Goal: Task Accomplishment & Management: Use online tool/utility

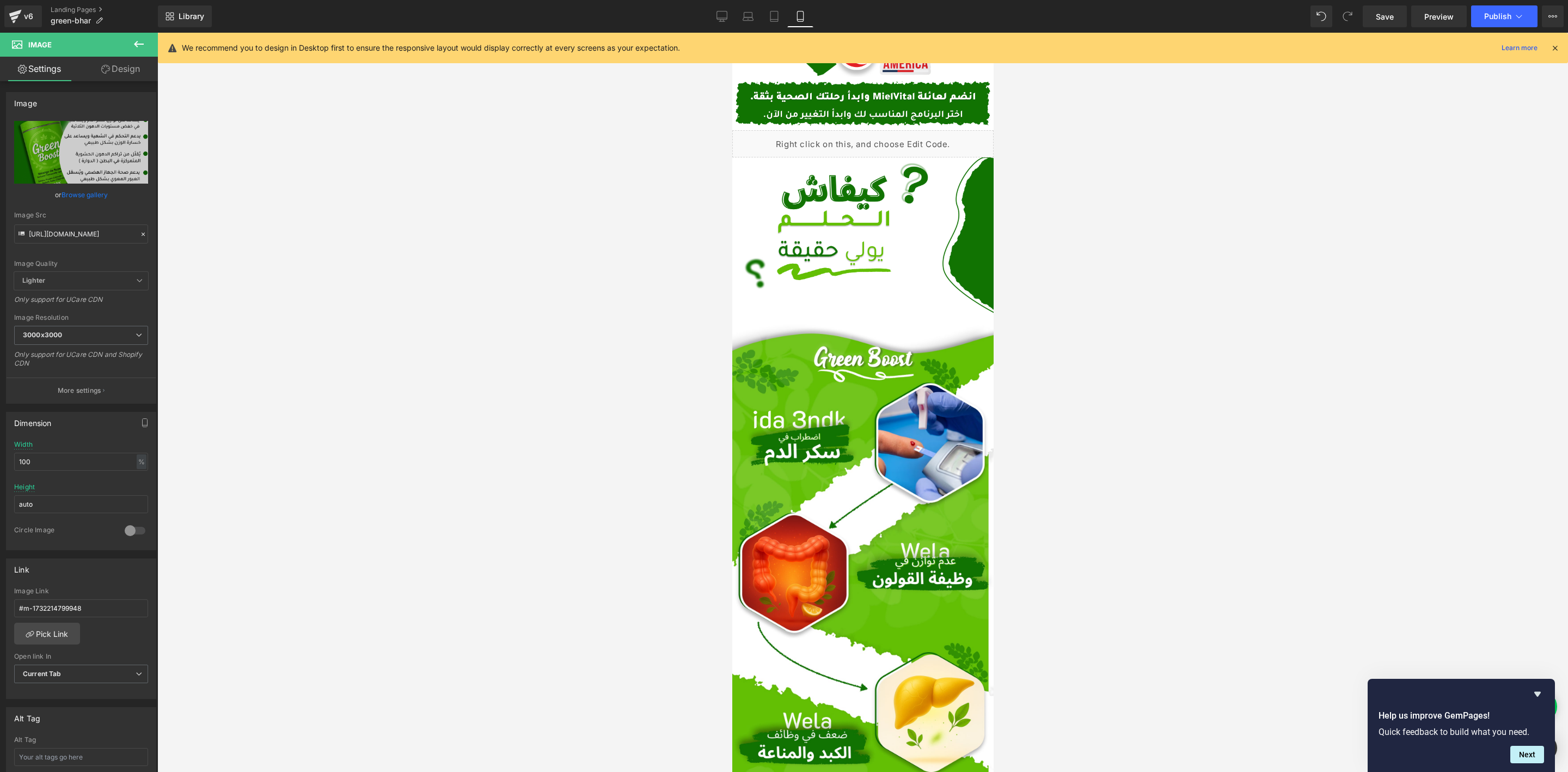
scroll to position [327, 0]
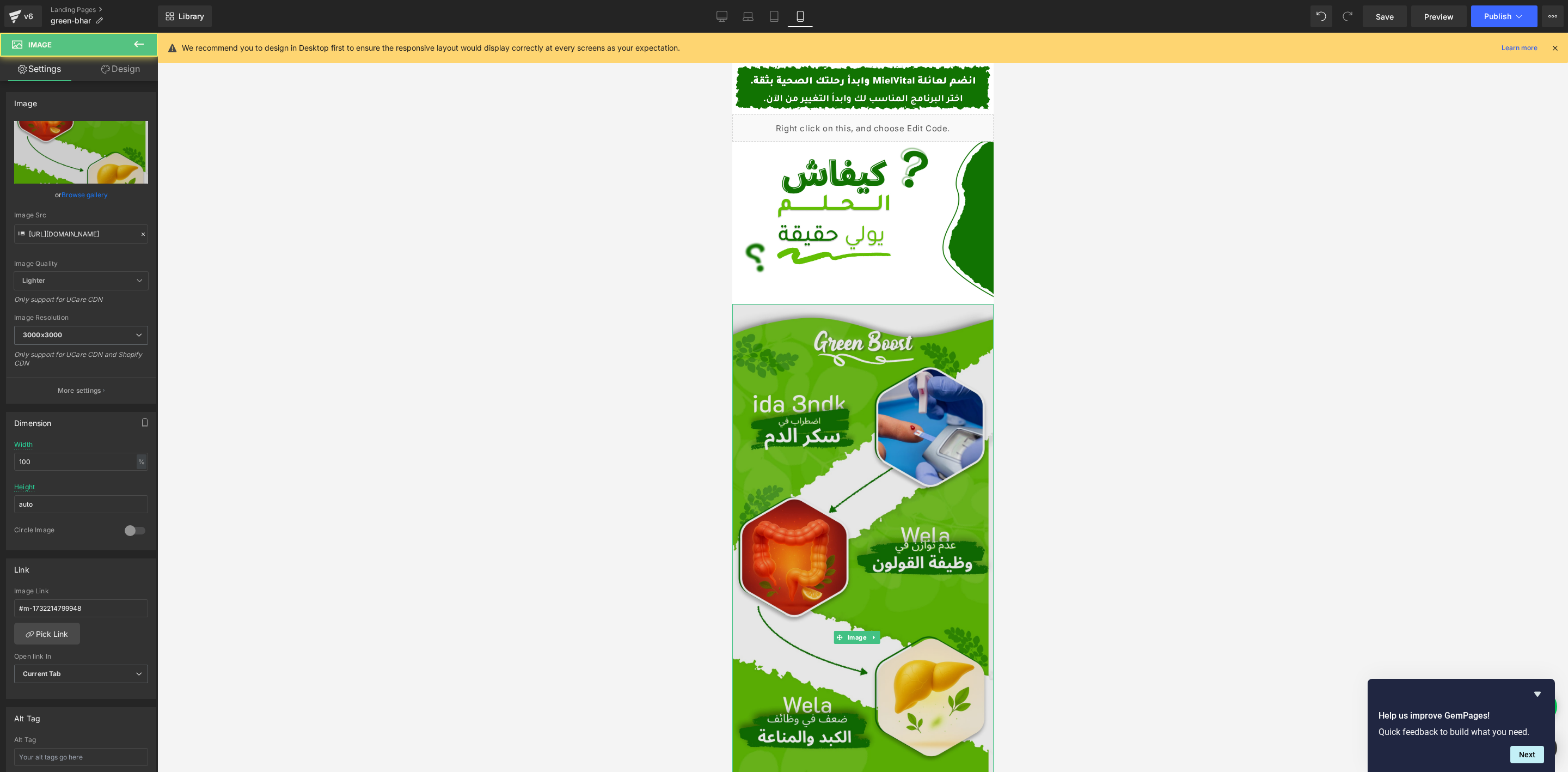
click at [883, 323] on img at bounding box center [862, 636] width 261 height 665
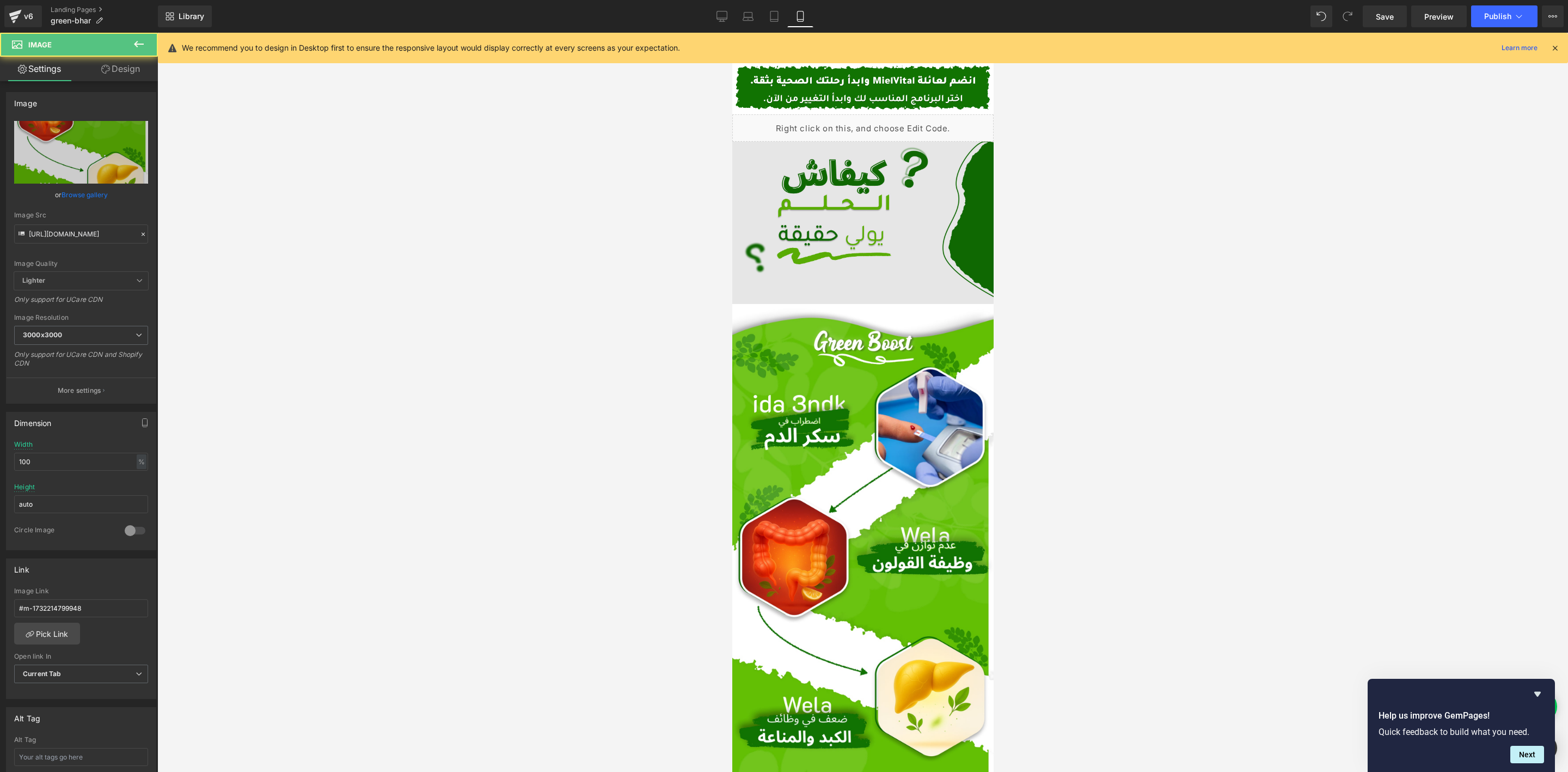
click at [856, 210] on img at bounding box center [862, 223] width 261 height 162
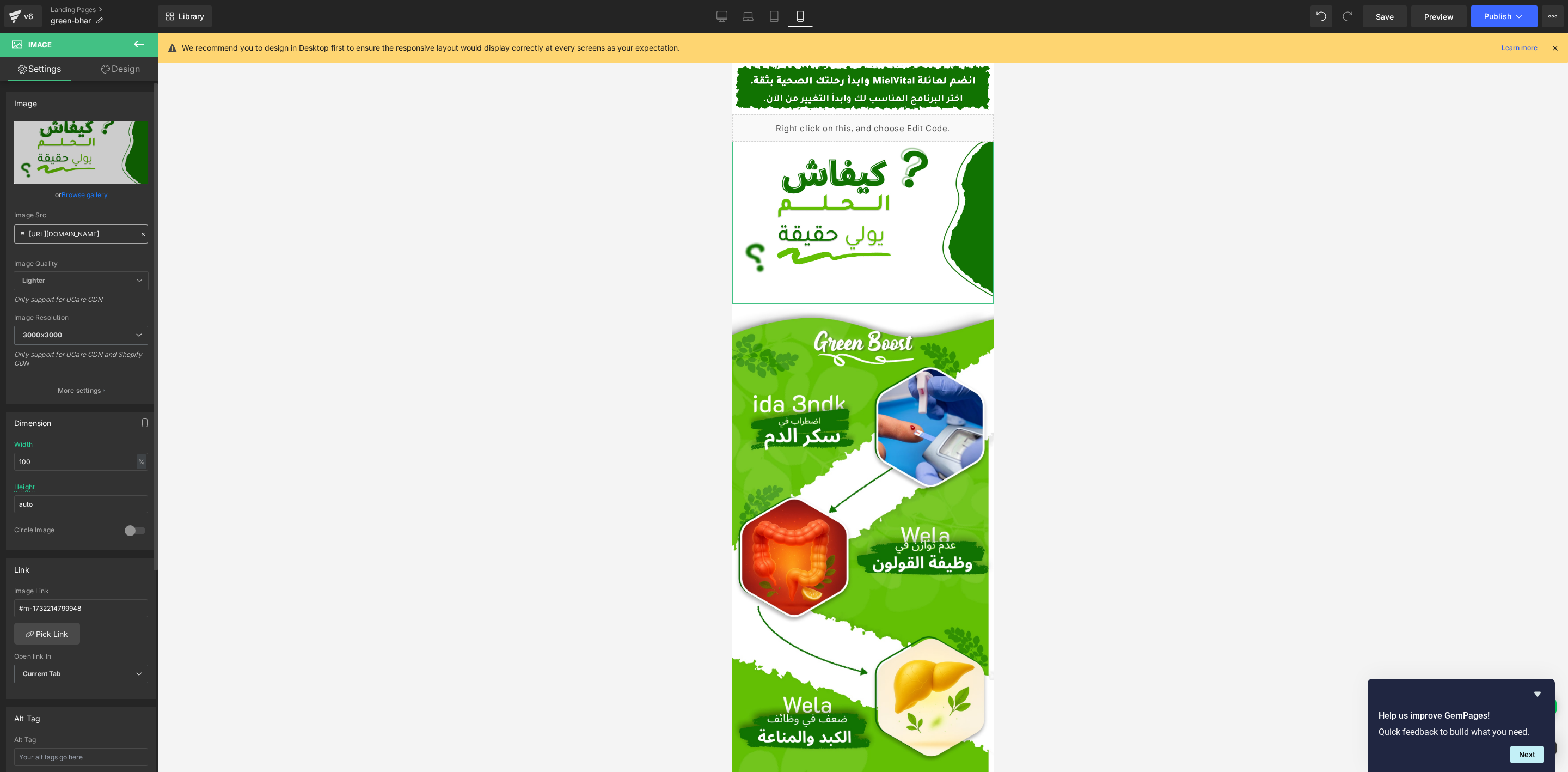
click at [76, 234] on input "[URL][DOMAIN_NAME]" at bounding box center [81, 234] width 134 height 19
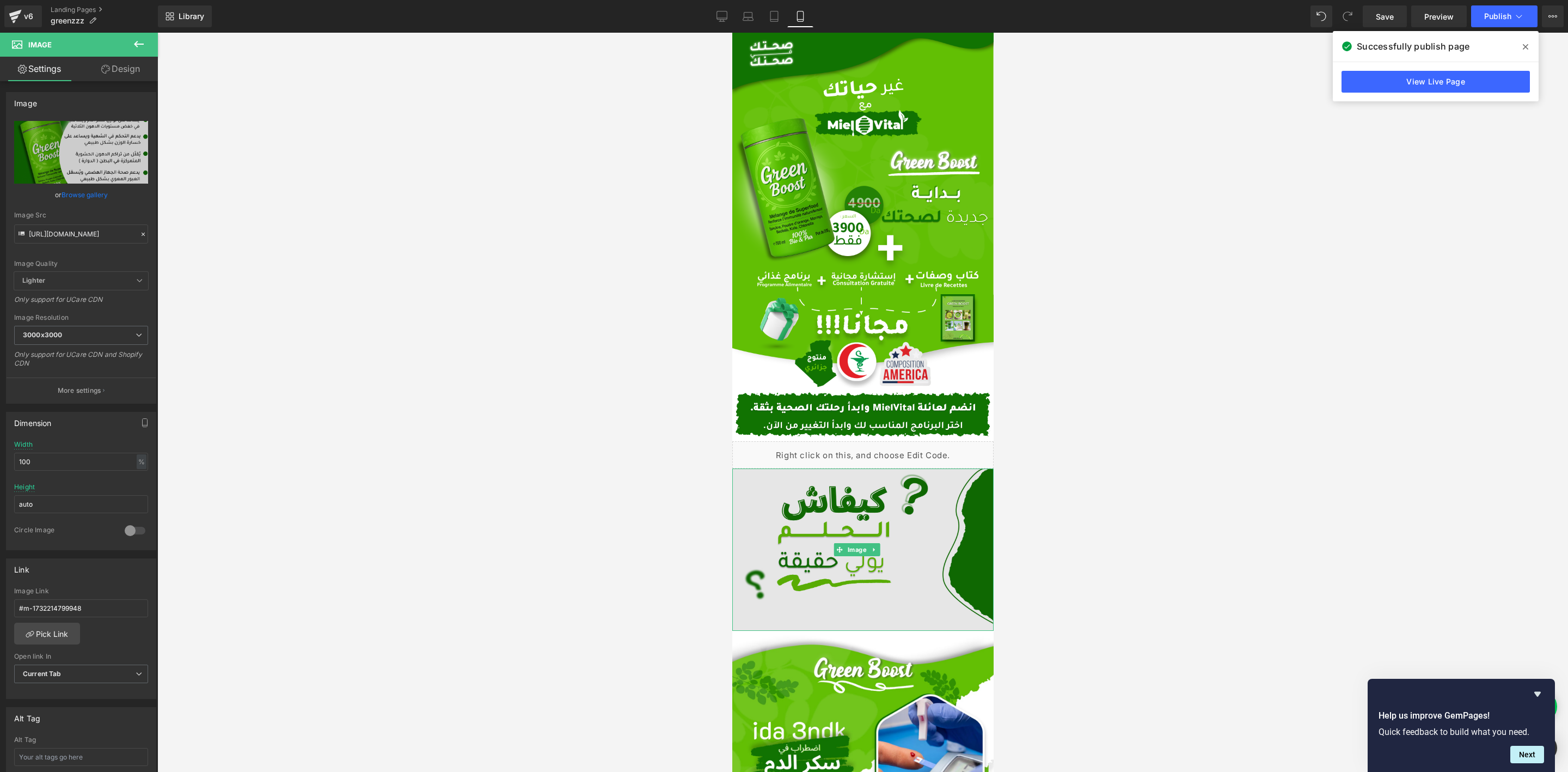
click at [819, 493] on img at bounding box center [862, 549] width 261 height 162
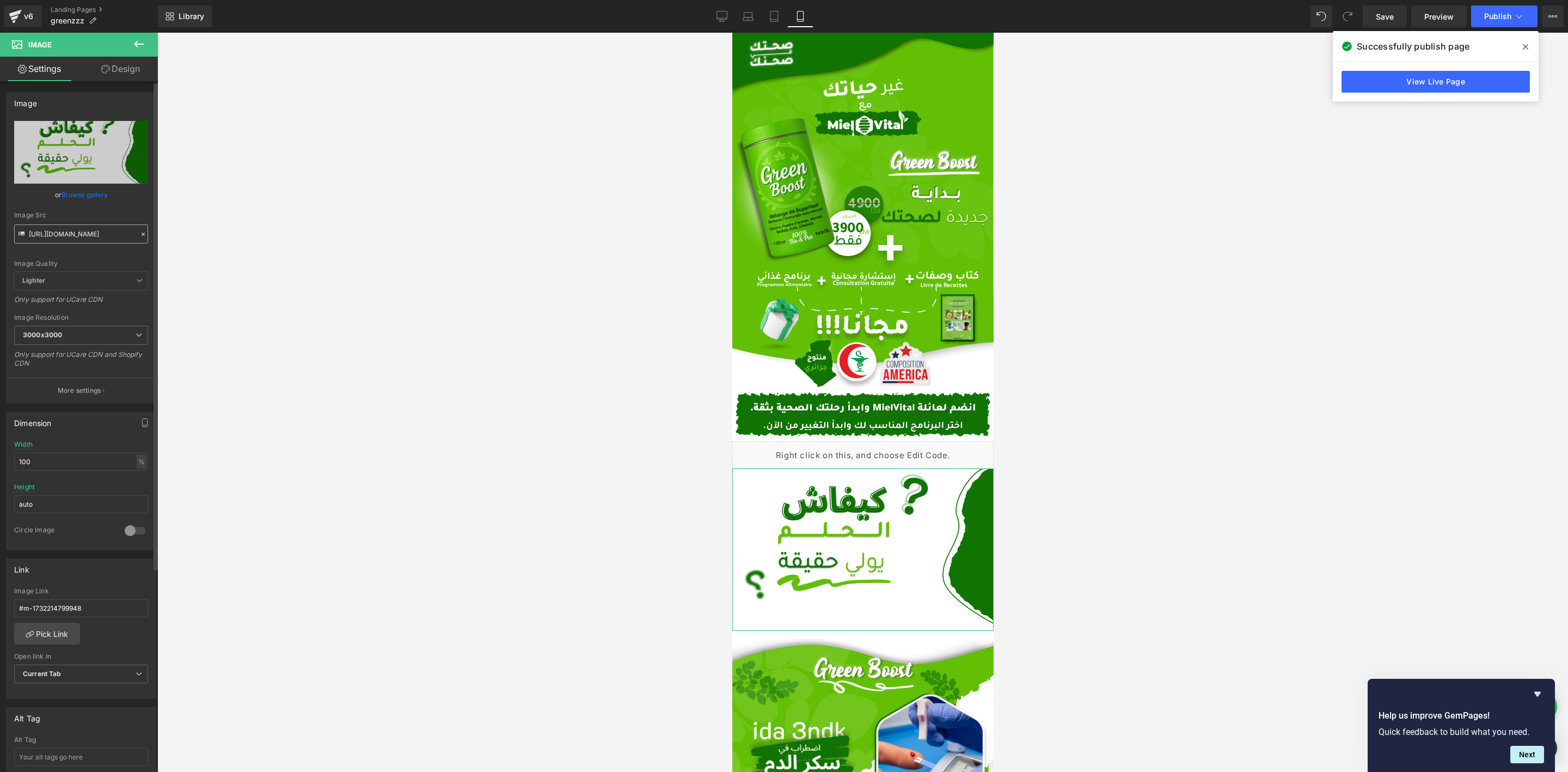
click at [61, 225] on input "[URL][DOMAIN_NAME]" at bounding box center [81, 234] width 134 height 19
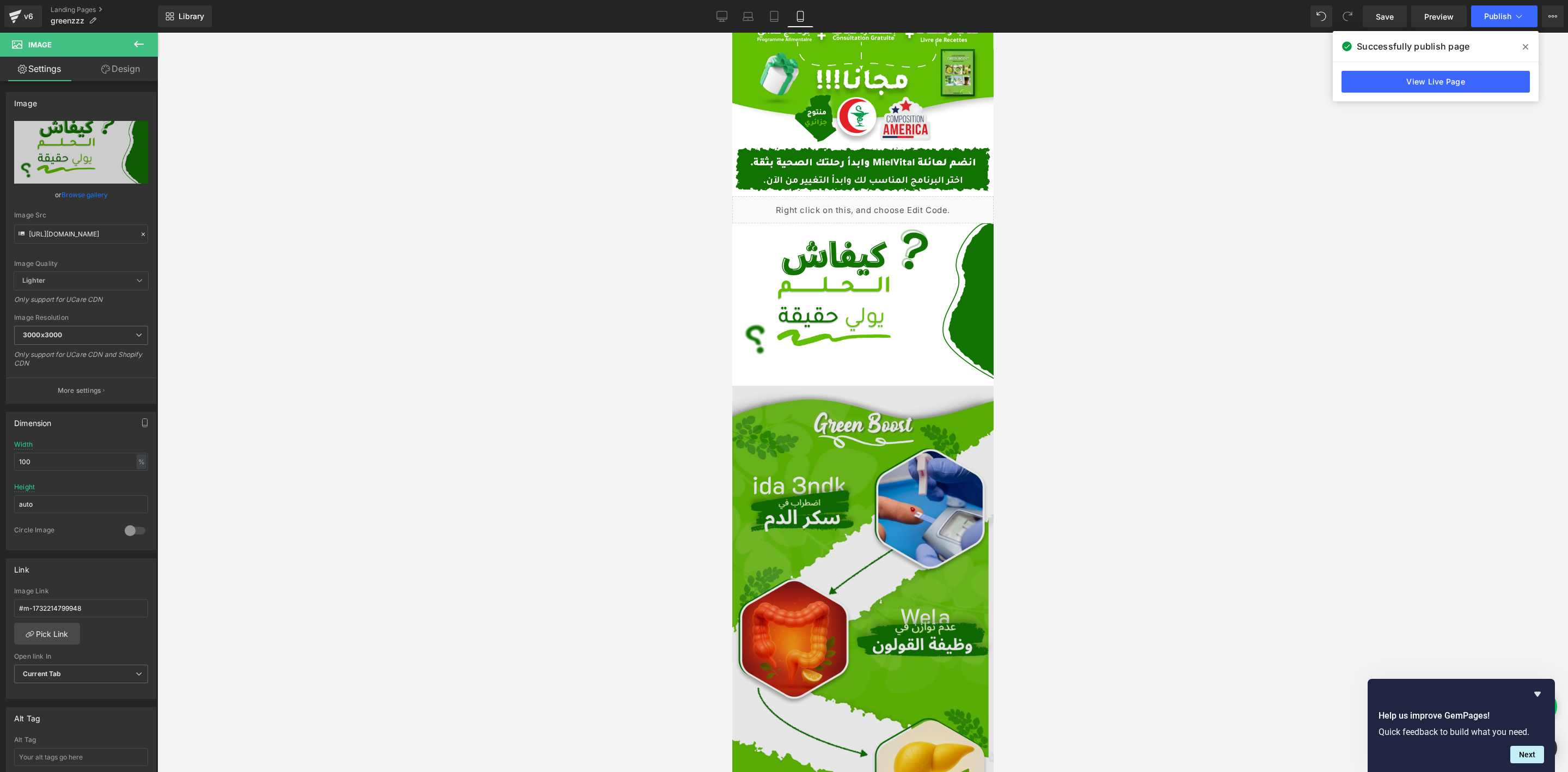
click at [821, 497] on img at bounding box center [862, 718] width 261 height 665
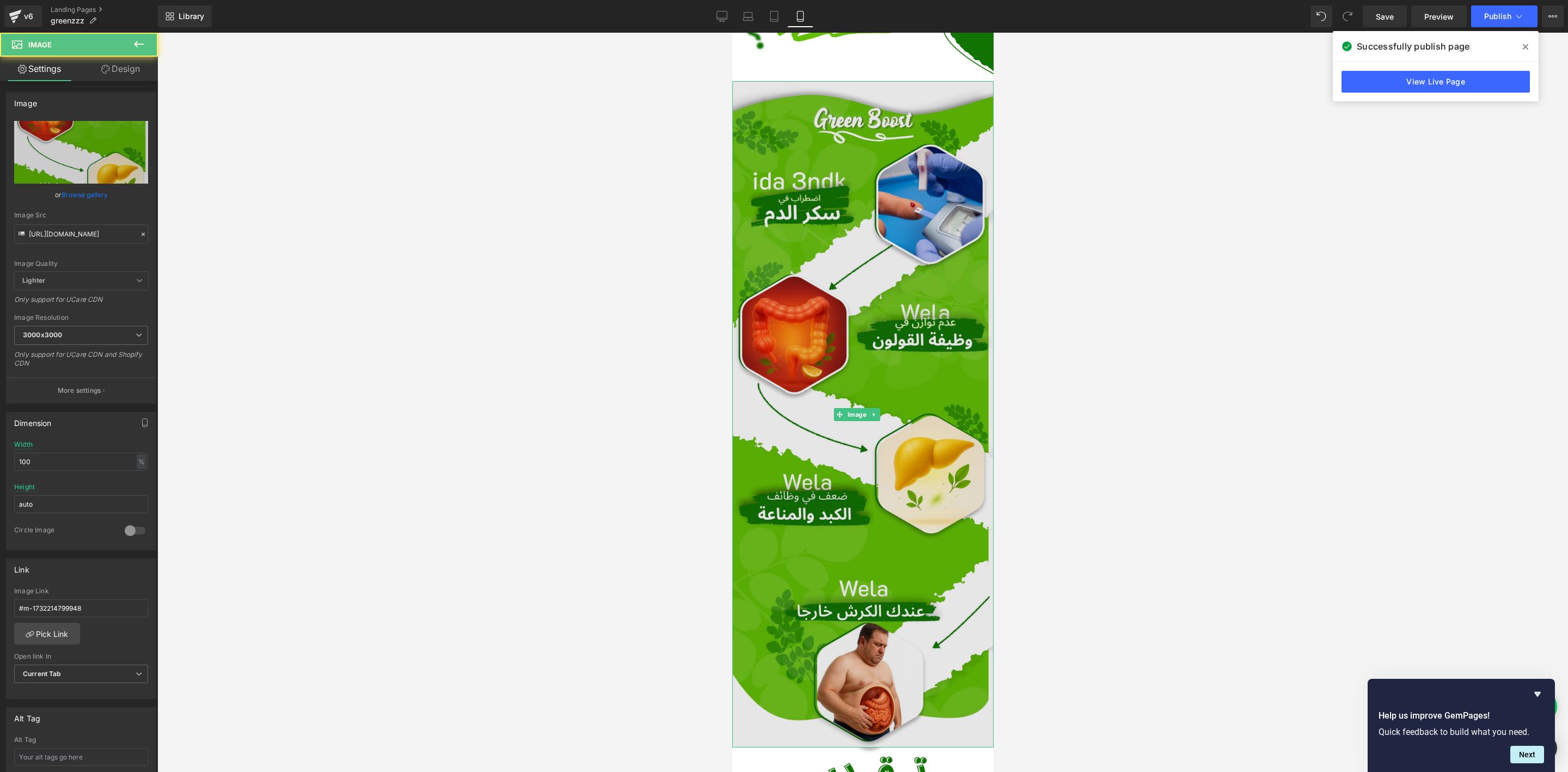
scroll to position [572, 0]
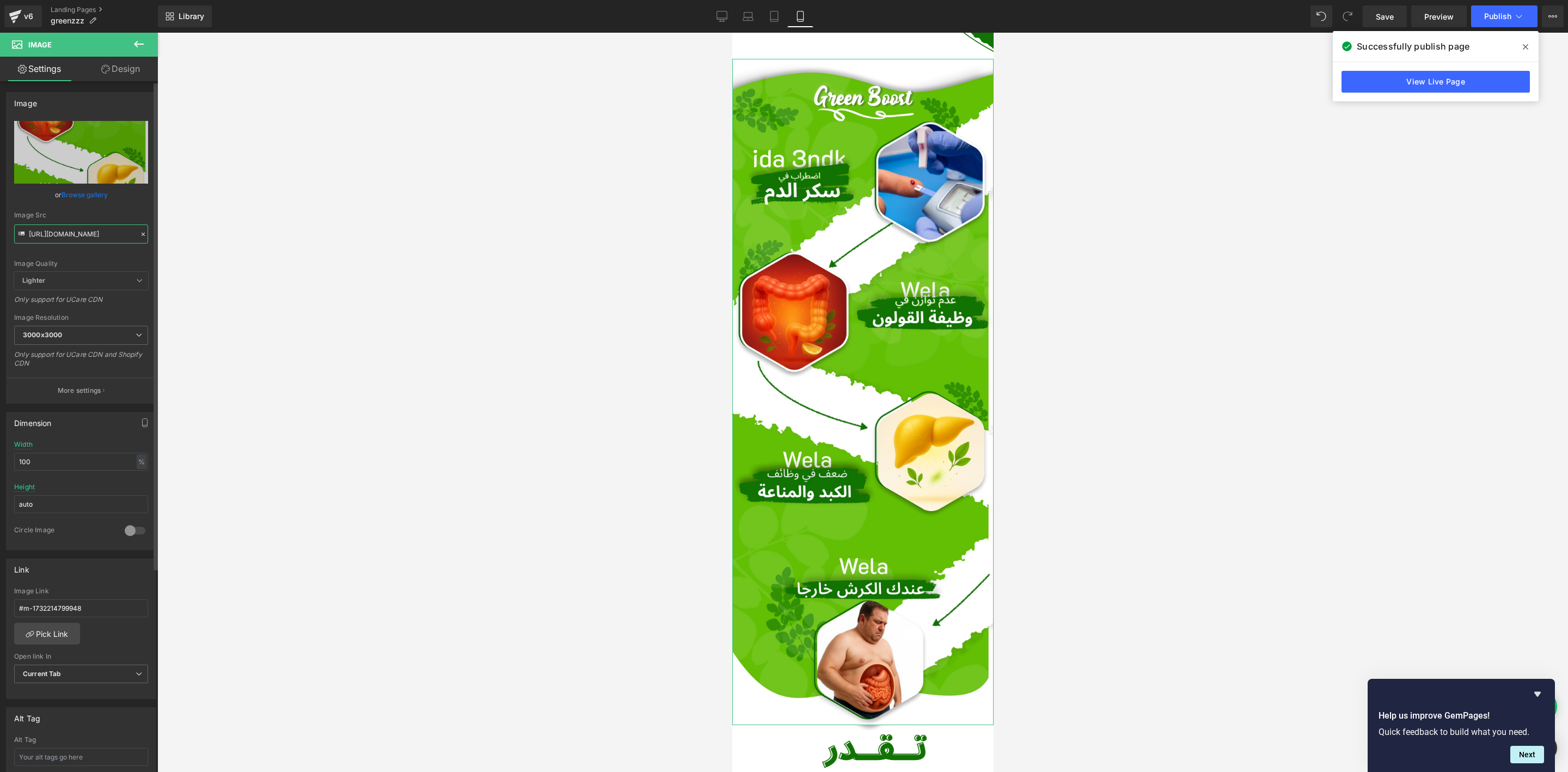
click at [91, 230] on input "[URL][DOMAIN_NAME]" at bounding box center [81, 234] width 134 height 19
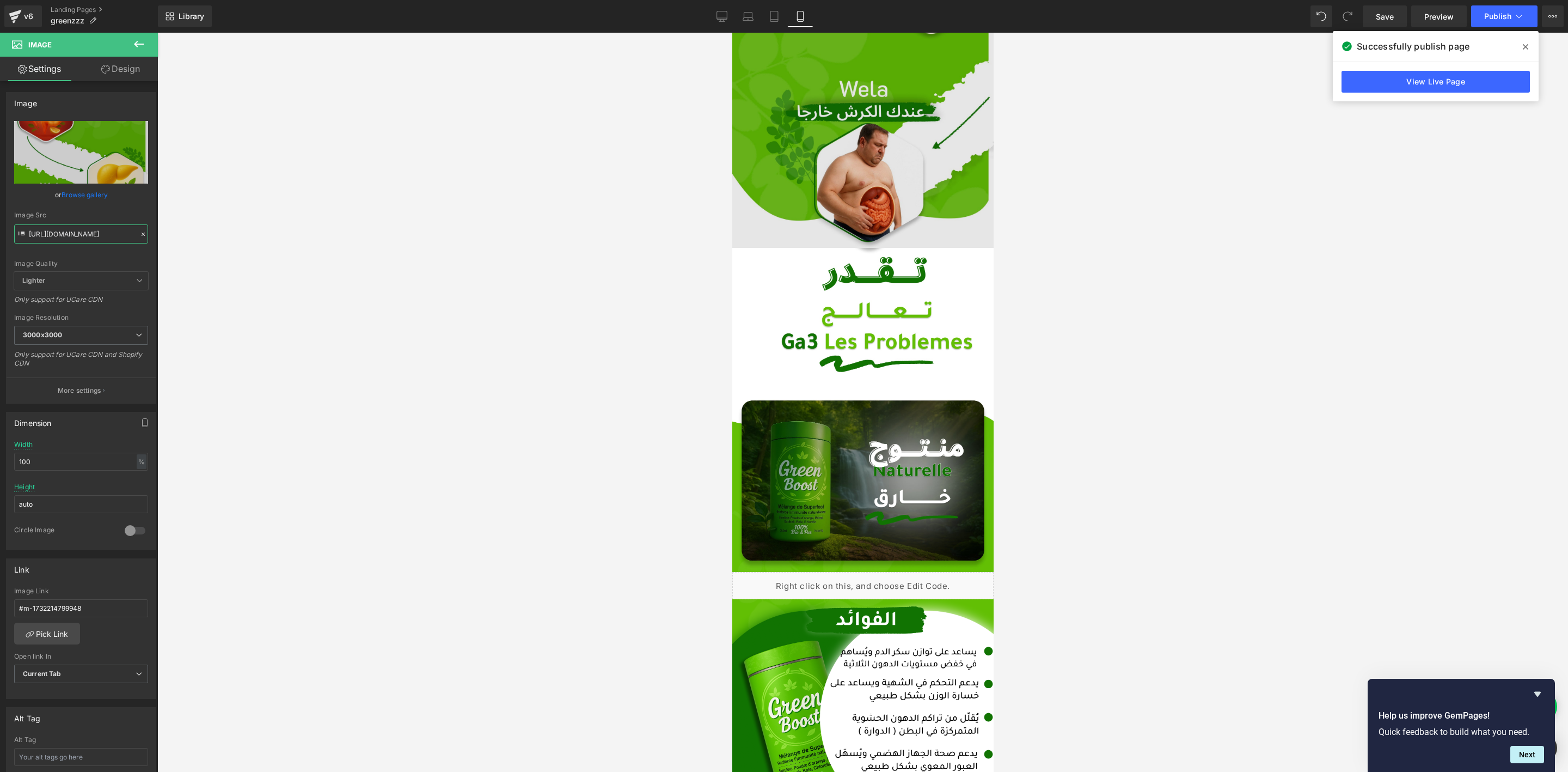
scroll to position [1062, 0]
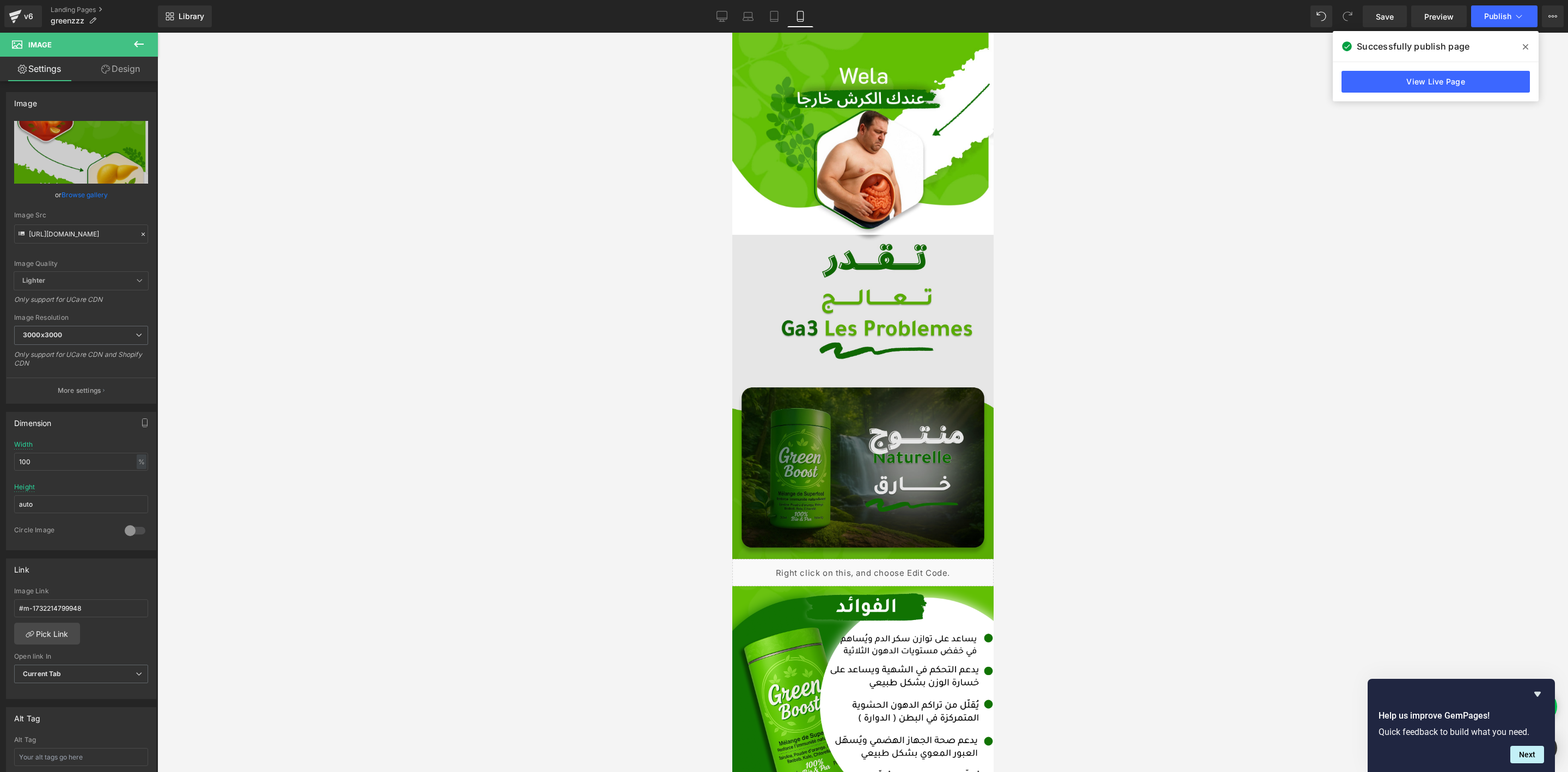
click at [861, 265] on img at bounding box center [862, 397] width 261 height 325
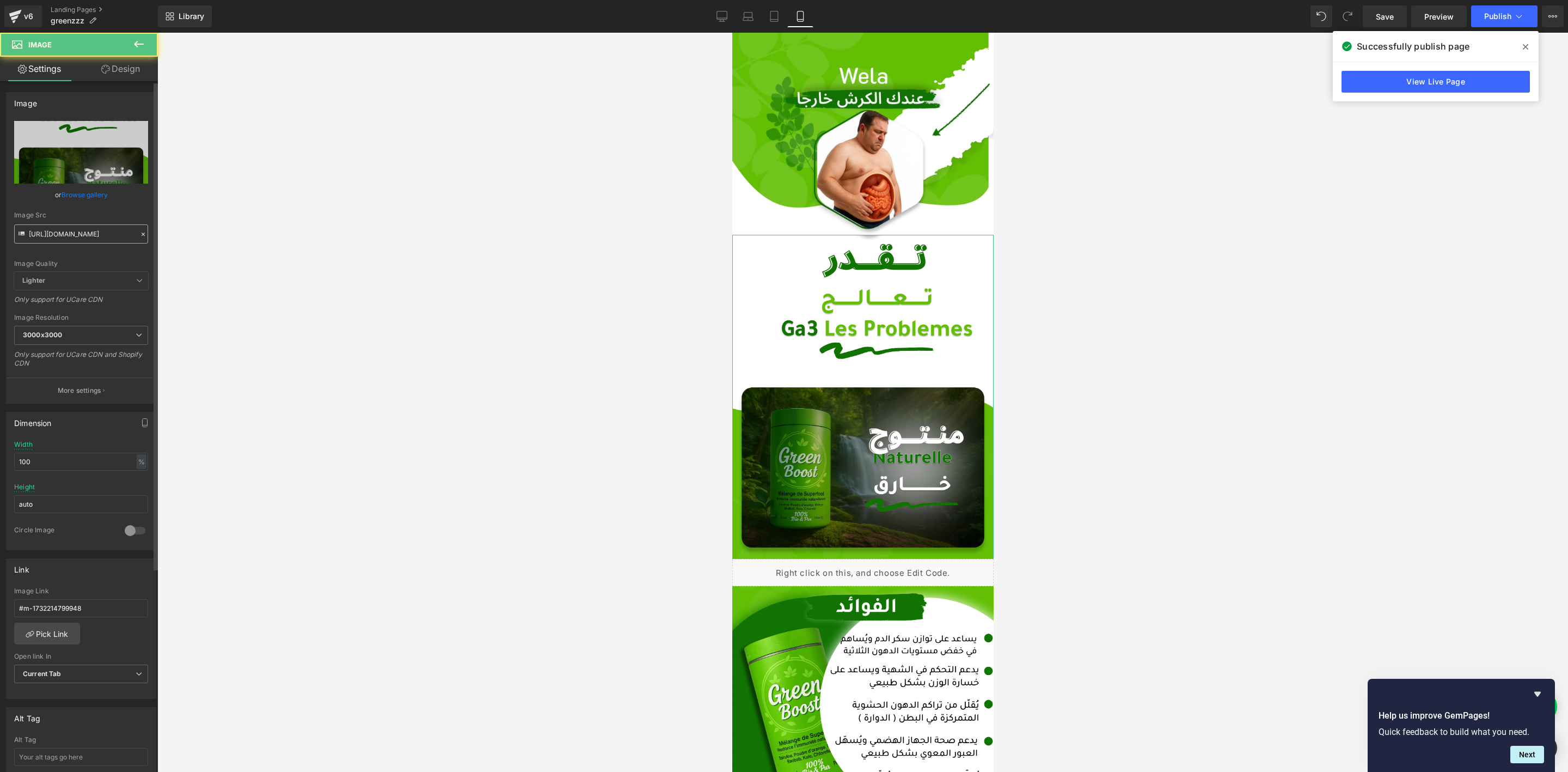
click at [107, 231] on input "[URL][DOMAIN_NAME]" at bounding box center [81, 234] width 134 height 19
click at [866, 559] on div "Liquid" at bounding box center [862, 573] width 261 height 28
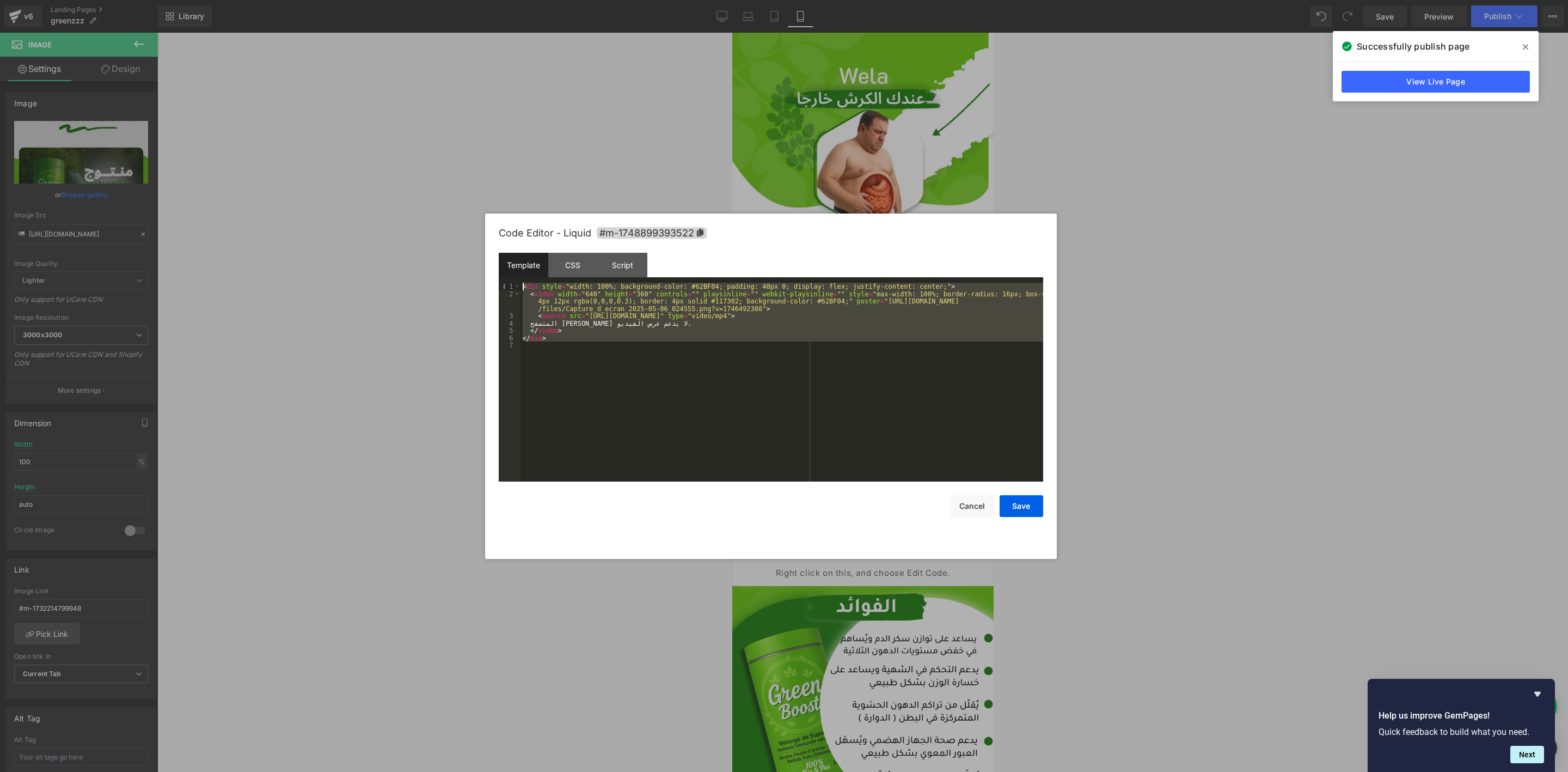
drag, startPoint x: 573, startPoint y: 346, endPoint x: 450, endPoint y: 267, distance: 146.2
click at [450, 267] on body "You are previewing how the will restyle your page. You can not edit Elements in…" at bounding box center [784, 386] width 1568 height 772
click at [559, 256] on div "CSS" at bounding box center [573, 265] width 50 height 25
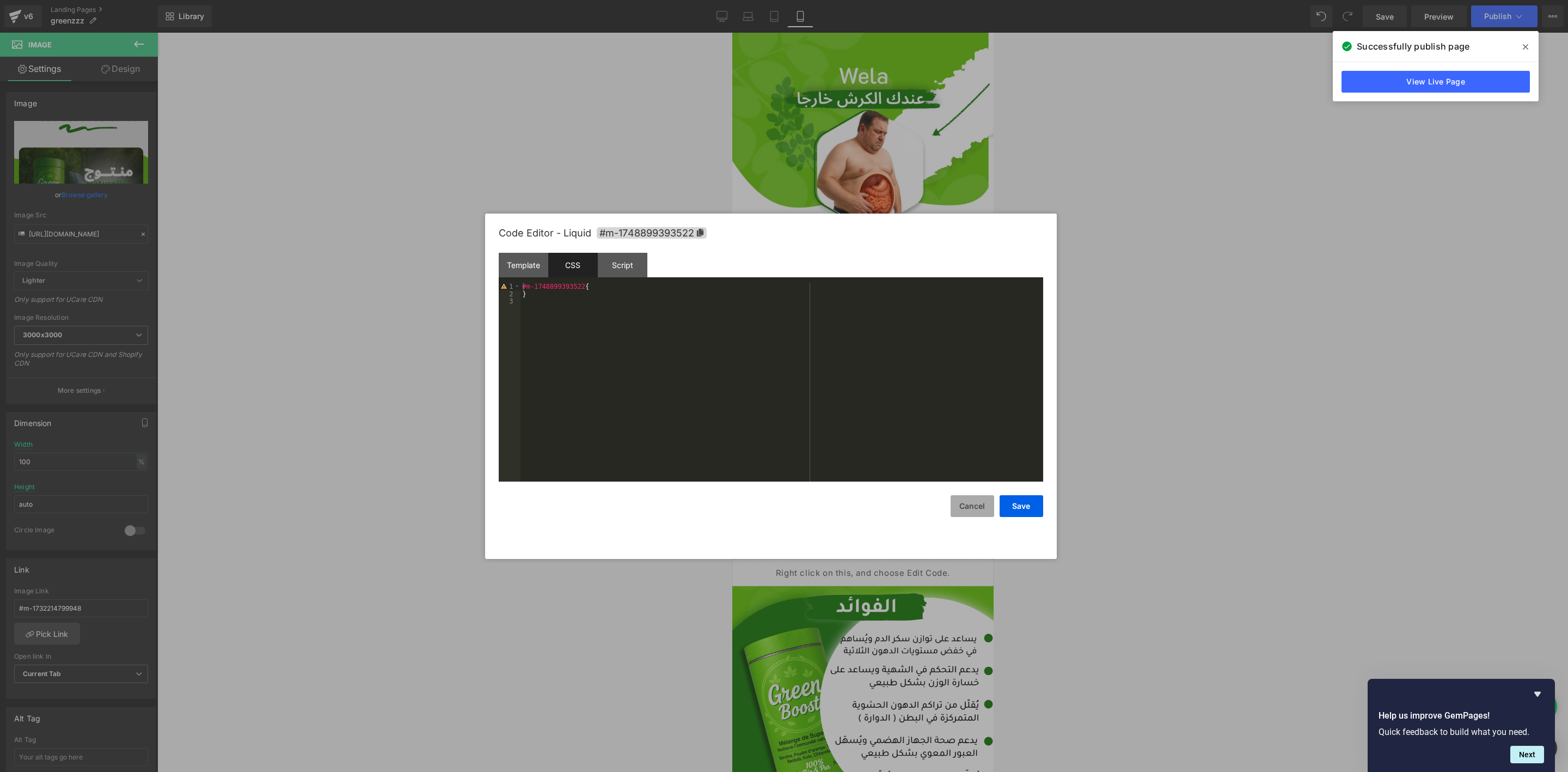
click at [980, 510] on button "Cancel" at bounding box center [972, 505] width 44 height 21
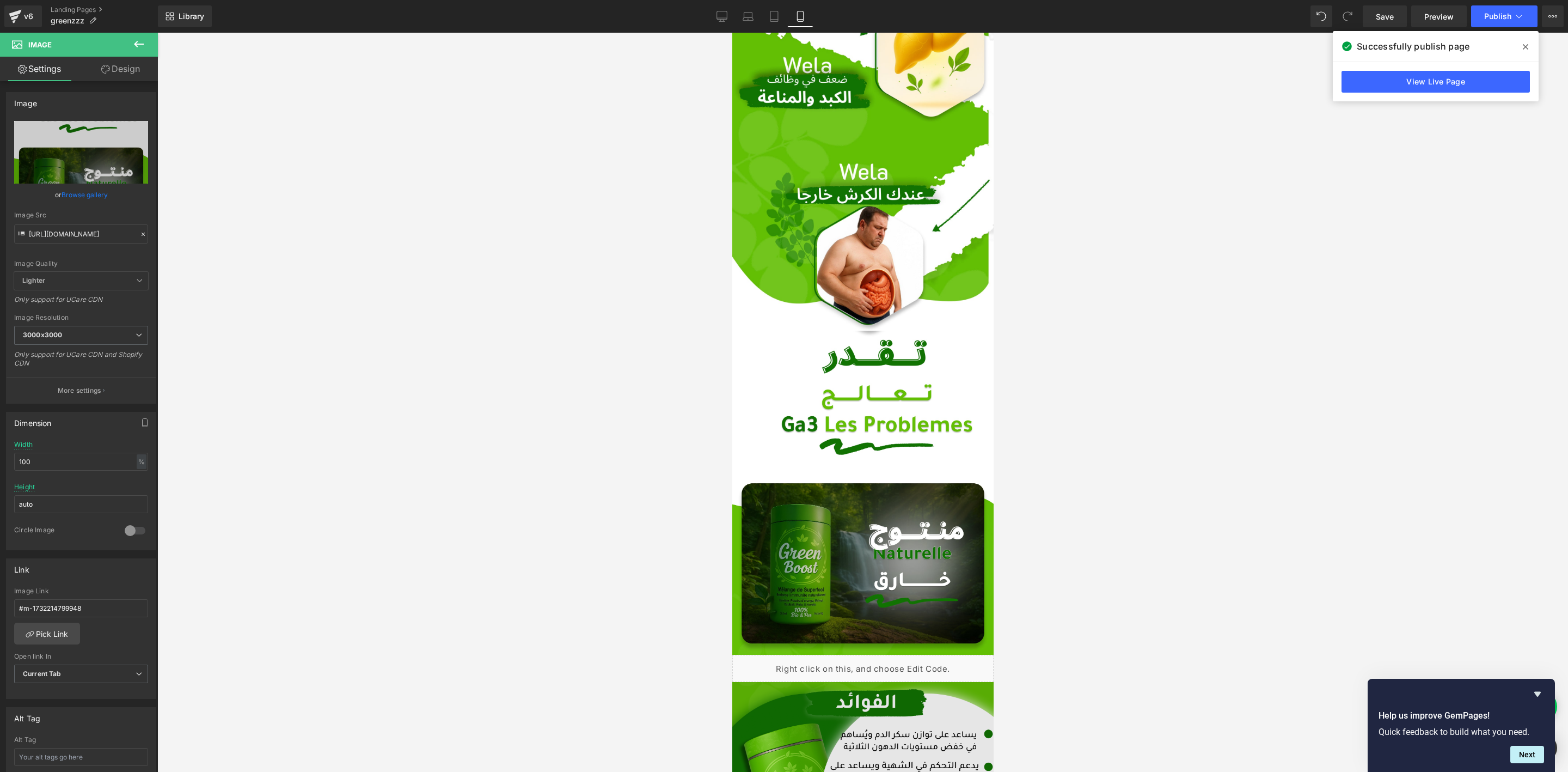
scroll to position [980, 0]
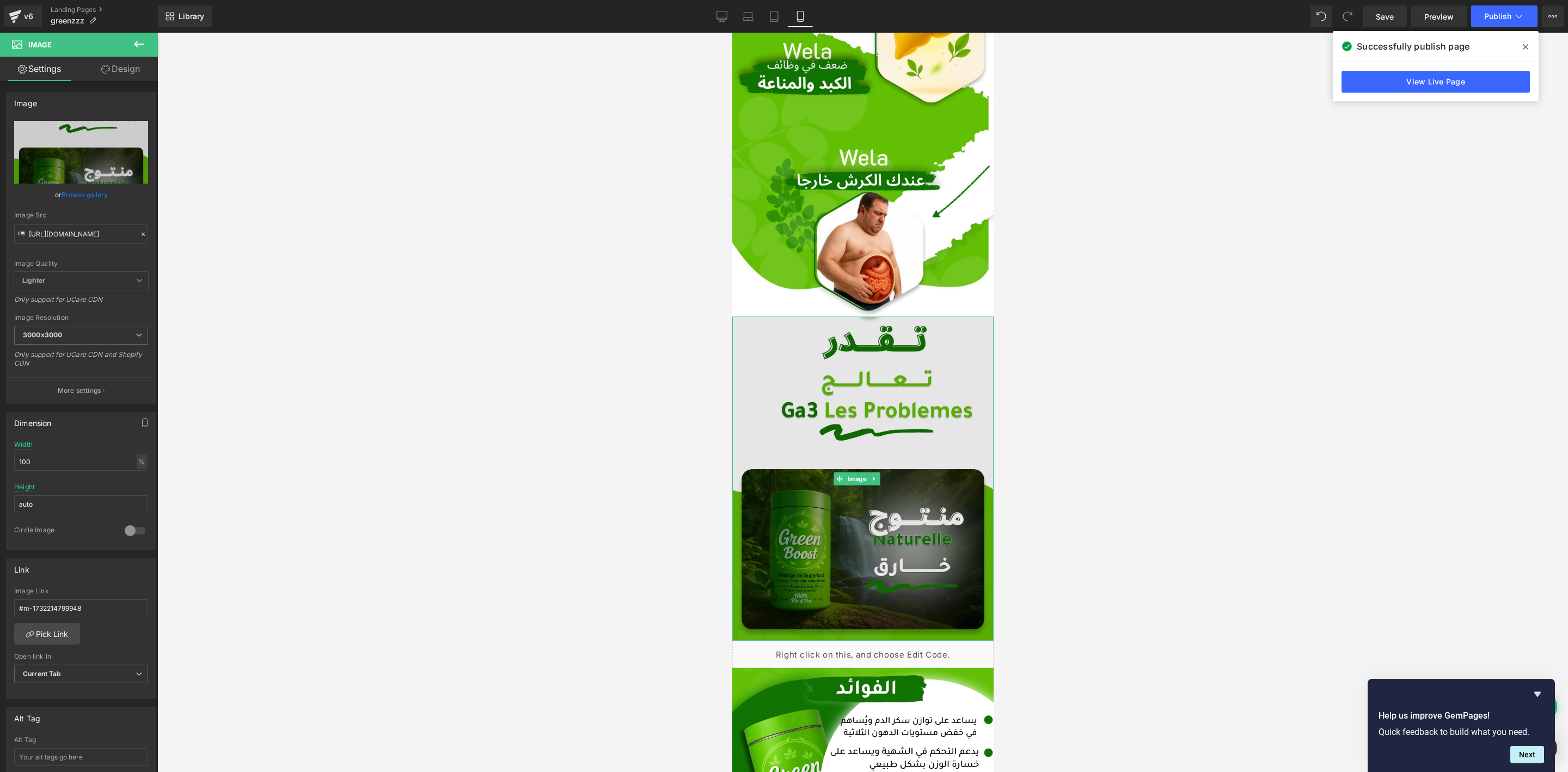
click at [852, 322] on img at bounding box center [862, 479] width 261 height 325
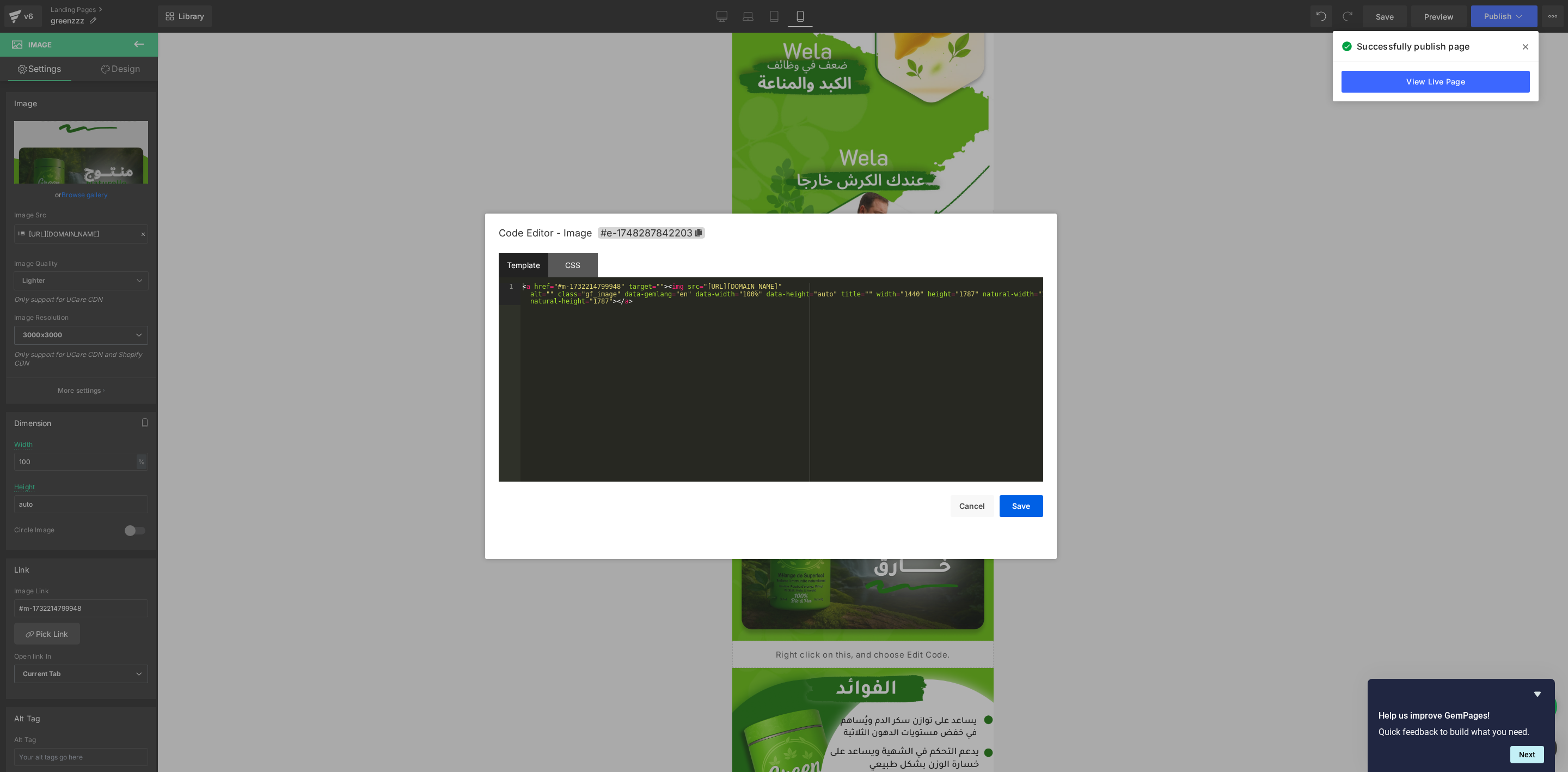
click at [833, 0] on div "You are previewing how the will restyle your page. You can not edit Elements in…" at bounding box center [784, 0] width 1568 height 0
drag, startPoint x: 648, startPoint y: 309, endPoint x: 467, endPoint y: 240, distance: 193.7
click at [467, 240] on body "You are previewing how the will restyle your page. You can not edit Elements in…" at bounding box center [784, 386] width 1568 height 772
click at [980, 504] on button "Cancel" at bounding box center [972, 505] width 44 height 21
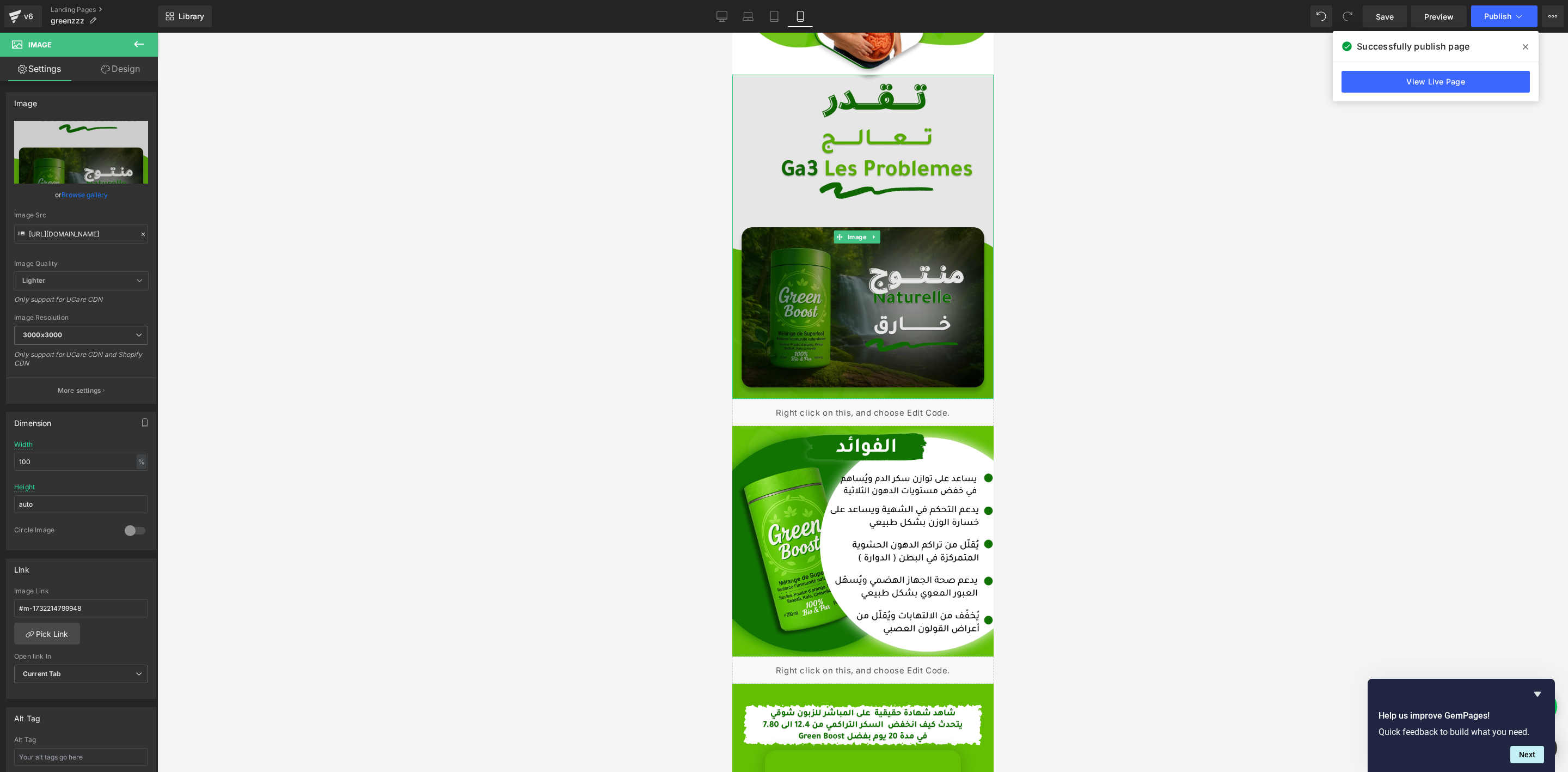
scroll to position [1225, 0]
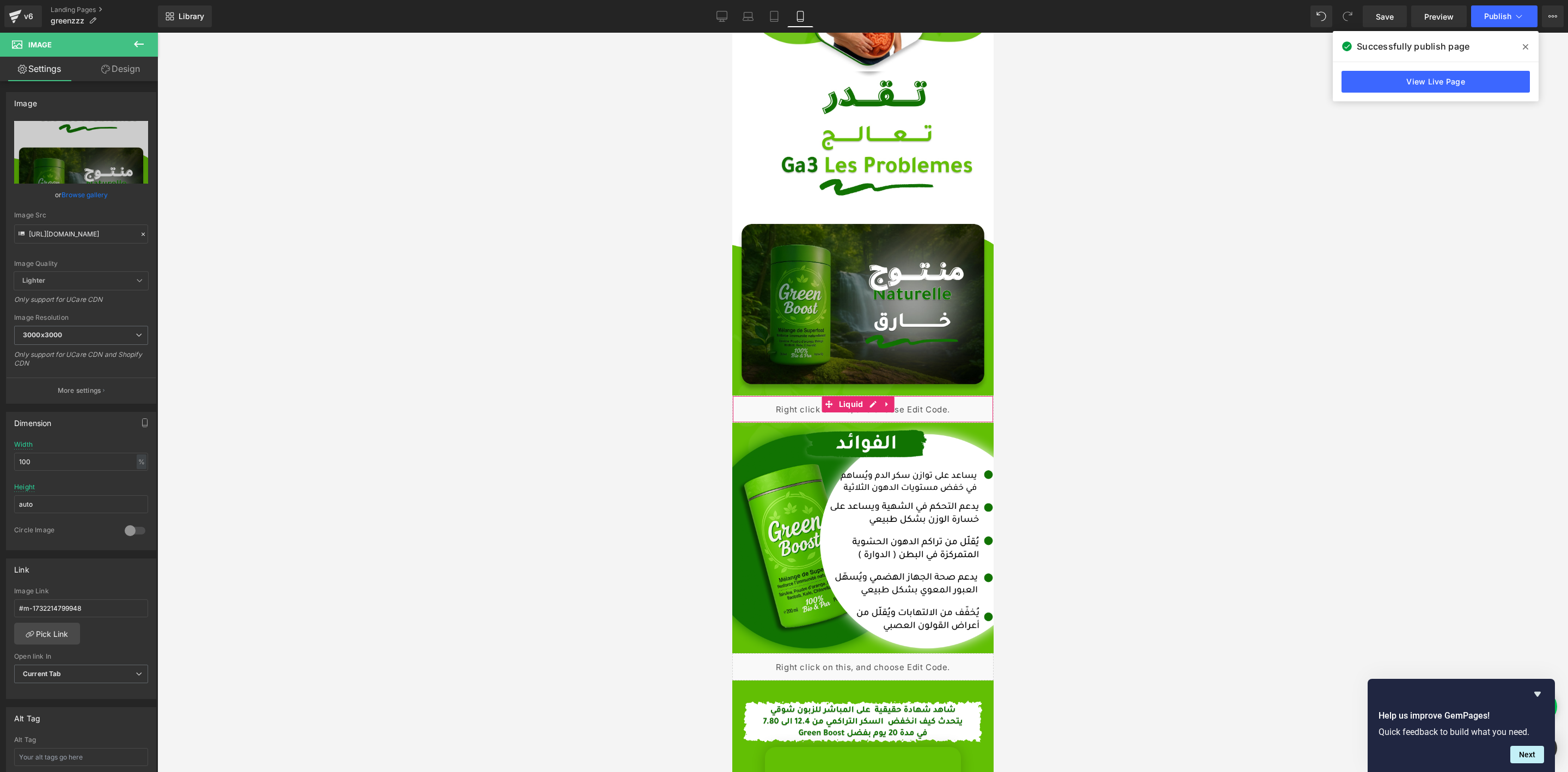
click at [870, 395] on div "Liquid" at bounding box center [862, 409] width 261 height 28
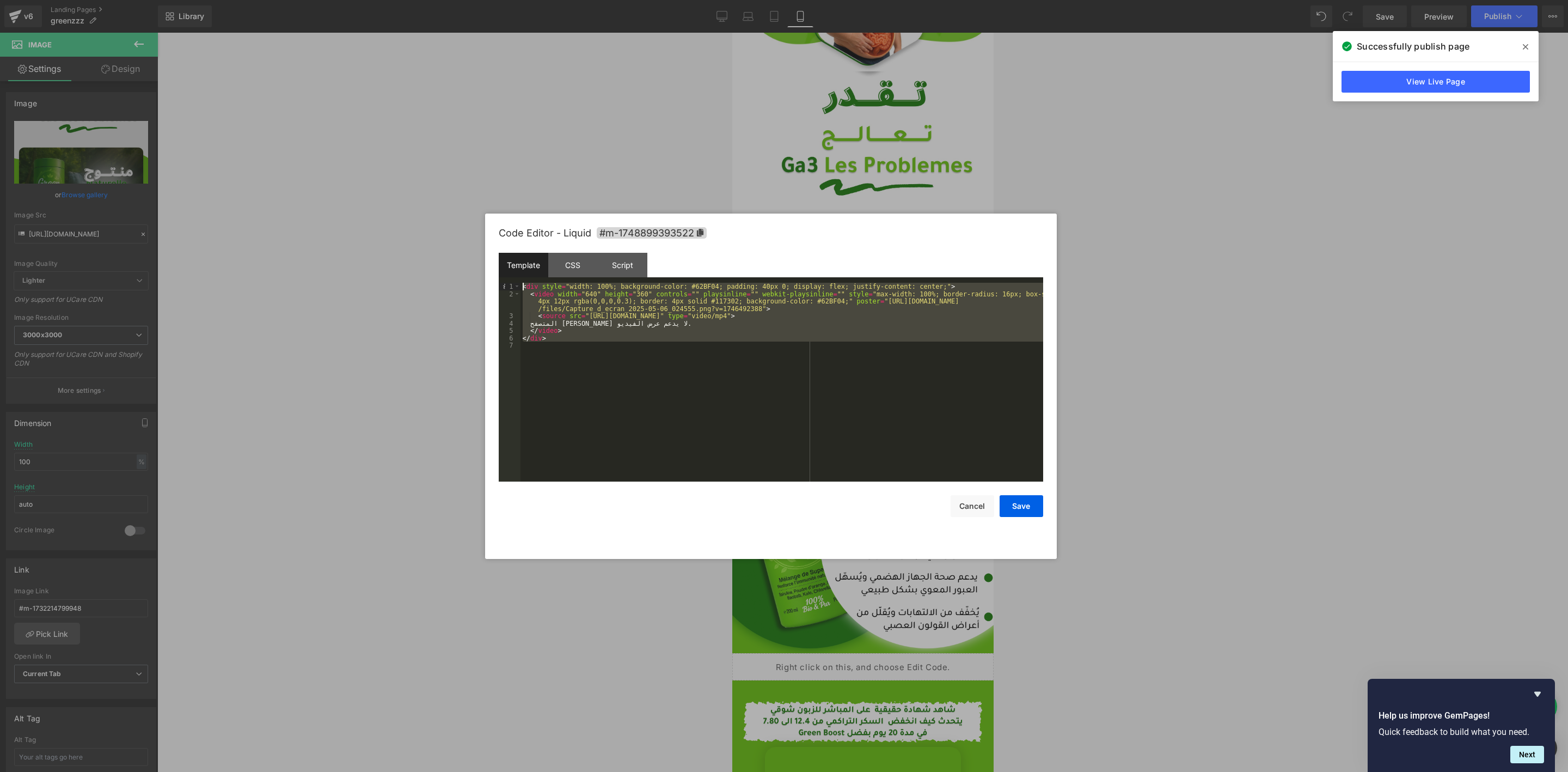
drag, startPoint x: 616, startPoint y: 365, endPoint x: 450, endPoint y: 277, distance: 187.9
click at [450, 277] on body "You are previewing how the will restyle your page. You can not edit Elements in…" at bounding box center [784, 386] width 1568 height 772
click at [975, 508] on button "Cancel" at bounding box center [972, 505] width 44 height 21
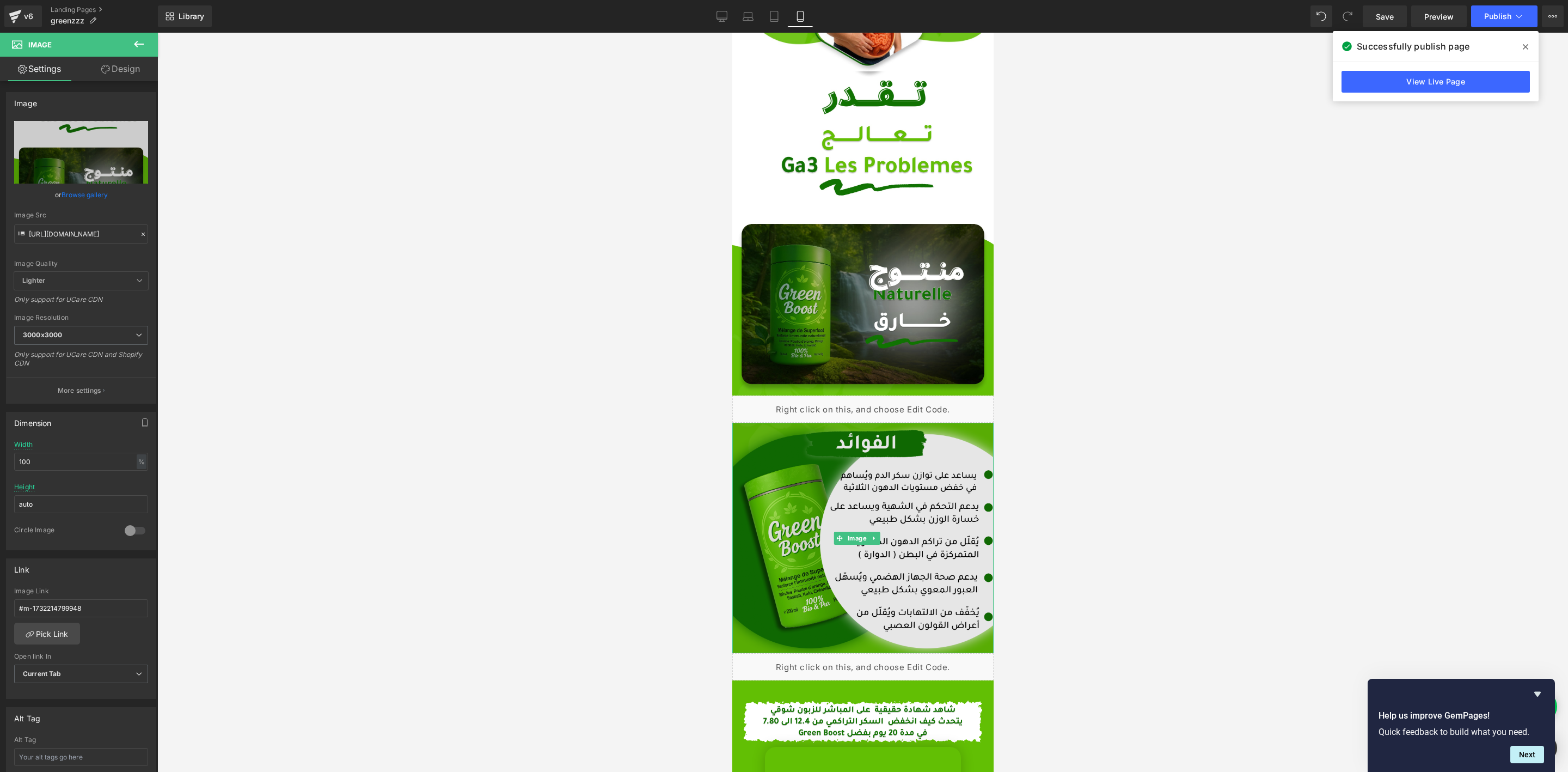
click at [867, 423] on img at bounding box center [862, 538] width 261 height 230
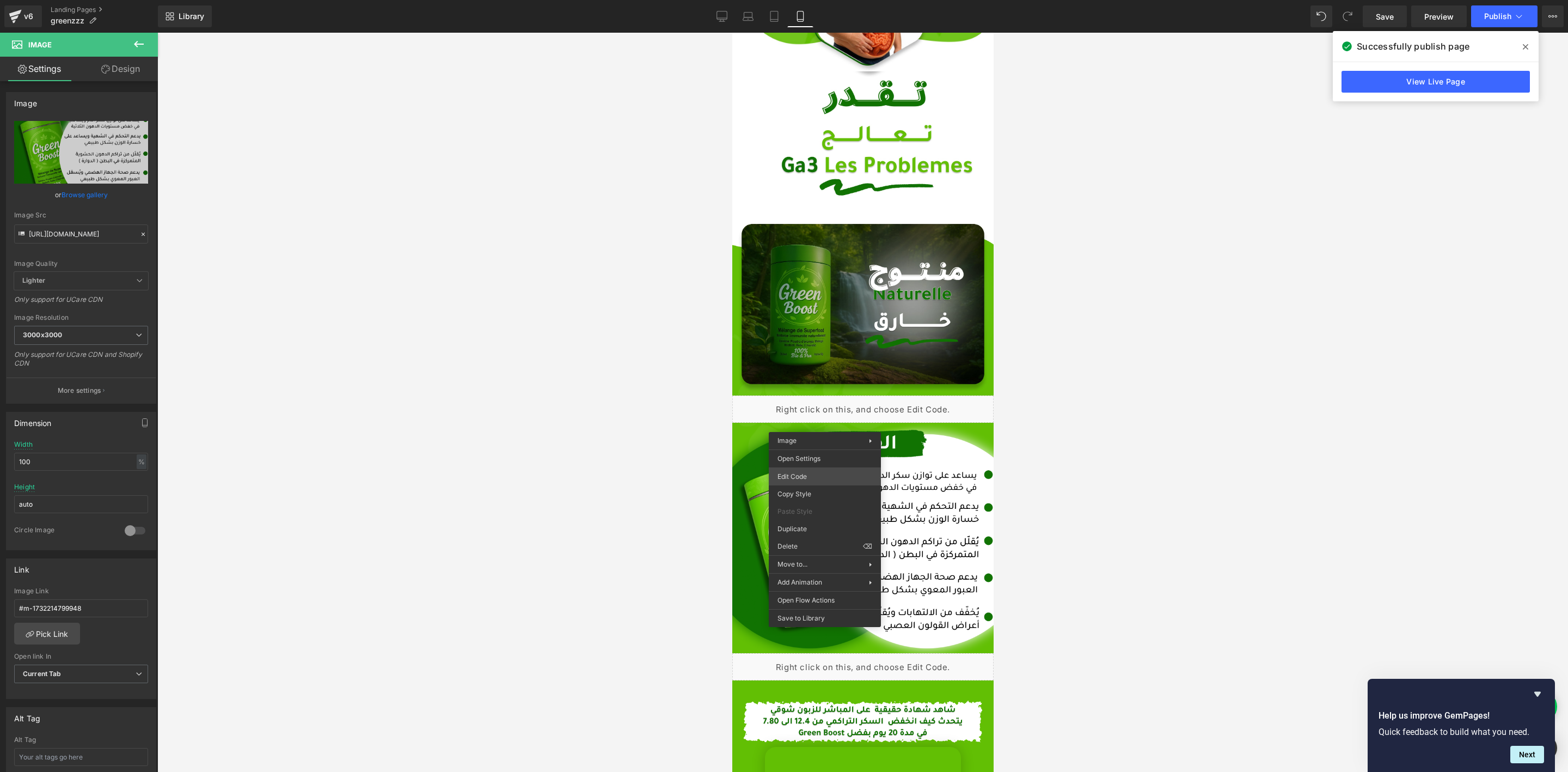
click at [802, 0] on div "You are previewing how the will restyle your page. You can not edit Elements in…" at bounding box center [784, 0] width 1568 height 0
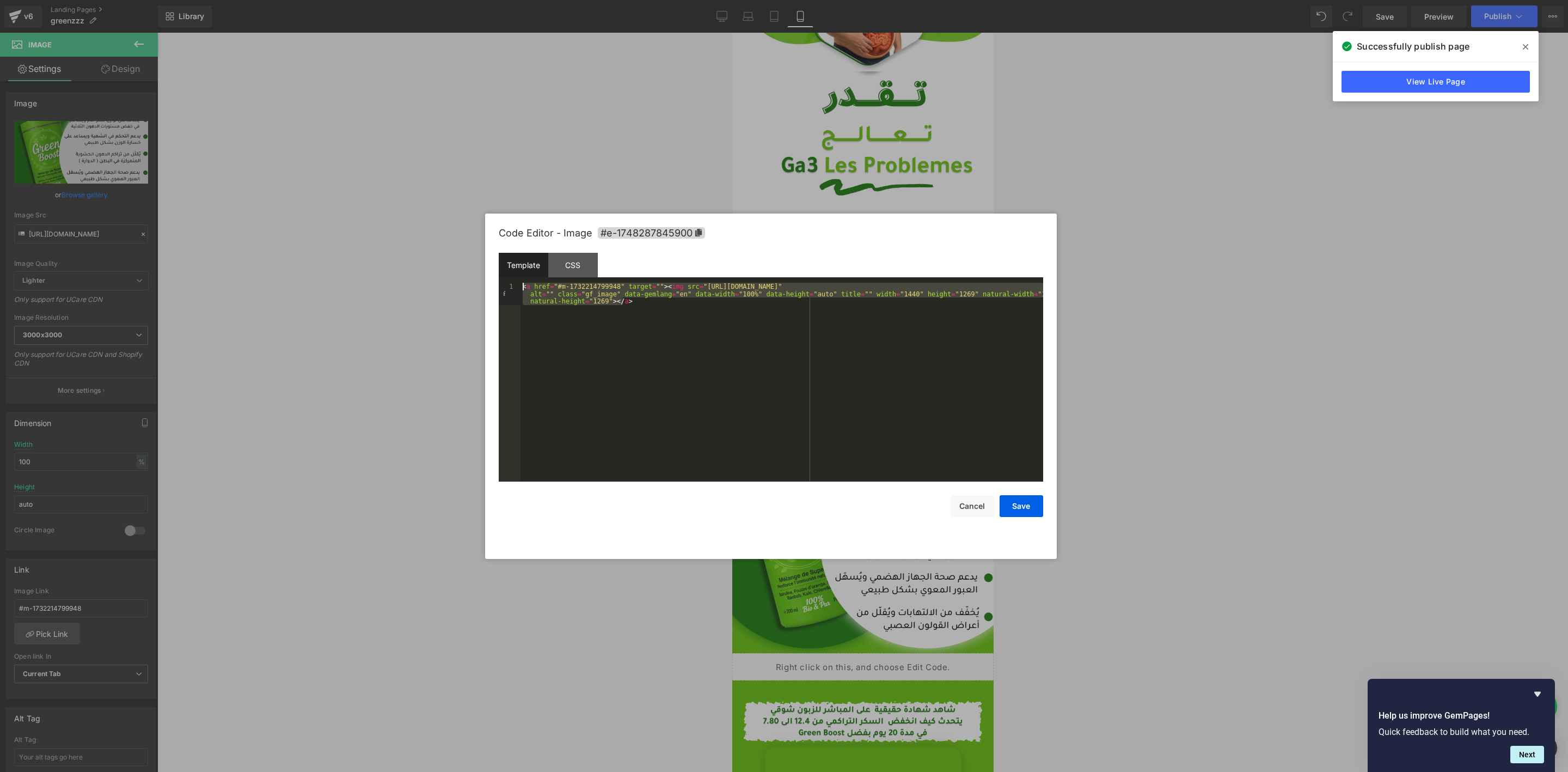
drag, startPoint x: 646, startPoint y: 323, endPoint x: 487, endPoint y: 260, distance: 171.0
click at [487, 260] on div "Code Editor - Image #e-1748287845900 Template CSS 1 < a href = "#m-173221479994…" at bounding box center [770, 386] width 572 height 346
click at [945, 485] on div "Save Cancel" at bounding box center [770, 499] width 544 height 35
click at [976, 505] on button "Cancel" at bounding box center [972, 505] width 44 height 21
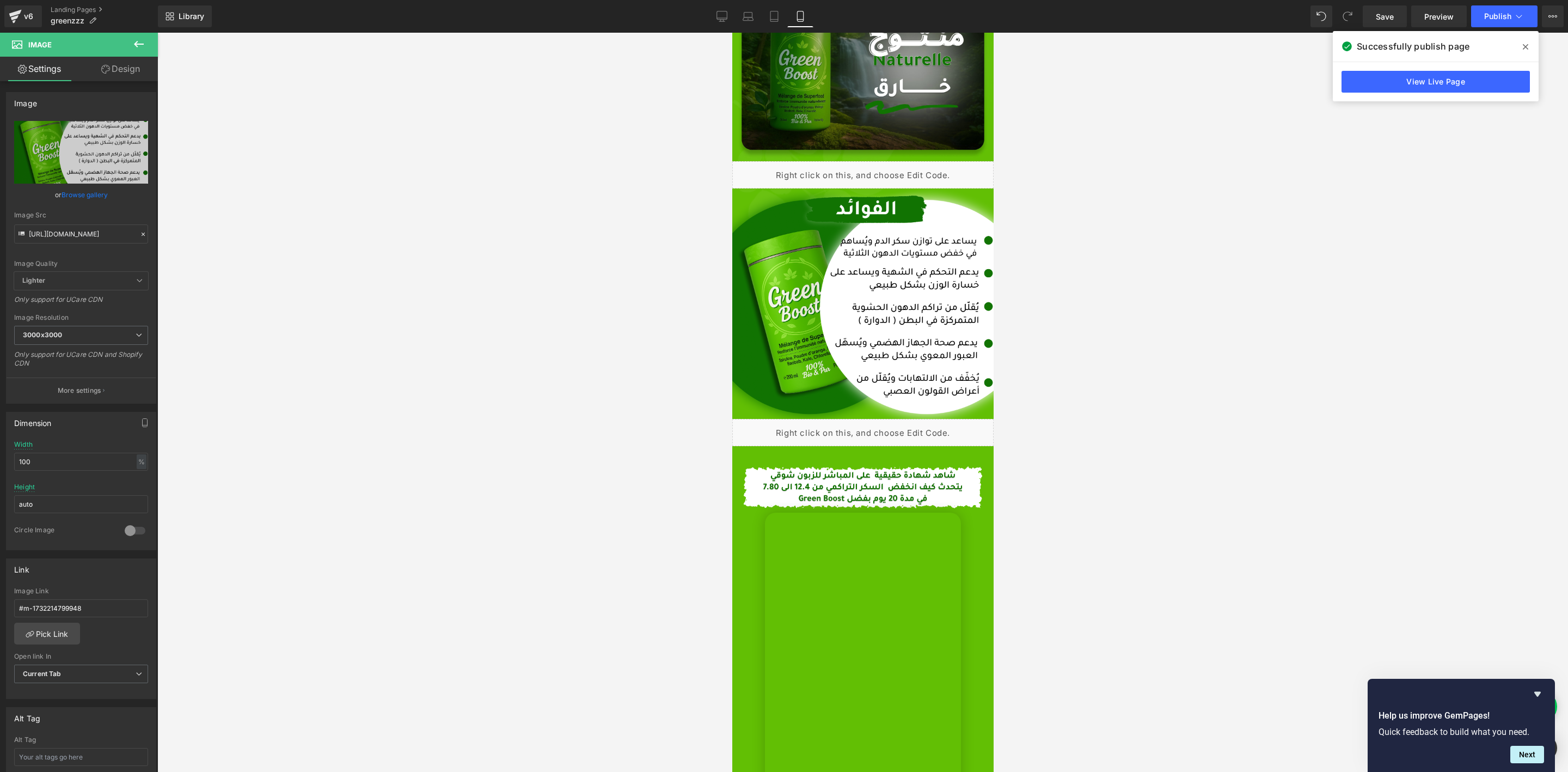
scroll to position [1470, 0]
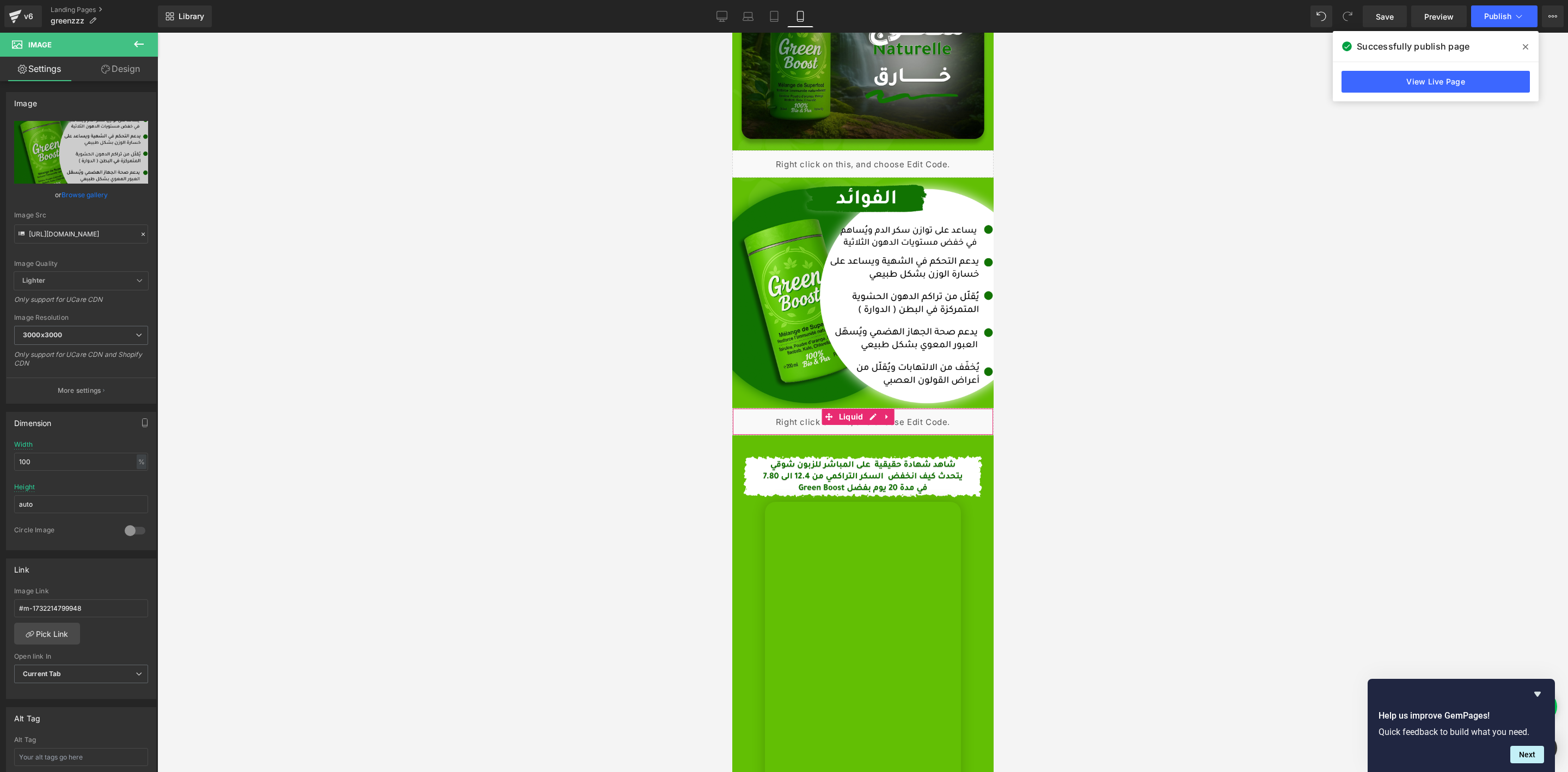
click at [867, 407] on div "Liquid" at bounding box center [862, 421] width 261 height 28
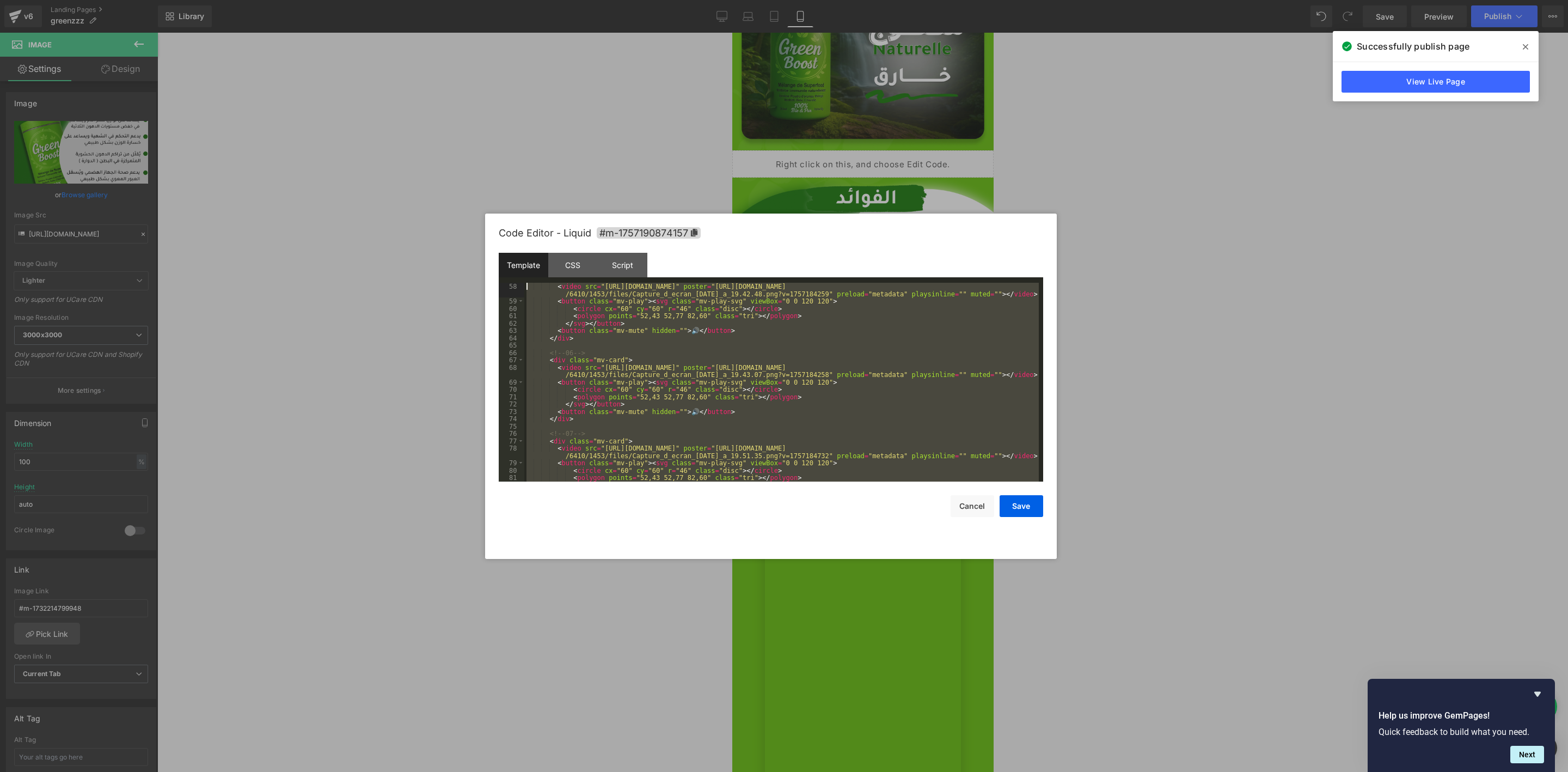
scroll to position [0, 0]
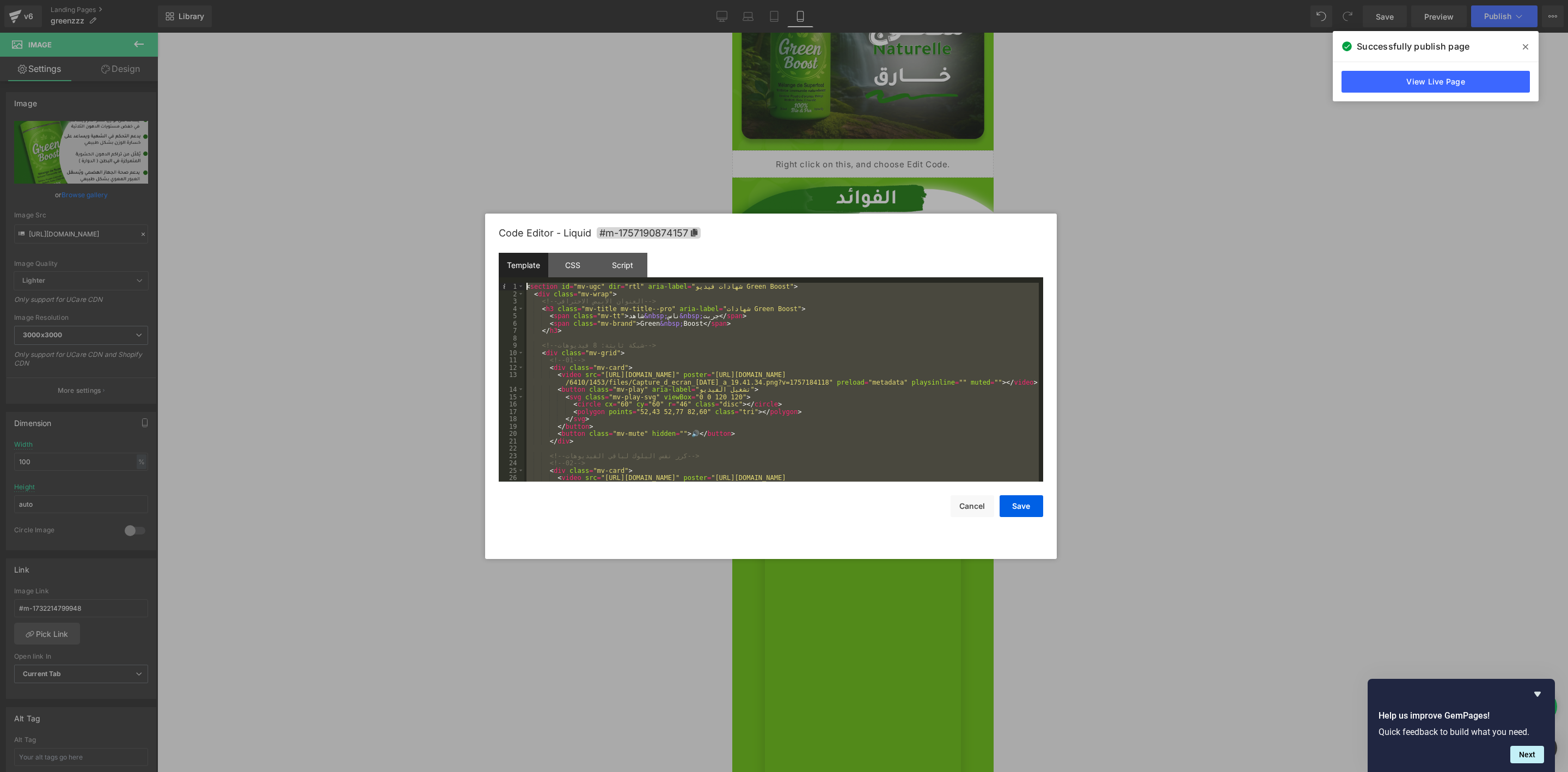
drag, startPoint x: 597, startPoint y: 474, endPoint x: 475, endPoint y: 138, distance: 357.5
click at [475, 138] on body "You are previewing how the will restyle your page. You can not edit Elements in…" at bounding box center [784, 386] width 1568 height 772
click at [968, 504] on button "Cancel" at bounding box center [972, 505] width 44 height 21
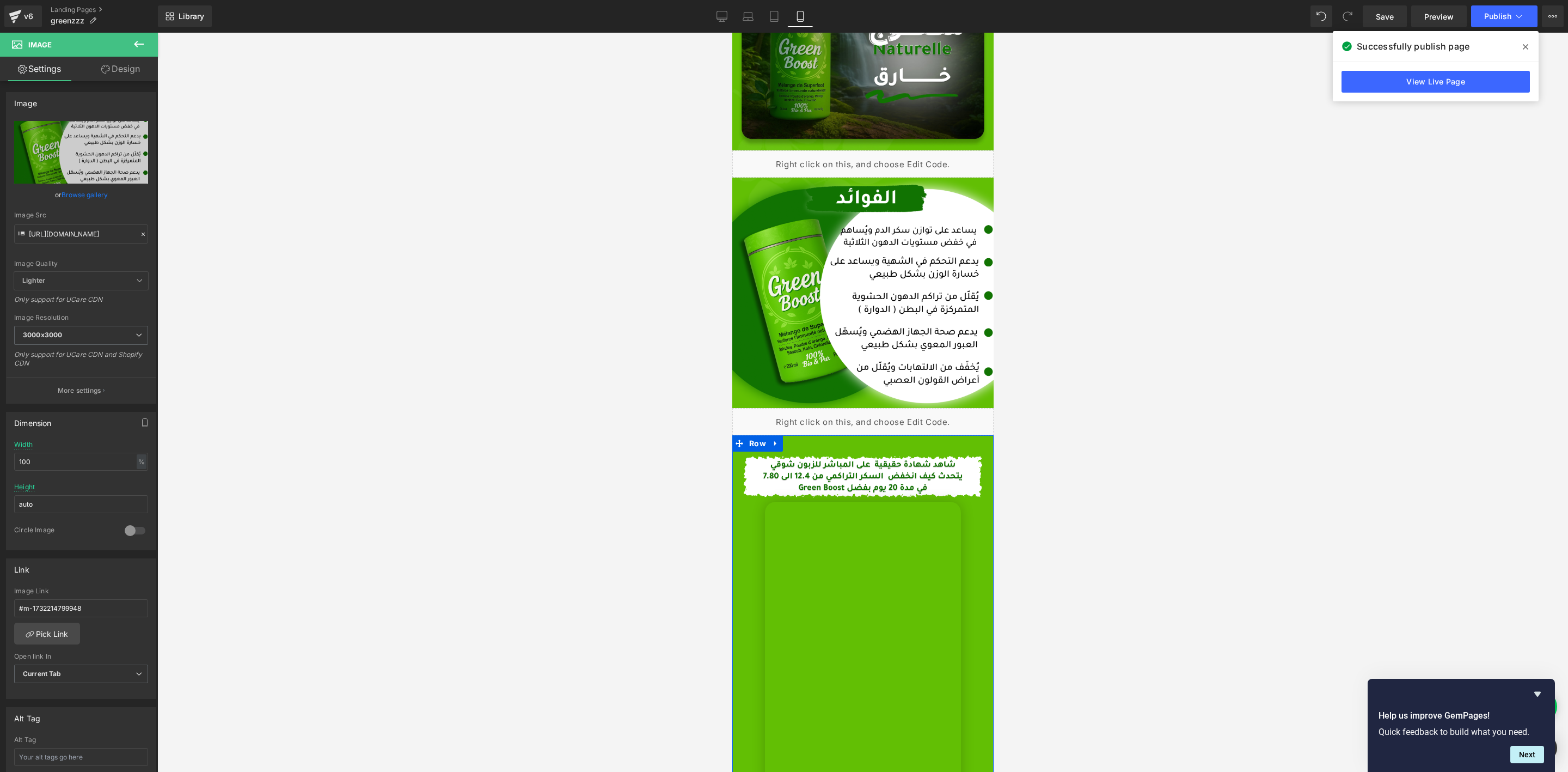
click at [920, 435] on div "Image Youtube Row" at bounding box center [862, 645] width 261 height 420
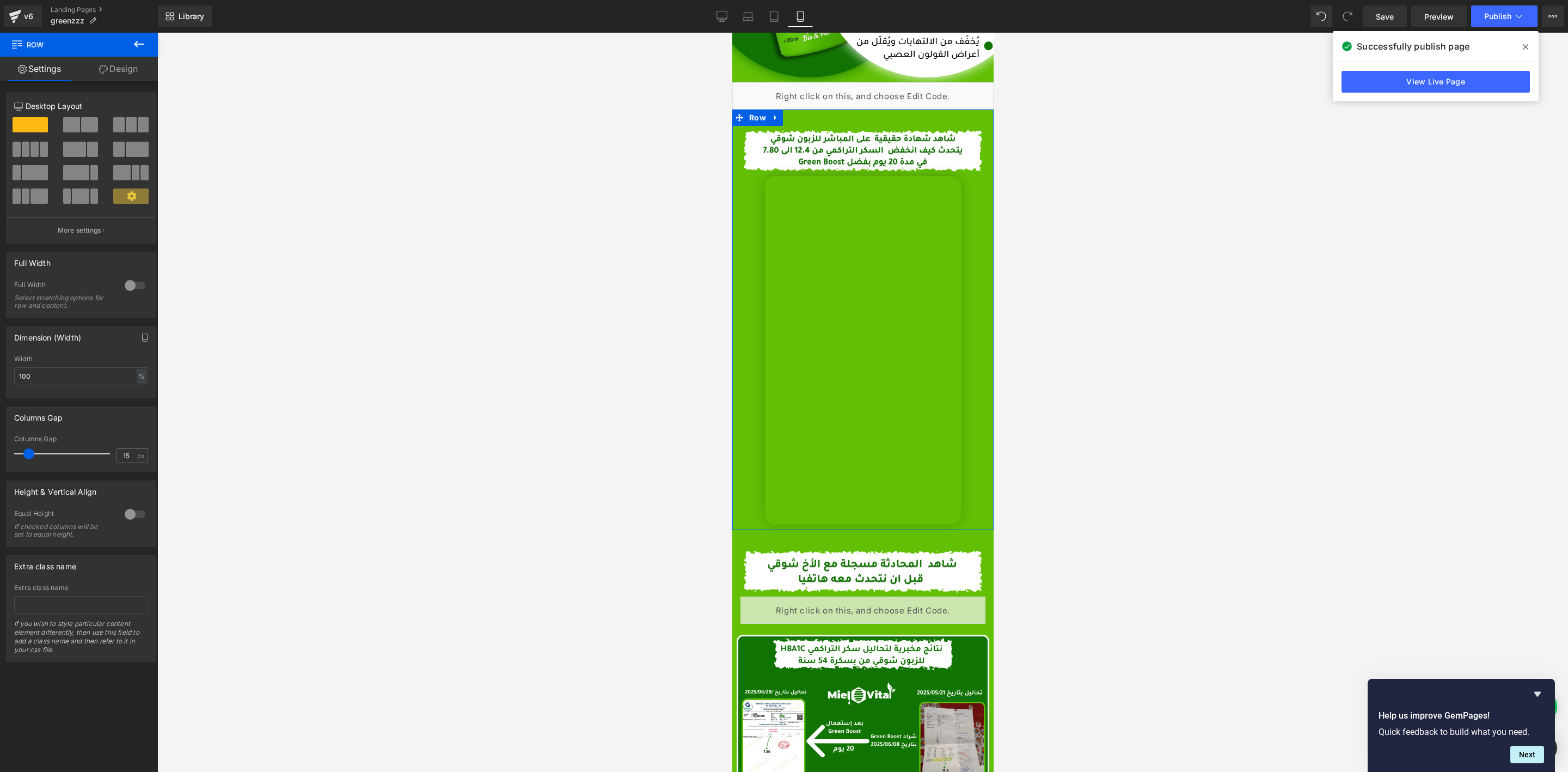
scroll to position [1797, 0]
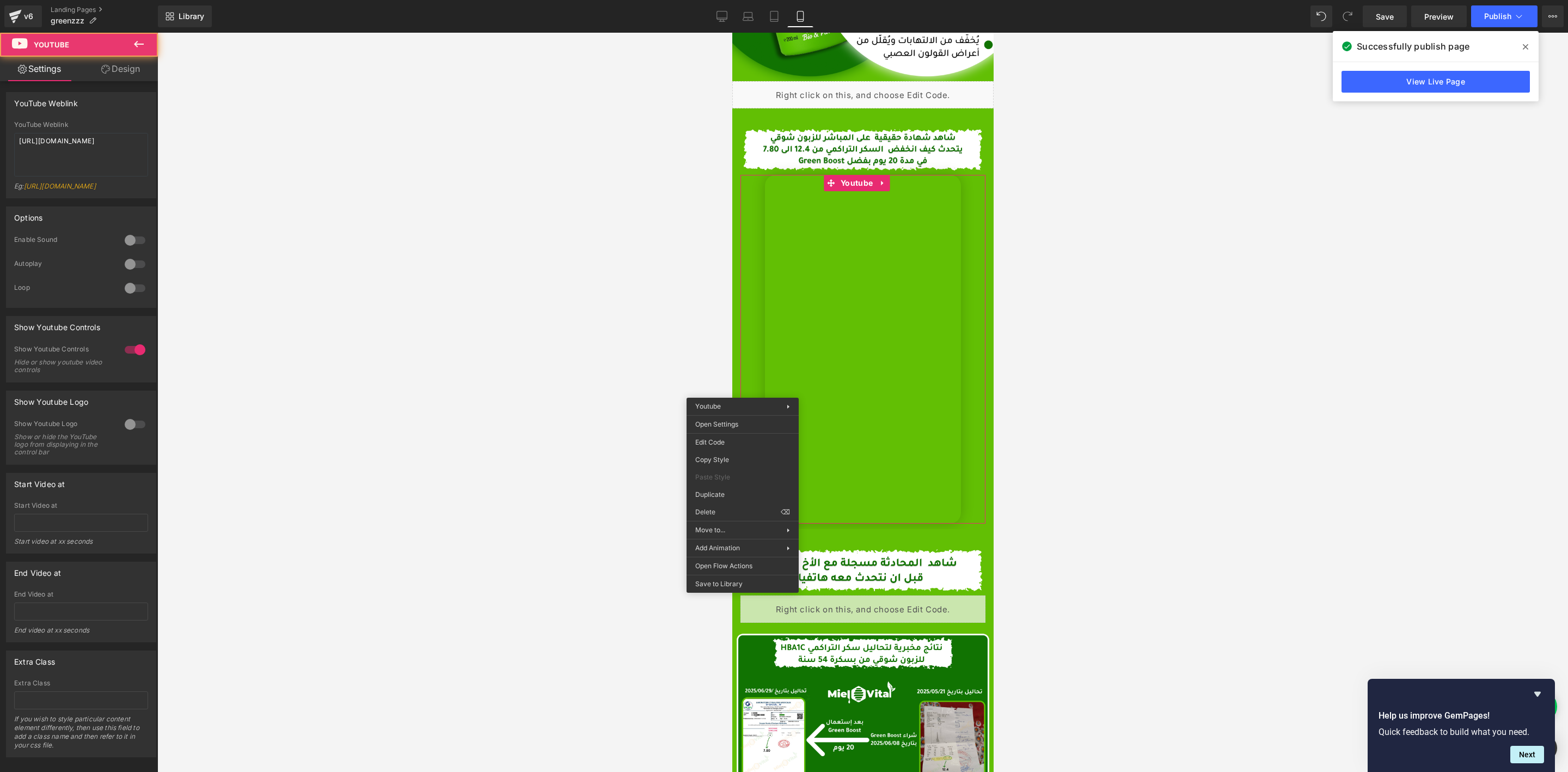
click at [680, 346] on div at bounding box center [862, 402] width 1411 height 739
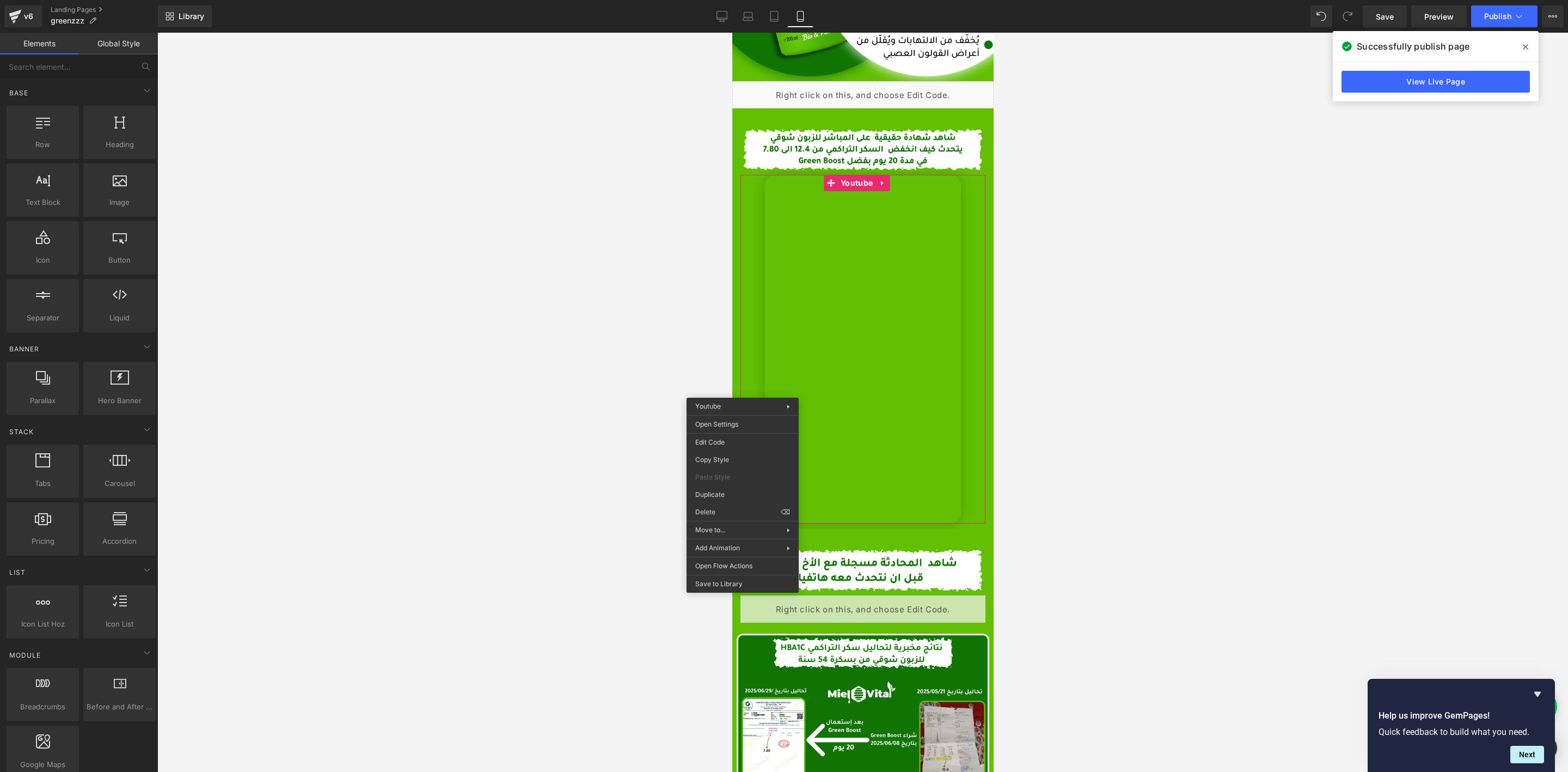
click at [1035, 411] on div at bounding box center [862, 402] width 1411 height 739
click at [974, 408] on div "Image Youtube" at bounding box center [862, 324] width 261 height 399
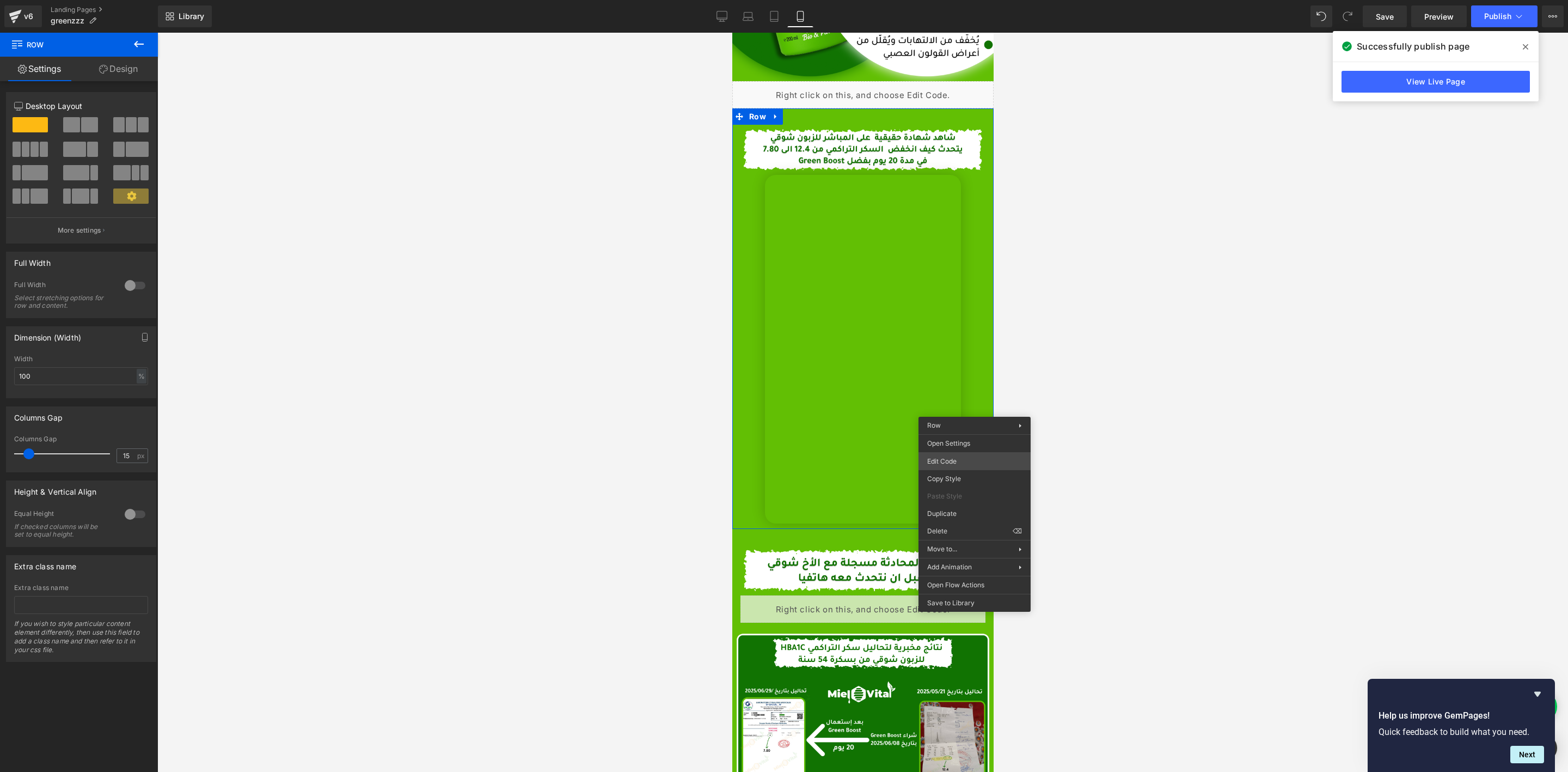
click at [951, 0] on div "You are previewing how the will restyle your page. You can not edit Elements in…" at bounding box center [784, 0] width 1568 height 0
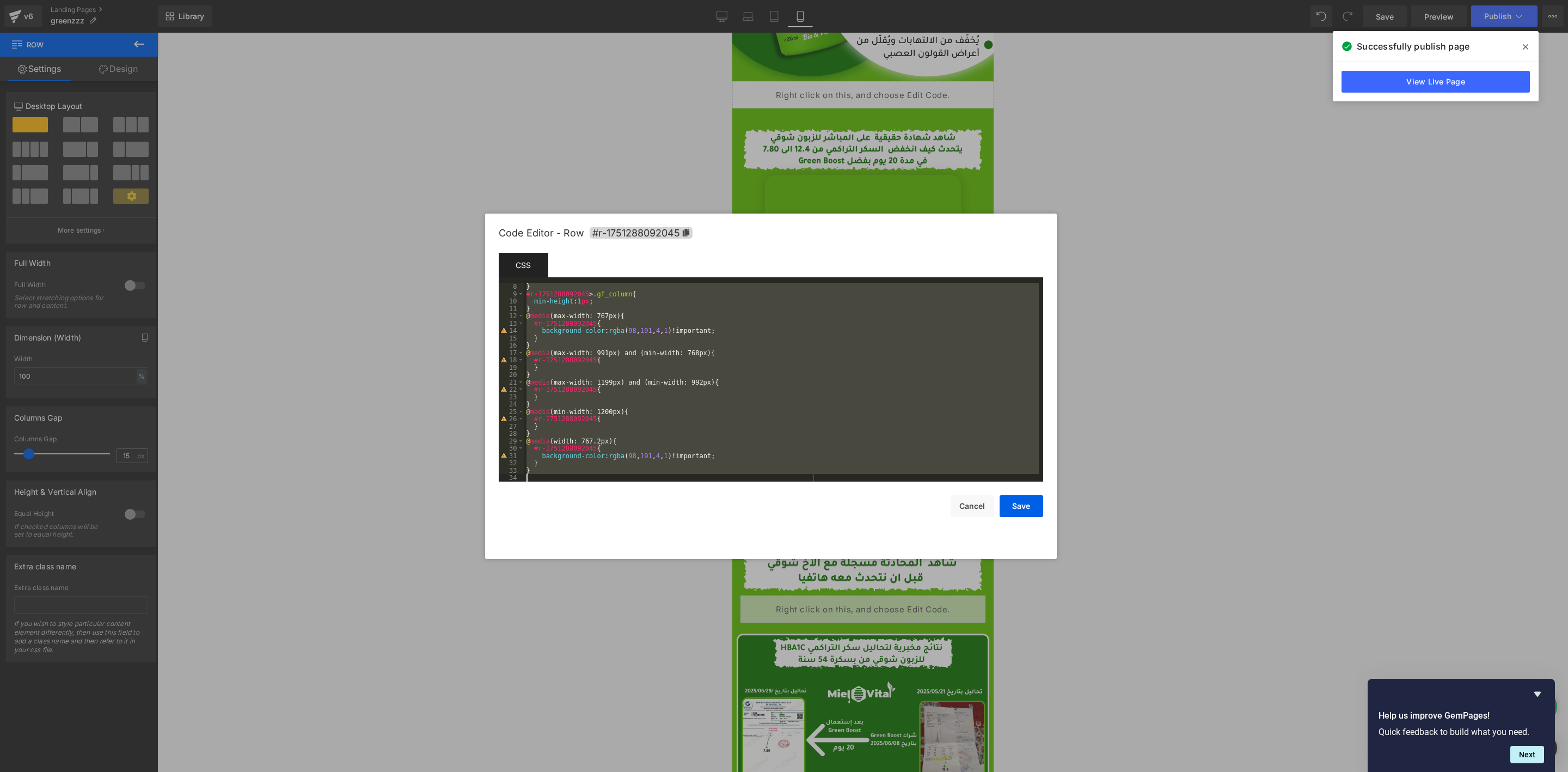
scroll to position [52, 0]
drag, startPoint x: 524, startPoint y: 286, endPoint x: 657, endPoint y: 684, distance: 419.6
click at [657, 684] on body "You are previewing how the will restyle your page. You can not edit Elements in…" at bounding box center [784, 386] width 1568 height 772
click at [972, 506] on button "Cancel" at bounding box center [972, 505] width 44 height 21
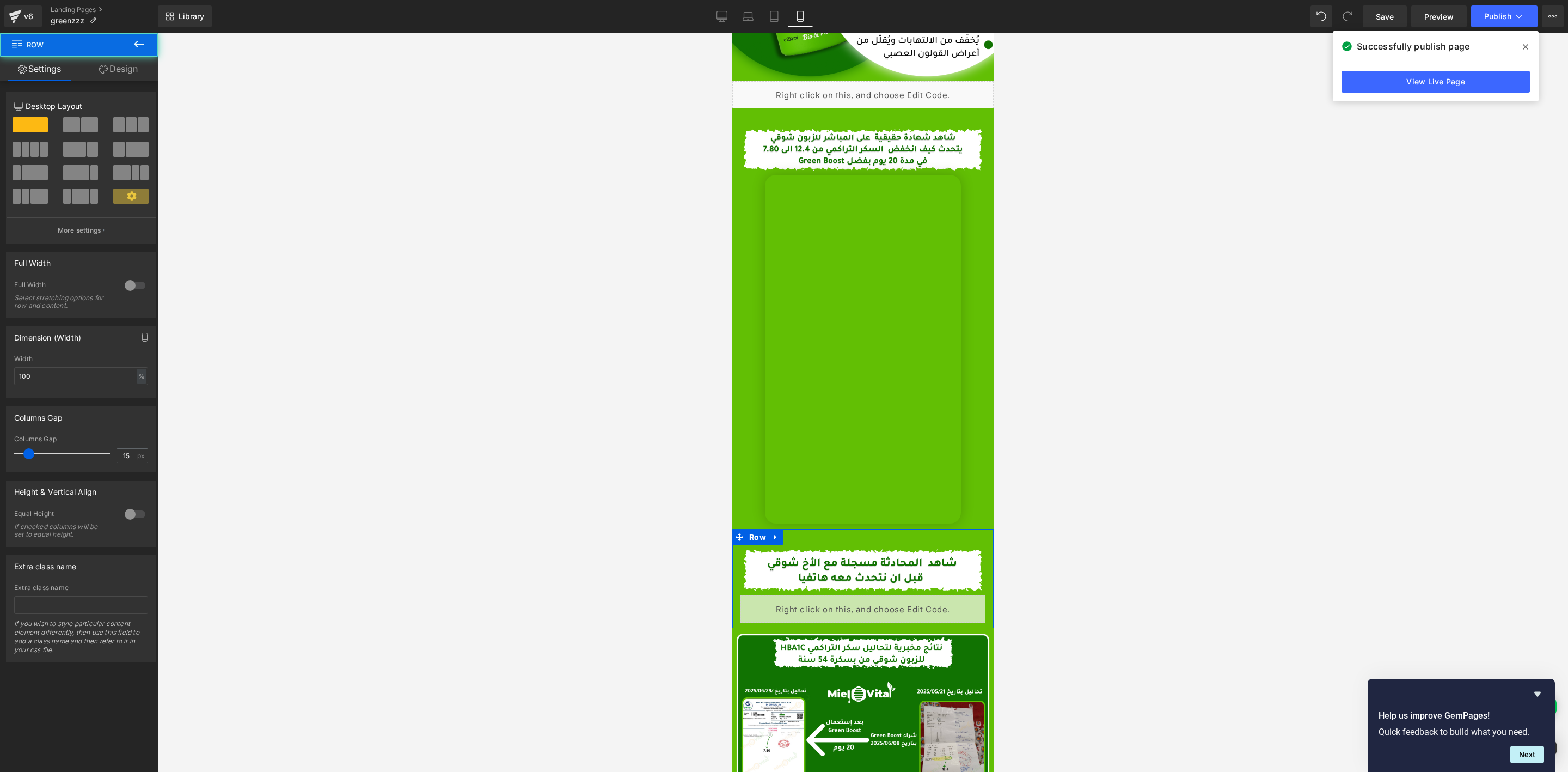
click at [805, 529] on div "Image Liquid Row" at bounding box center [862, 578] width 261 height 99
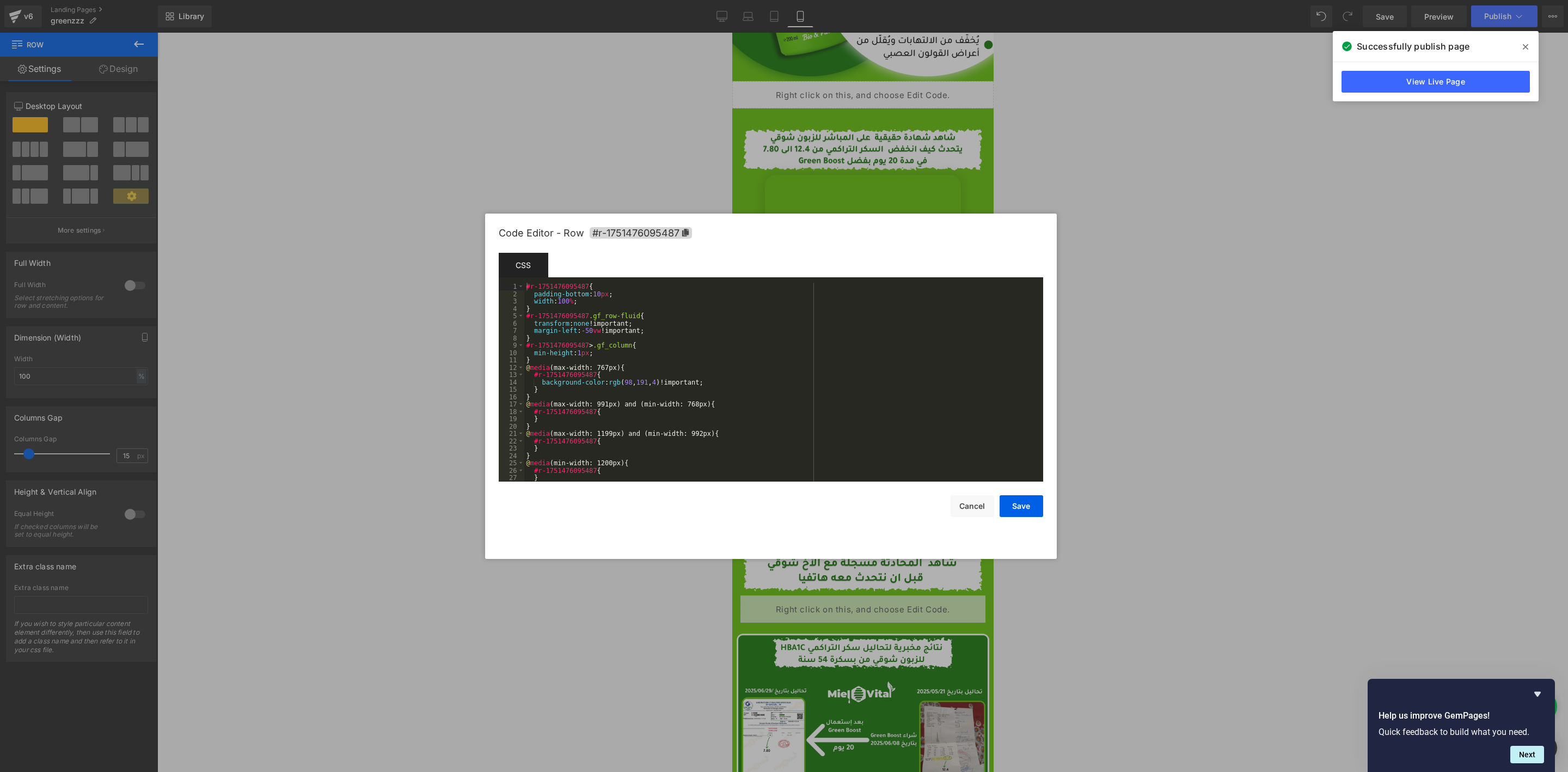
click at [796, 0] on div "You are previewing how the will restyle your page. You can not edit Elements in…" at bounding box center [784, 0] width 1568 height 0
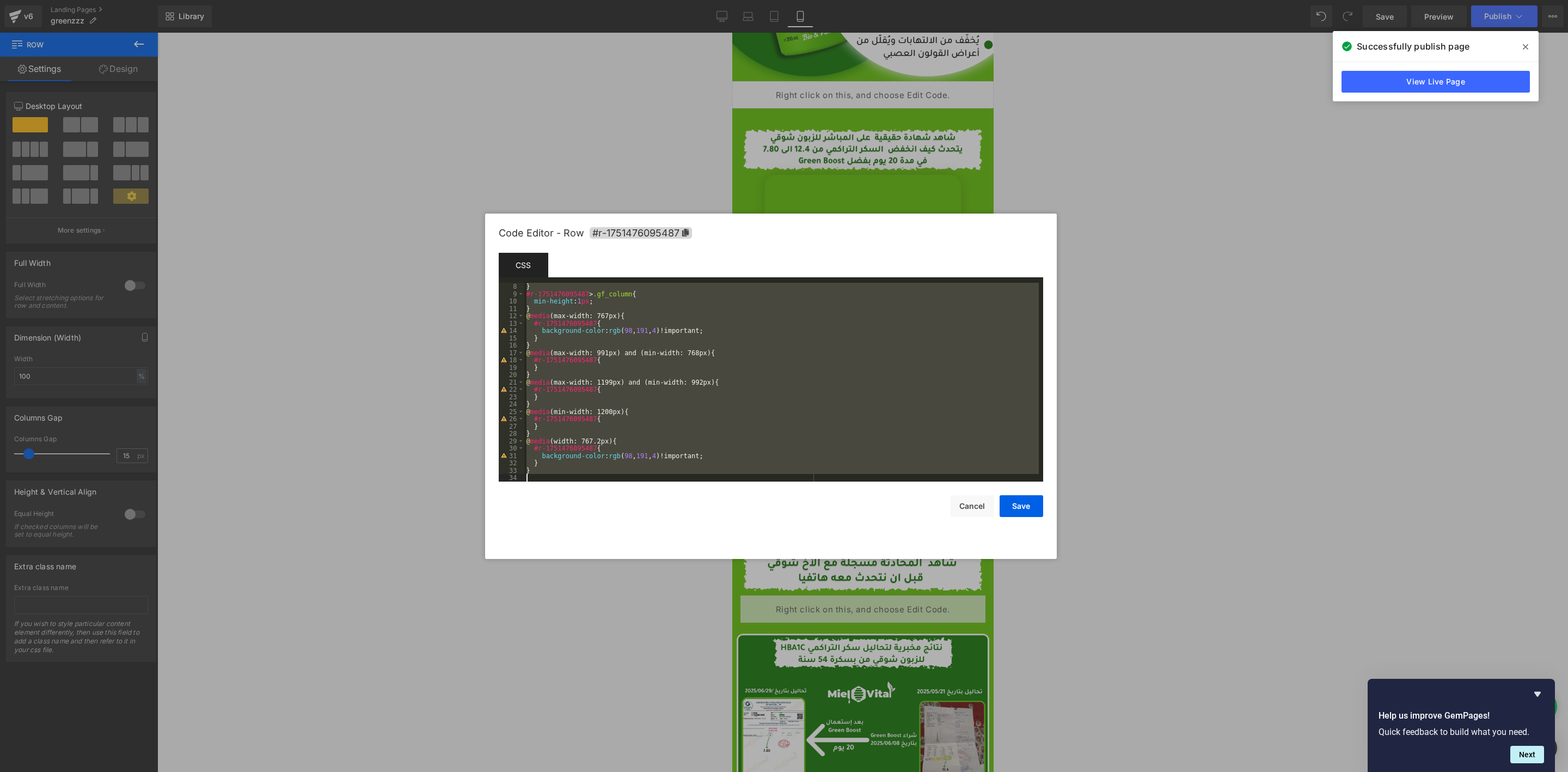
drag, startPoint x: 524, startPoint y: 283, endPoint x: 634, endPoint y: 637, distance: 370.7
click at [634, 637] on body "You are previewing how the will restyle your page. You can not edit Elements in…" at bounding box center [784, 386] width 1568 height 772
click at [1008, 499] on button "Save" at bounding box center [1021, 505] width 44 height 21
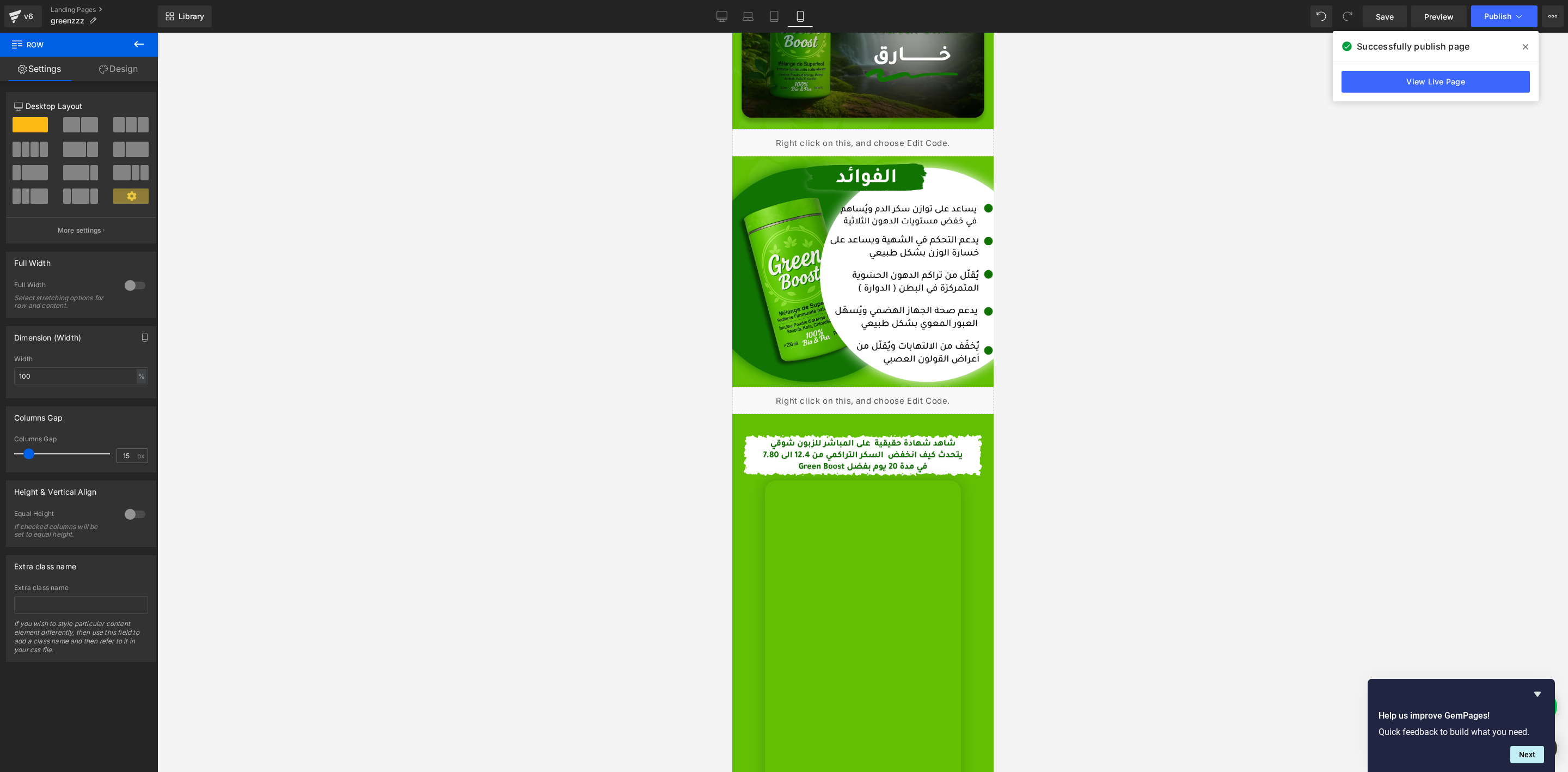
scroll to position [1307, 0]
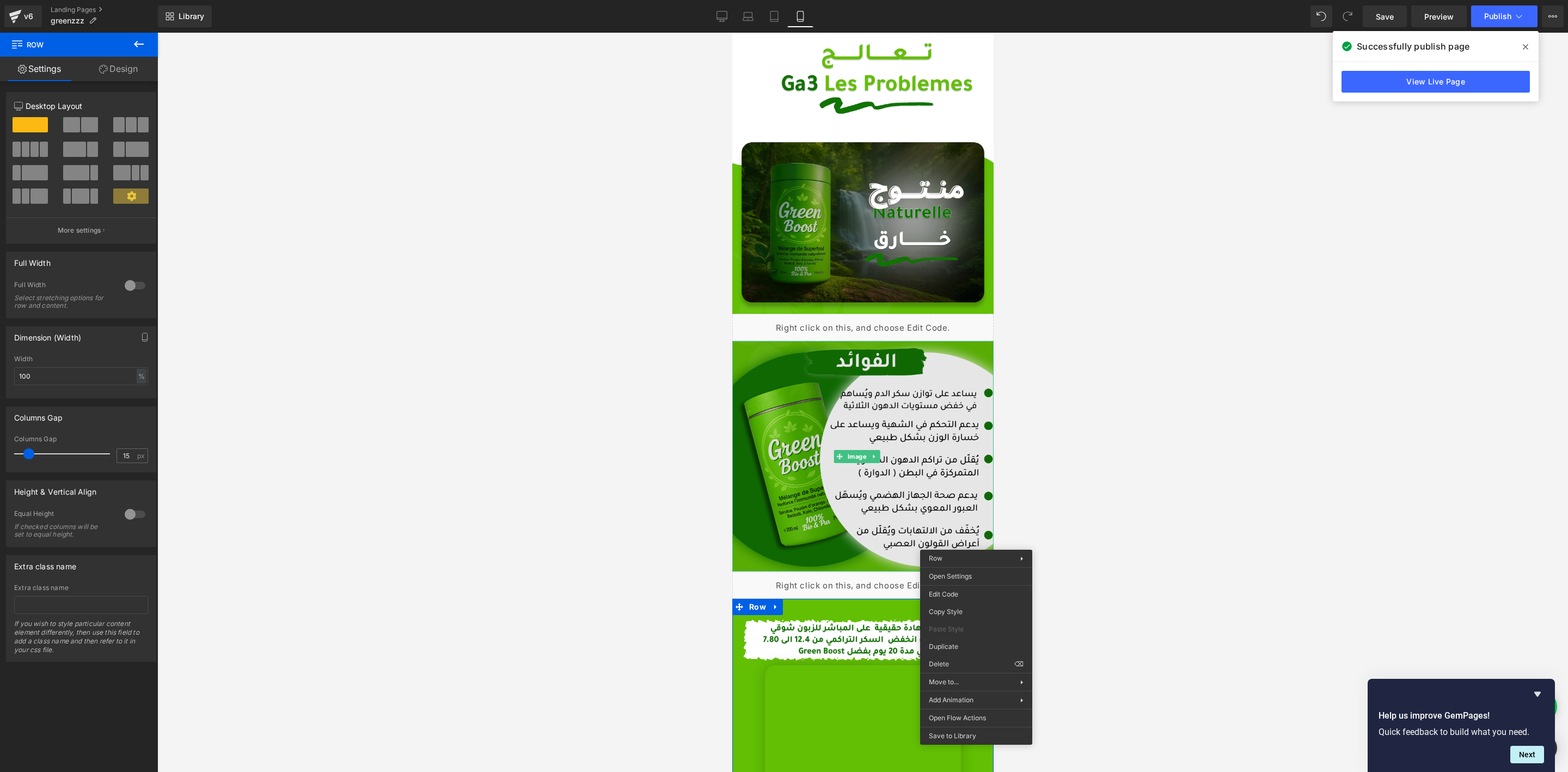
click at [940, 430] on img at bounding box center [862, 456] width 261 height 230
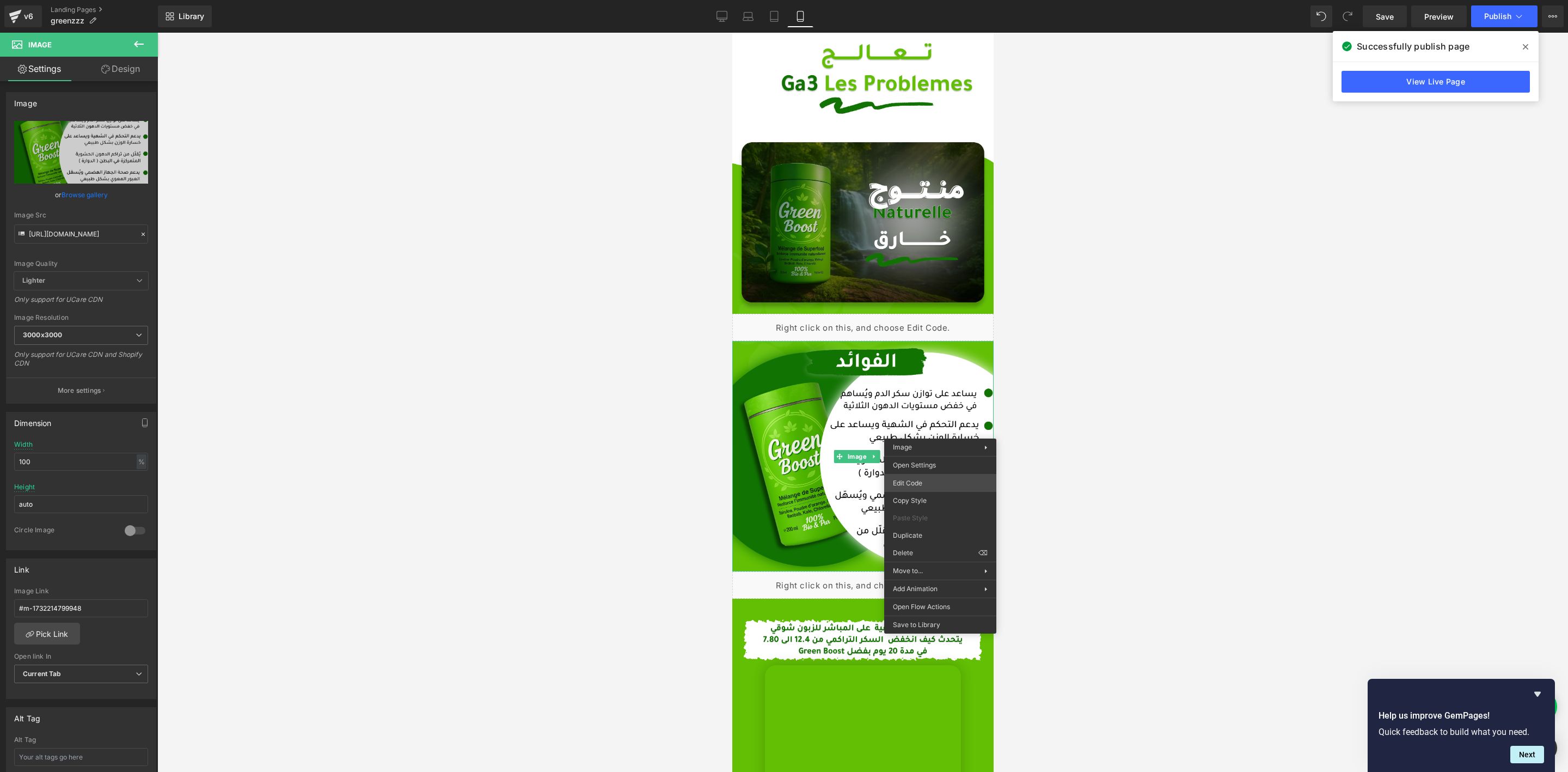
click at [930, 0] on div "You are previewing how the will restyle your page. You can not edit Elements in…" at bounding box center [784, 0] width 1568 height 0
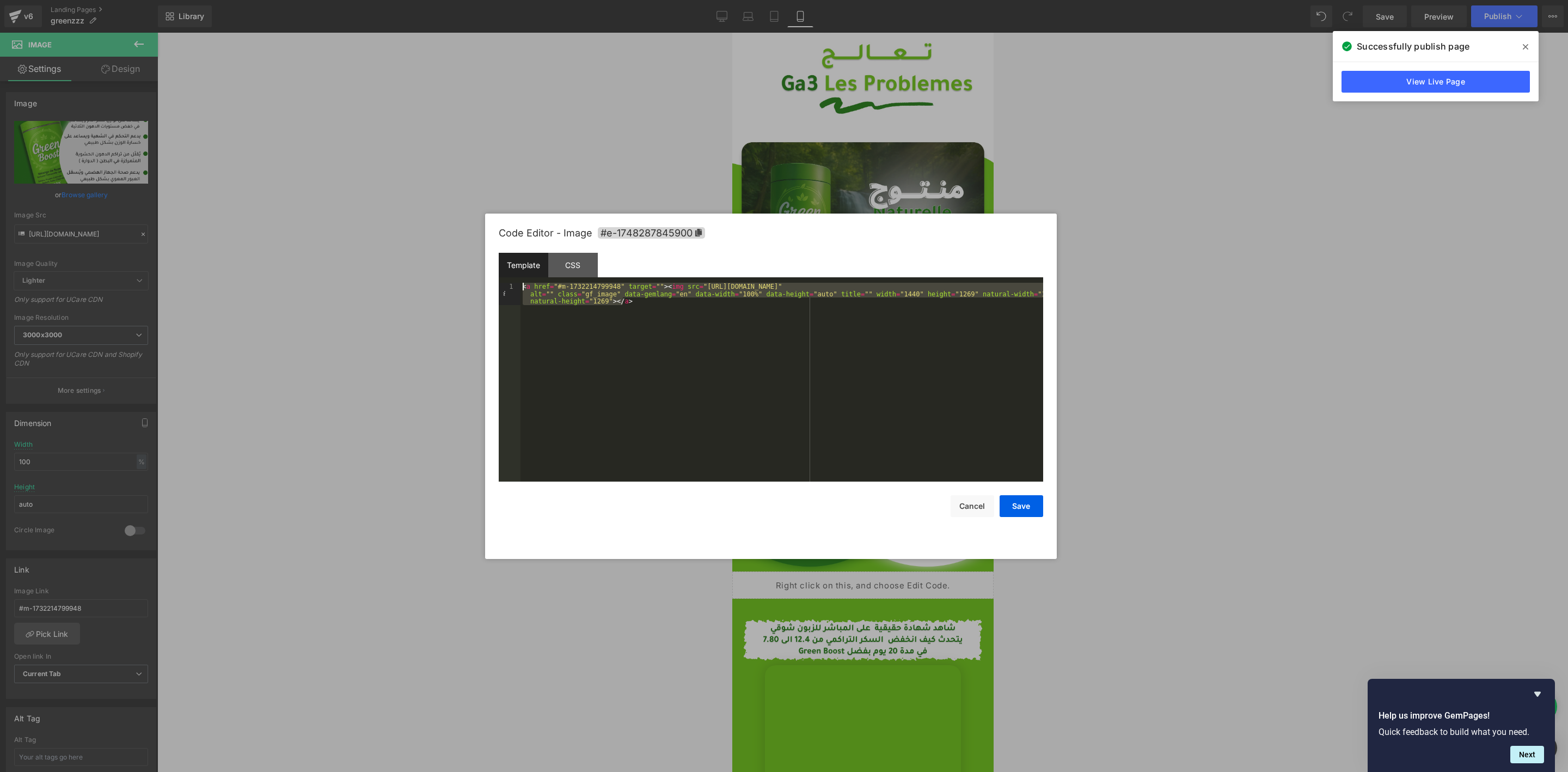
drag, startPoint x: 640, startPoint y: 306, endPoint x: 502, endPoint y: 275, distance: 141.4
click at [502, 275] on div "Template CSS 1 < a href = "#m-1732214799948" target = "" > < img src = "[URL][D…" at bounding box center [770, 367] width 544 height 229
click at [603, 326] on div "< a href = "#m-1732214799948" target = "" > < img src = "[URL][DOMAIN_NAME]" al…" at bounding box center [782, 382] width 523 height 199
click at [593, 299] on div "< a href = "#m-1732214799948" target = "" > < img src = "[URL][DOMAIN_NAME]" al…" at bounding box center [782, 404] width 523 height 243
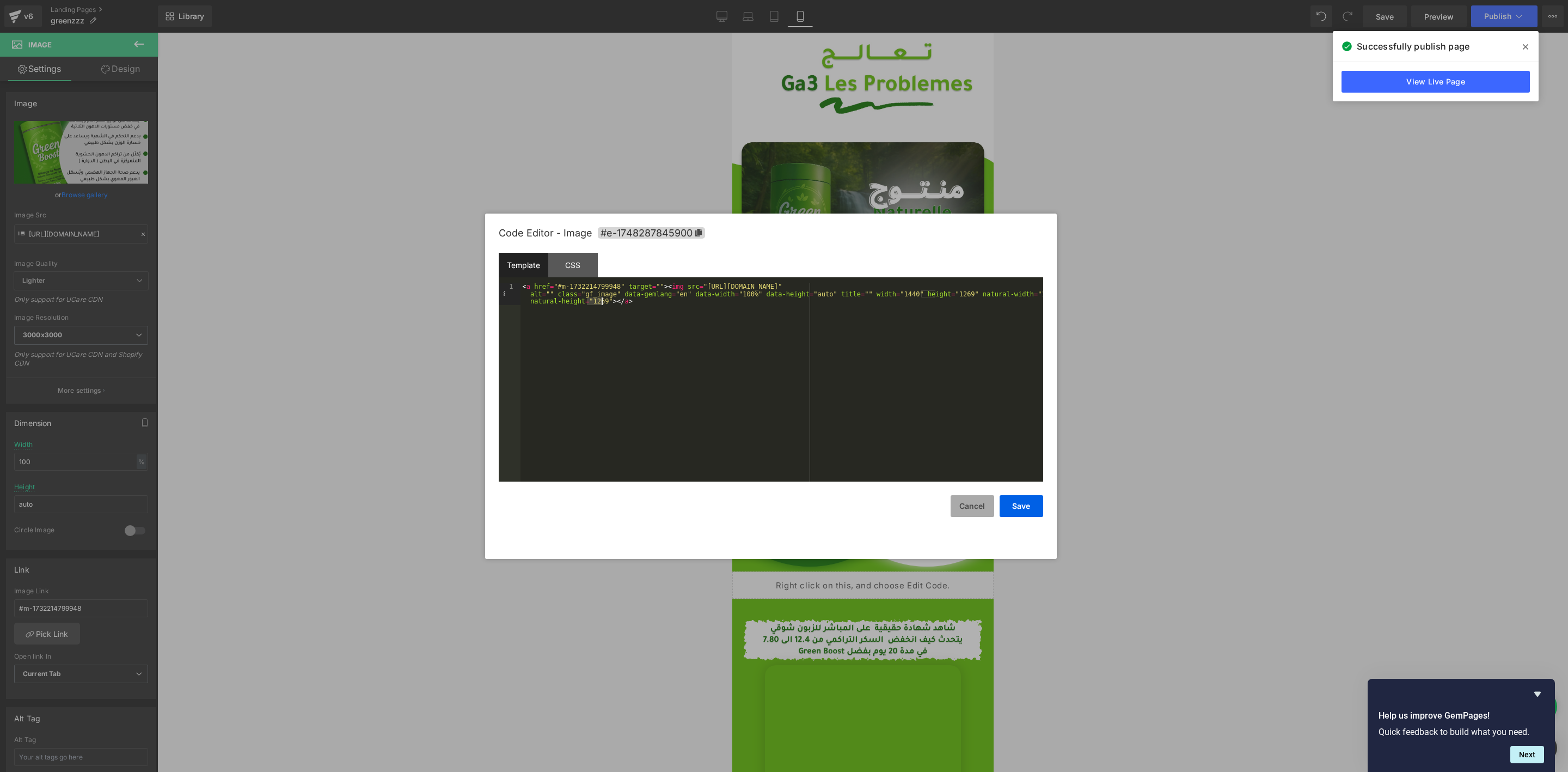
click at [971, 508] on button "Cancel" at bounding box center [972, 505] width 44 height 21
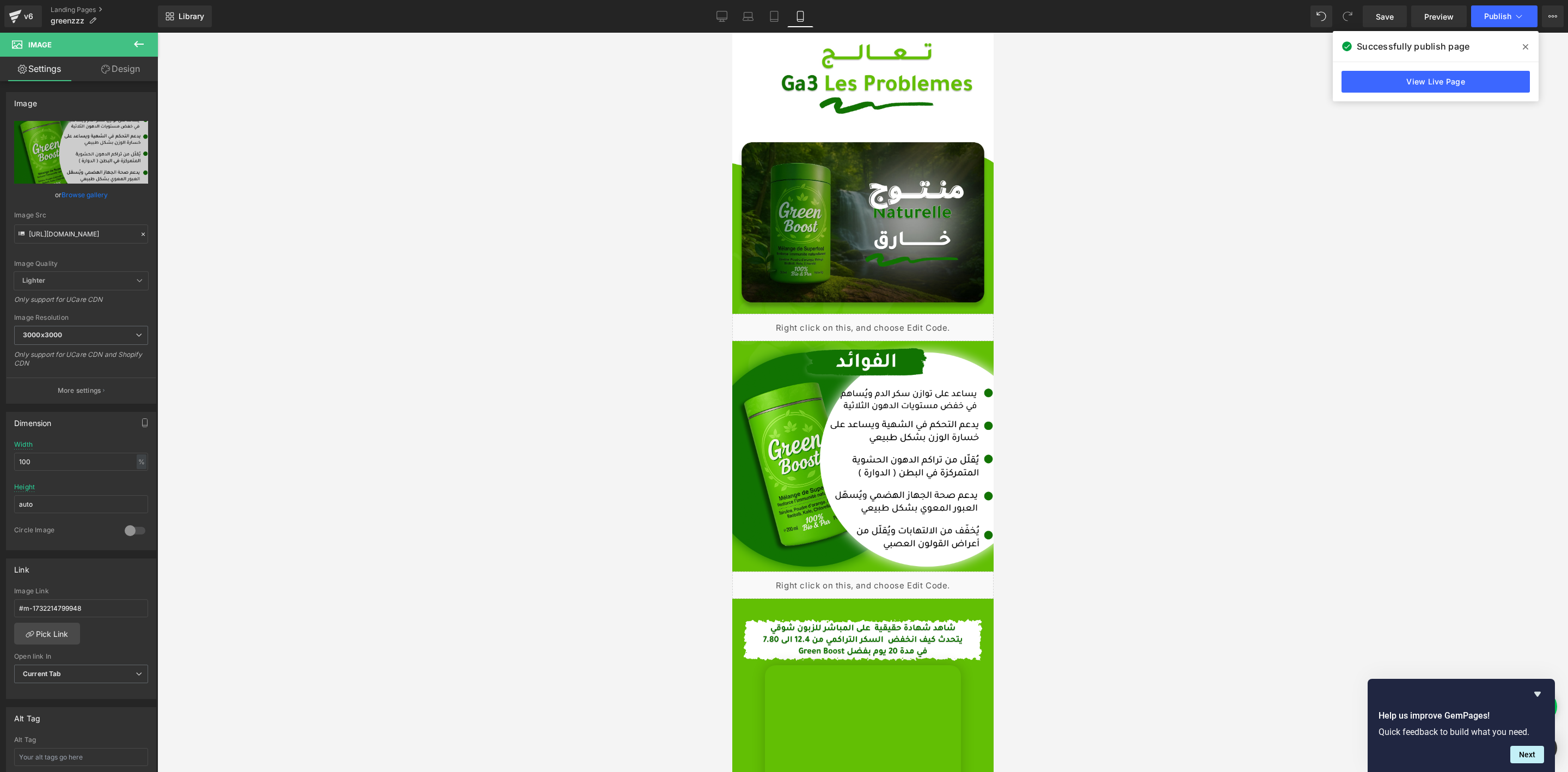
click at [1105, 486] on div at bounding box center [862, 402] width 1411 height 739
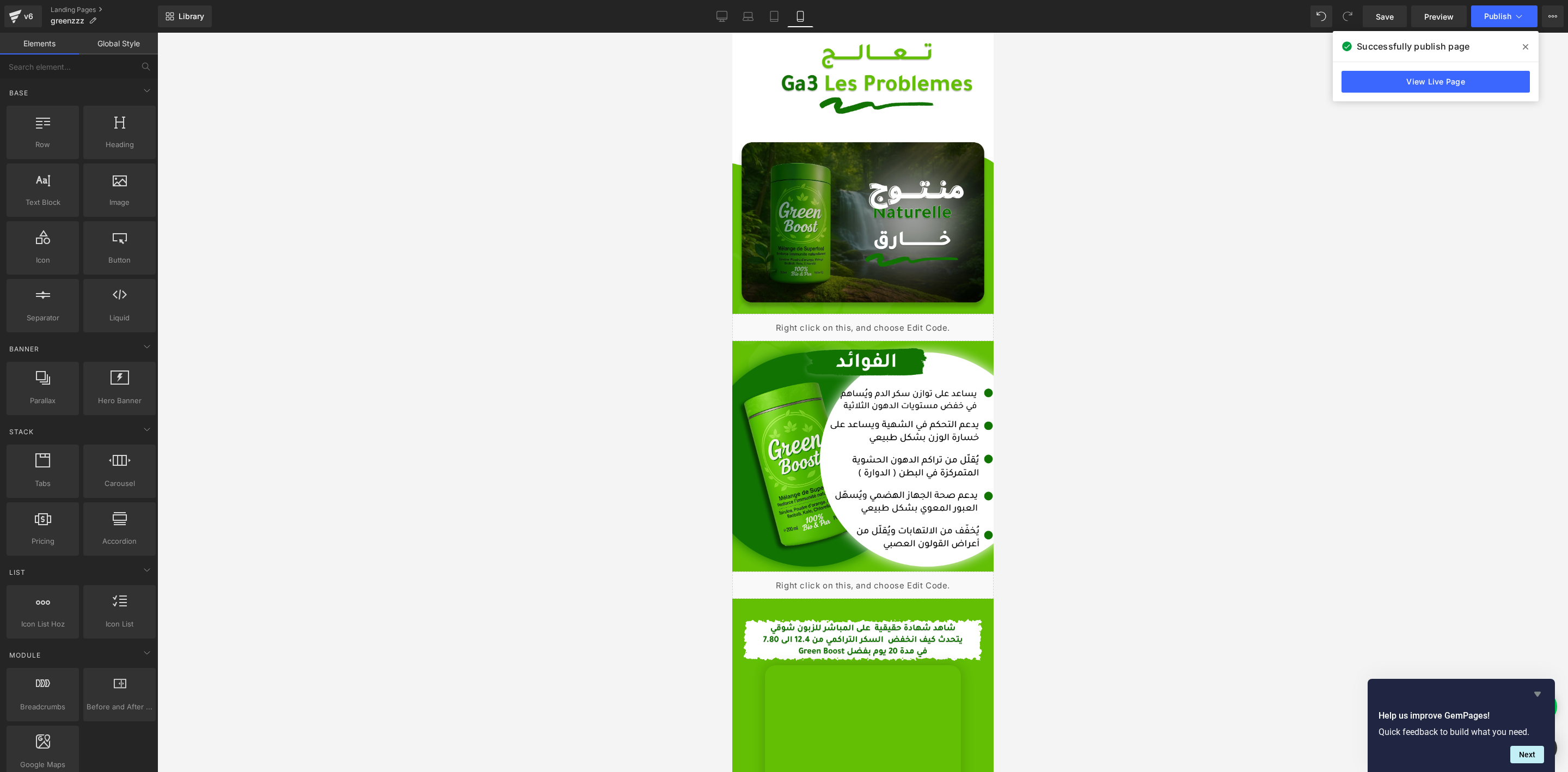
click at [1542, 689] on icon "Hide survey" at bounding box center [1537, 693] width 13 height 13
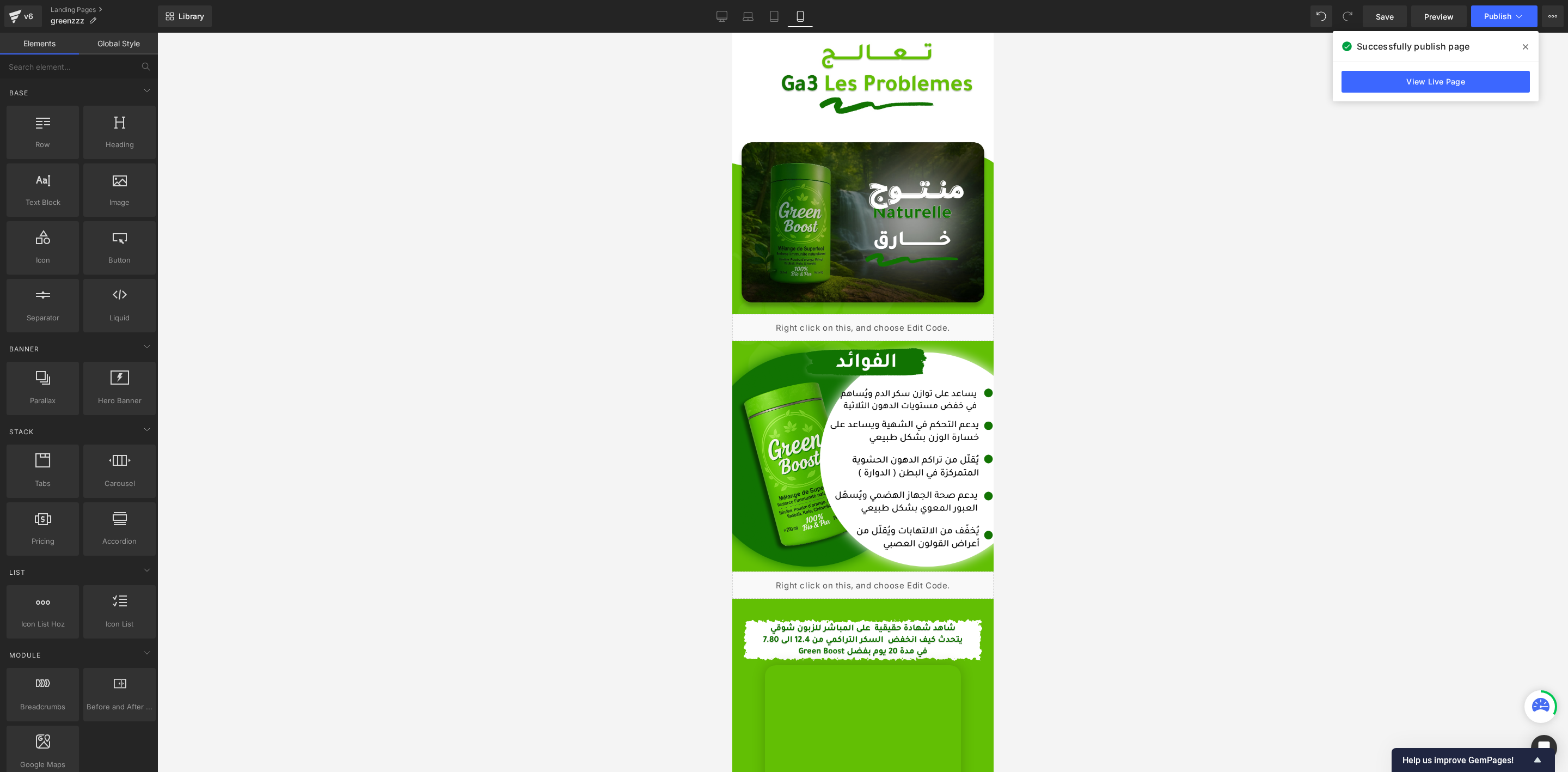
click at [1415, 601] on div at bounding box center [862, 402] width 1411 height 739
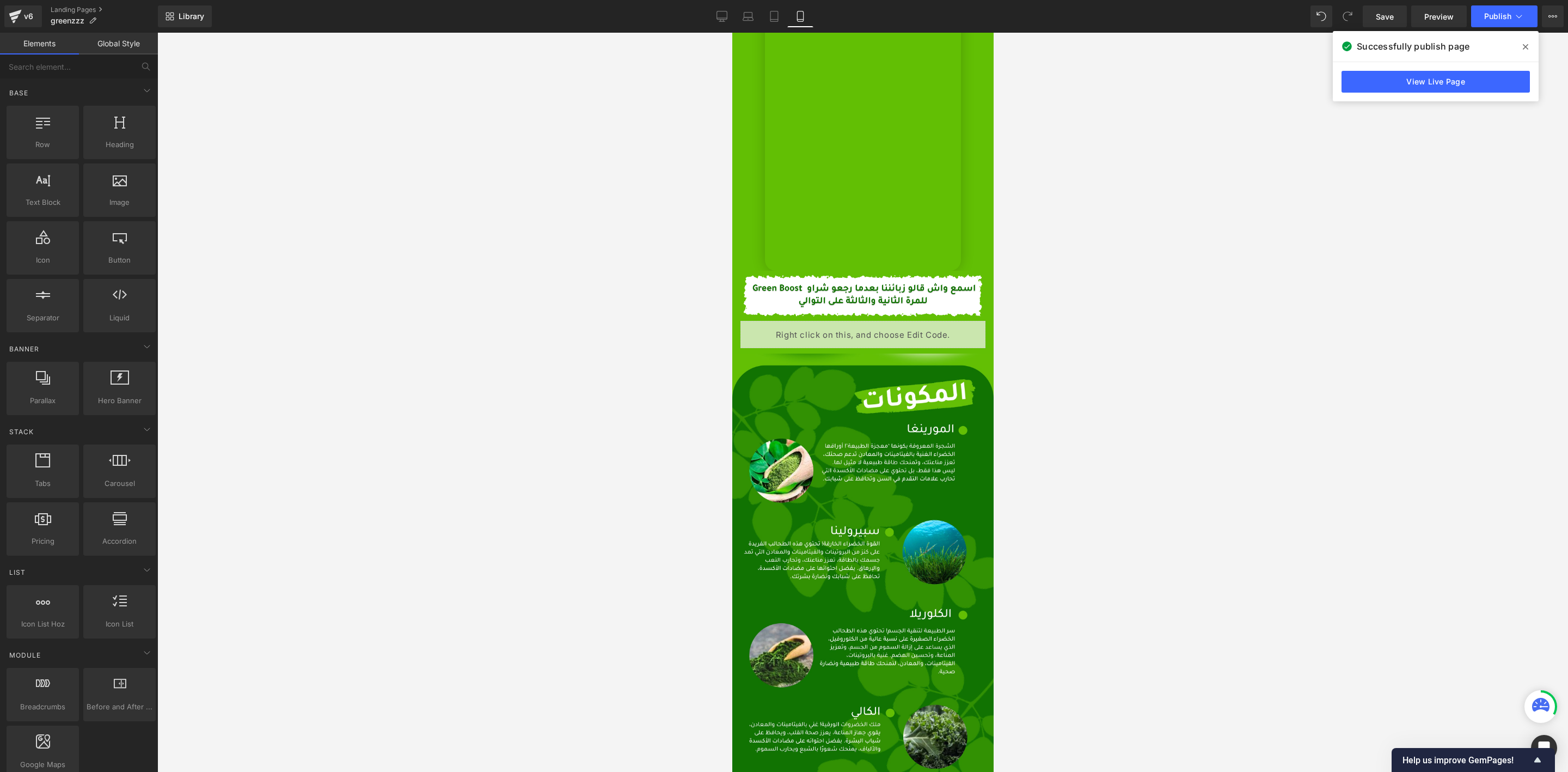
scroll to position [2777, 0]
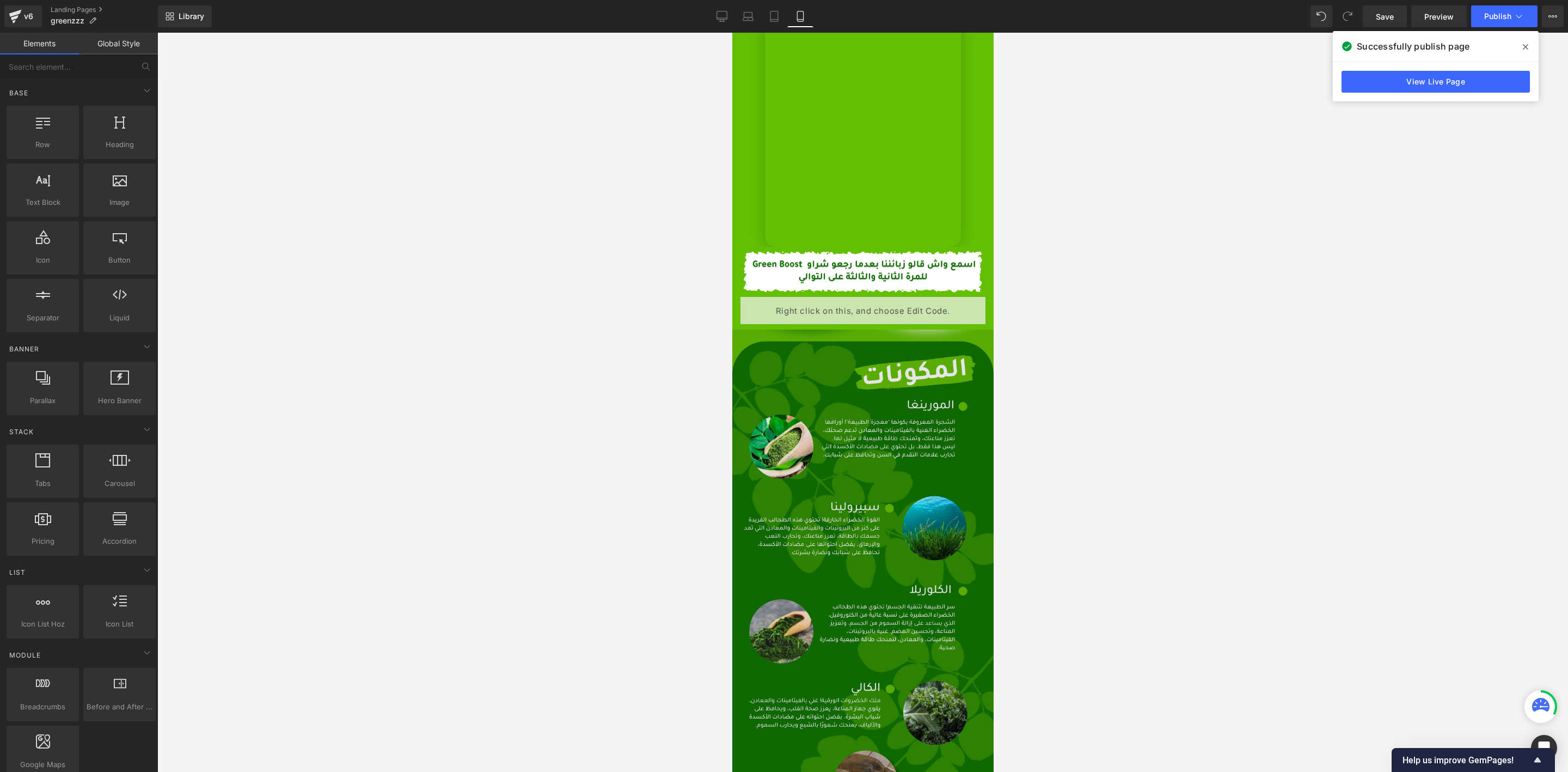
click at [837, 446] on img at bounding box center [862, 604] width 261 height 549
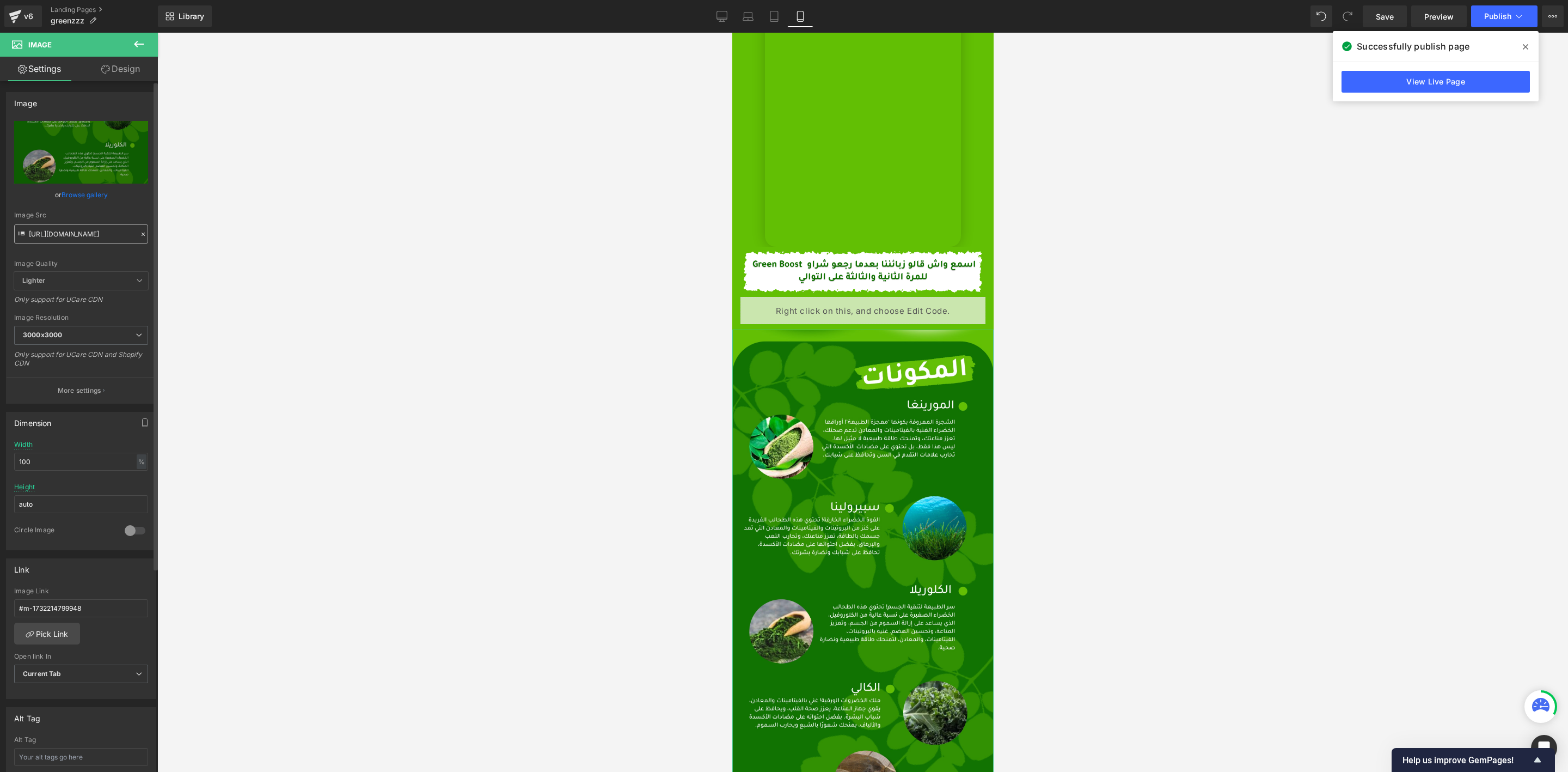
click at [64, 232] on input "[URL][DOMAIN_NAME]" at bounding box center [81, 234] width 134 height 19
click at [475, 371] on div at bounding box center [862, 402] width 1411 height 739
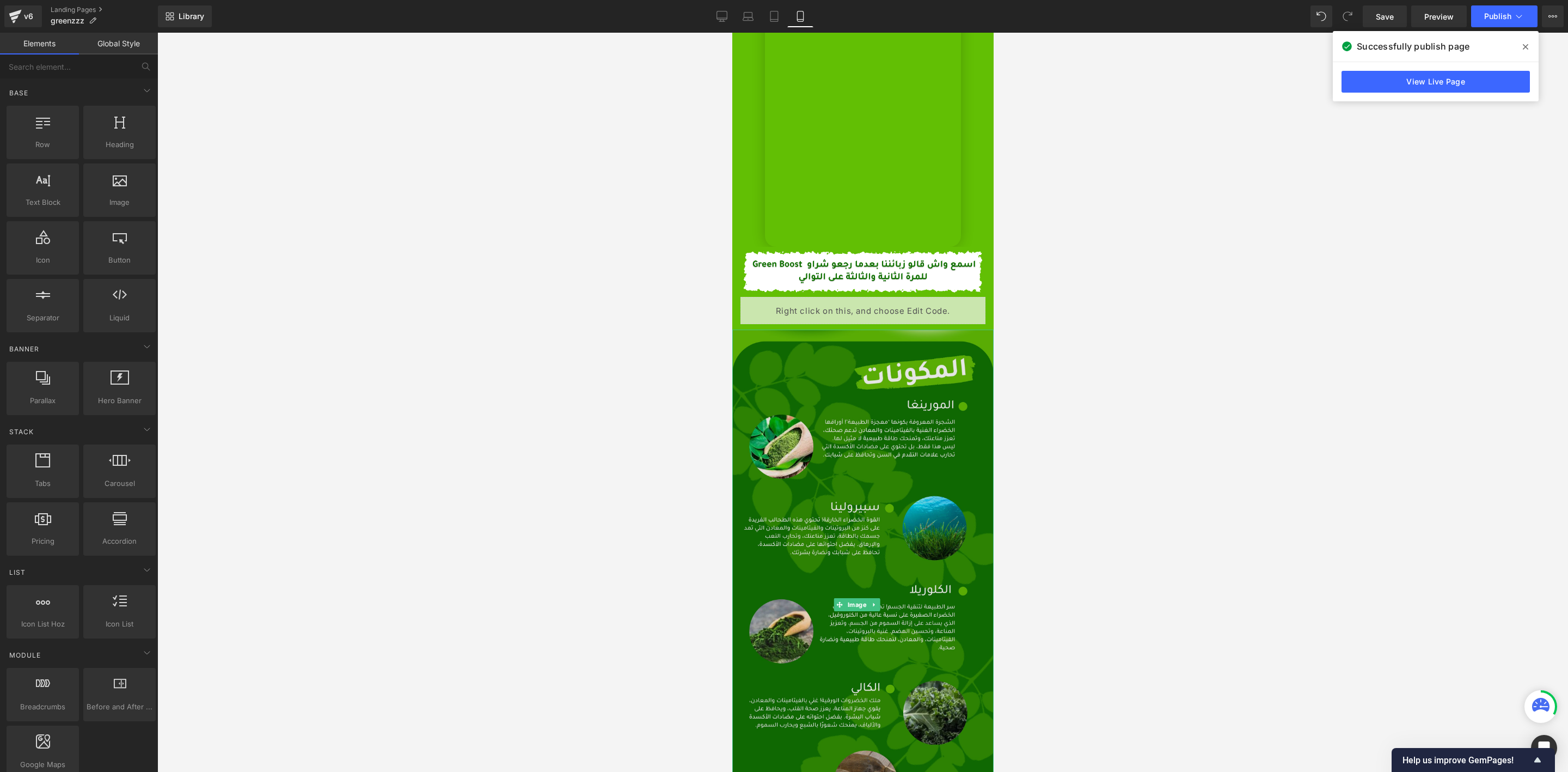
click at [822, 404] on img at bounding box center [862, 604] width 261 height 549
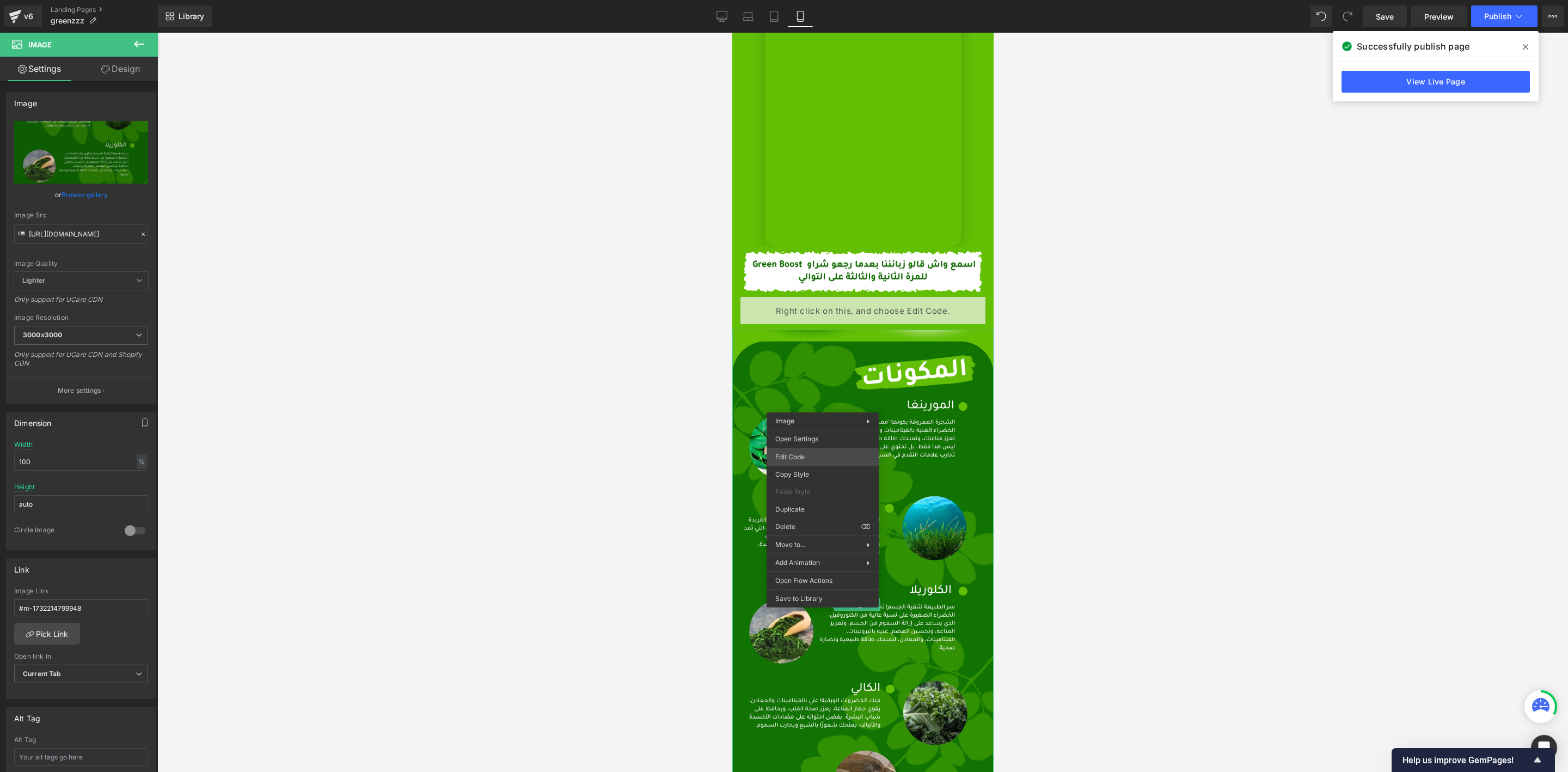
click at [830, 0] on div "You are previewing how the will restyle your page. You can not edit Elements in…" at bounding box center [784, 0] width 1568 height 0
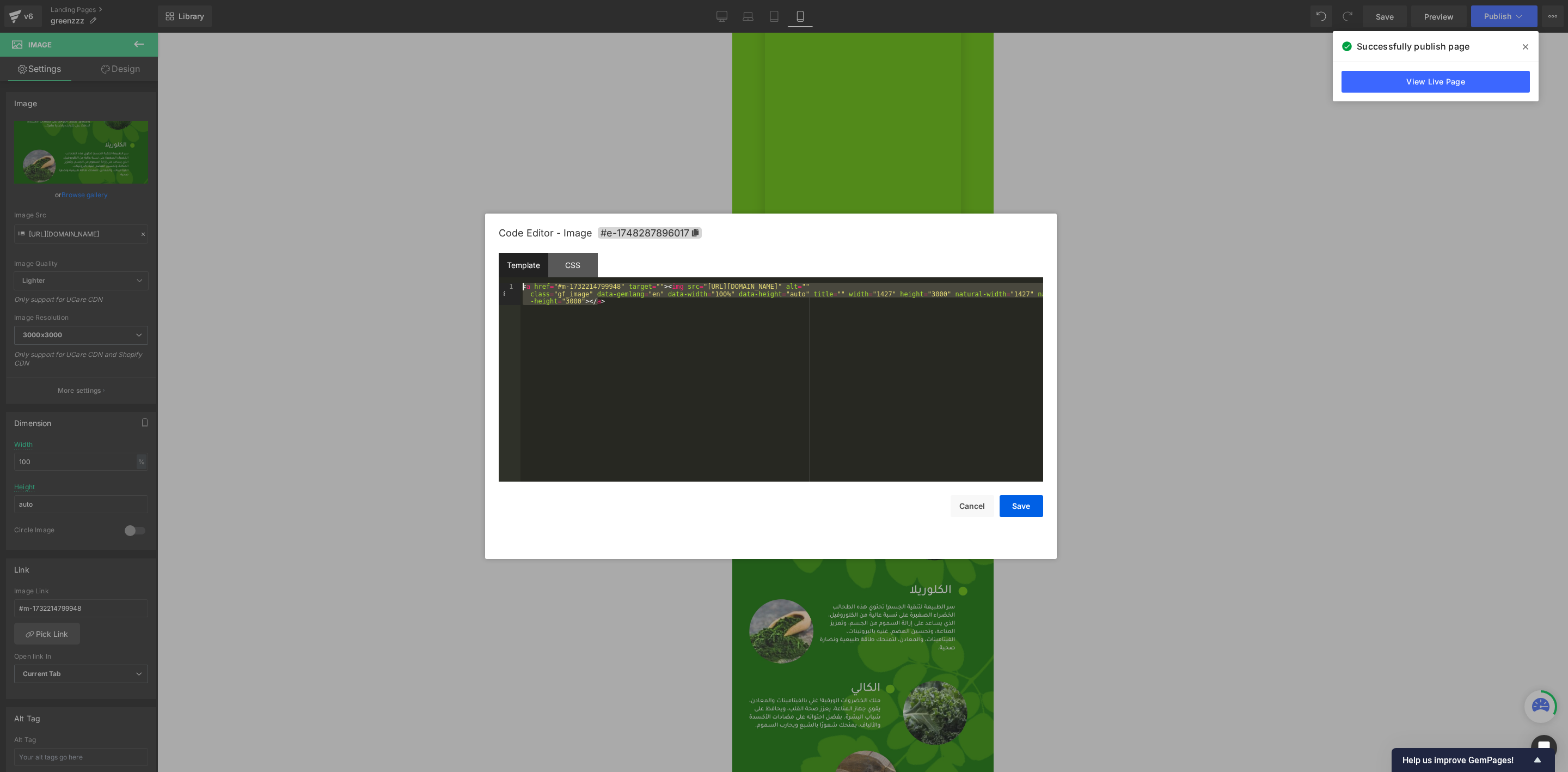
drag, startPoint x: 641, startPoint y: 319, endPoint x: 475, endPoint y: 276, distance: 171.5
click at [475, 276] on body "You are previewing how the will restyle your page. You can not edit Elements in…" at bounding box center [784, 386] width 1568 height 772
click at [964, 504] on button "Cancel" at bounding box center [972, 505] width 44 height 21
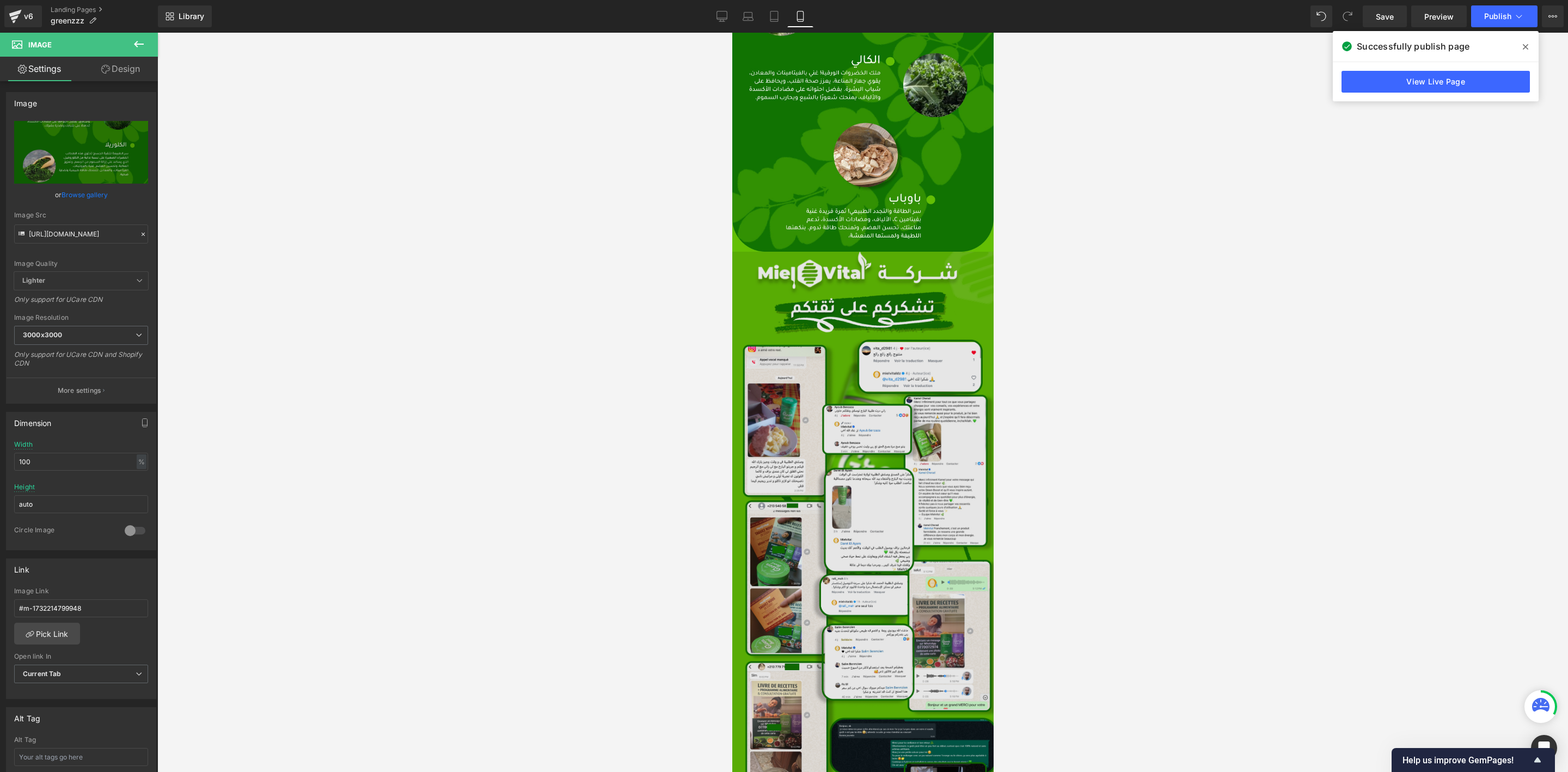
scroll to position [3431, 0]
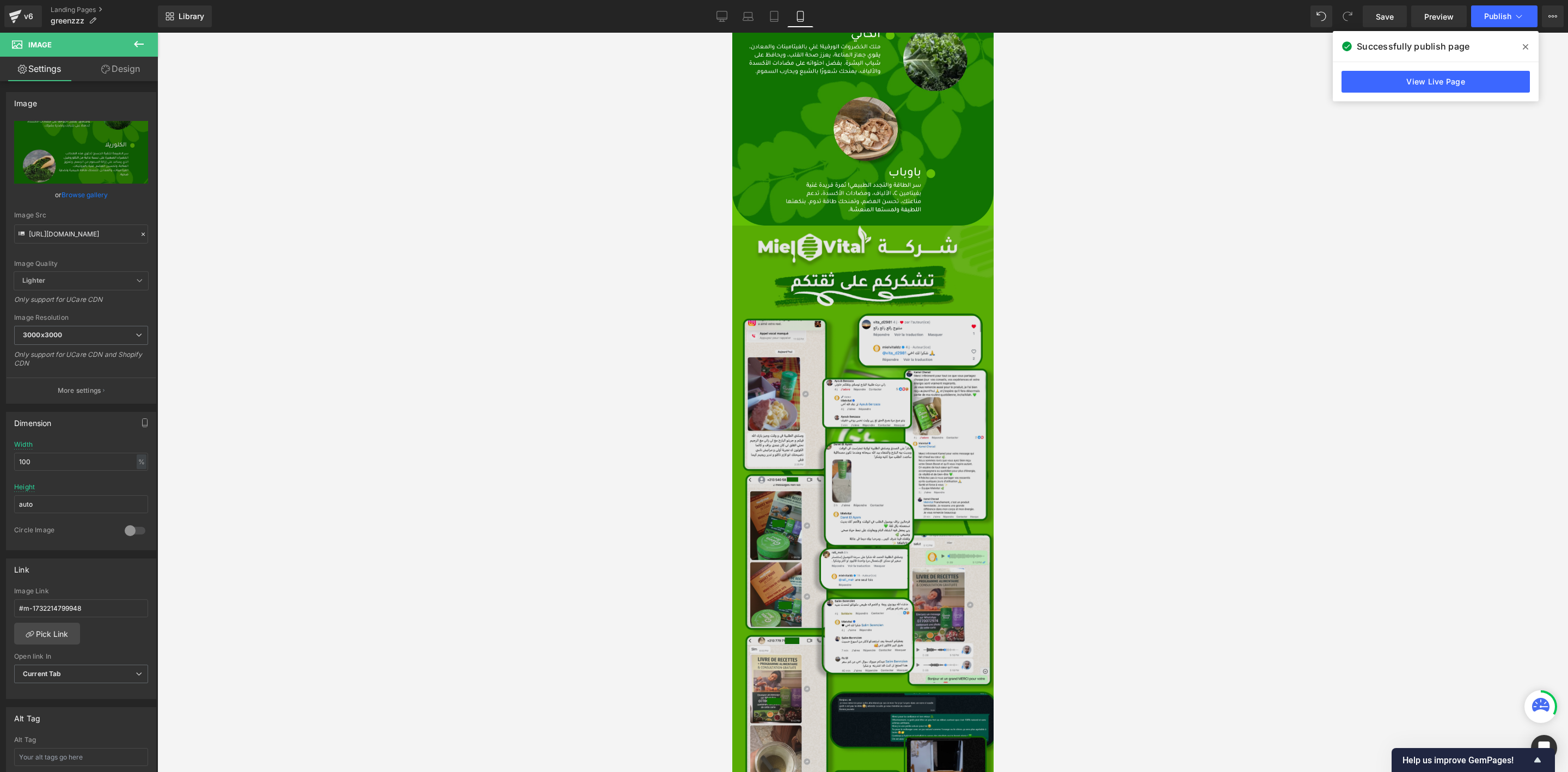
click at [834, 458] on img at bounding box center [862, 597] width 261 height 745
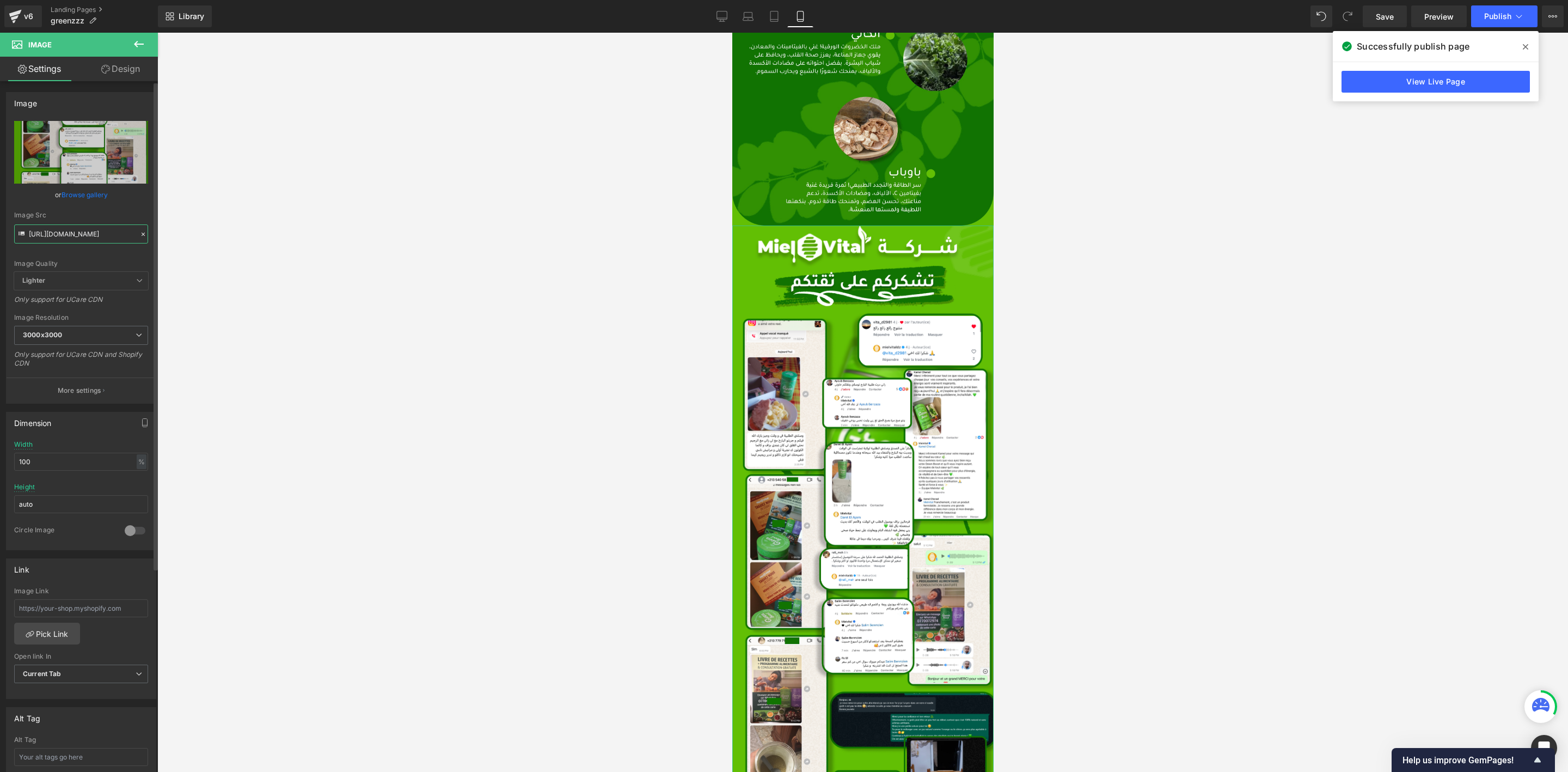
click at [92, 238] on input "[URL][DOMAIN_NAME]" at bounding box center [81, 234] width 134 height 19
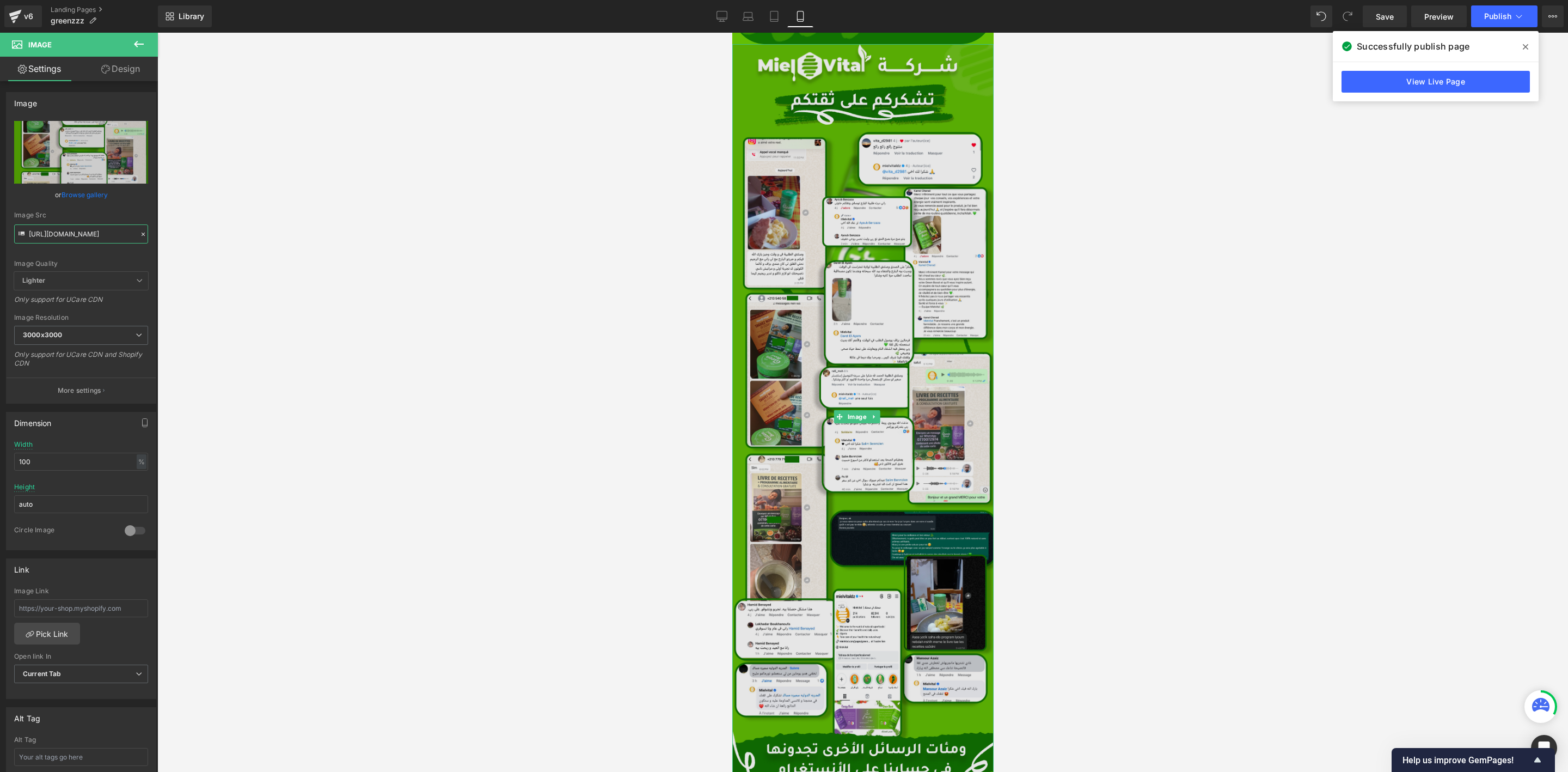
scroll to position [3676, 0]
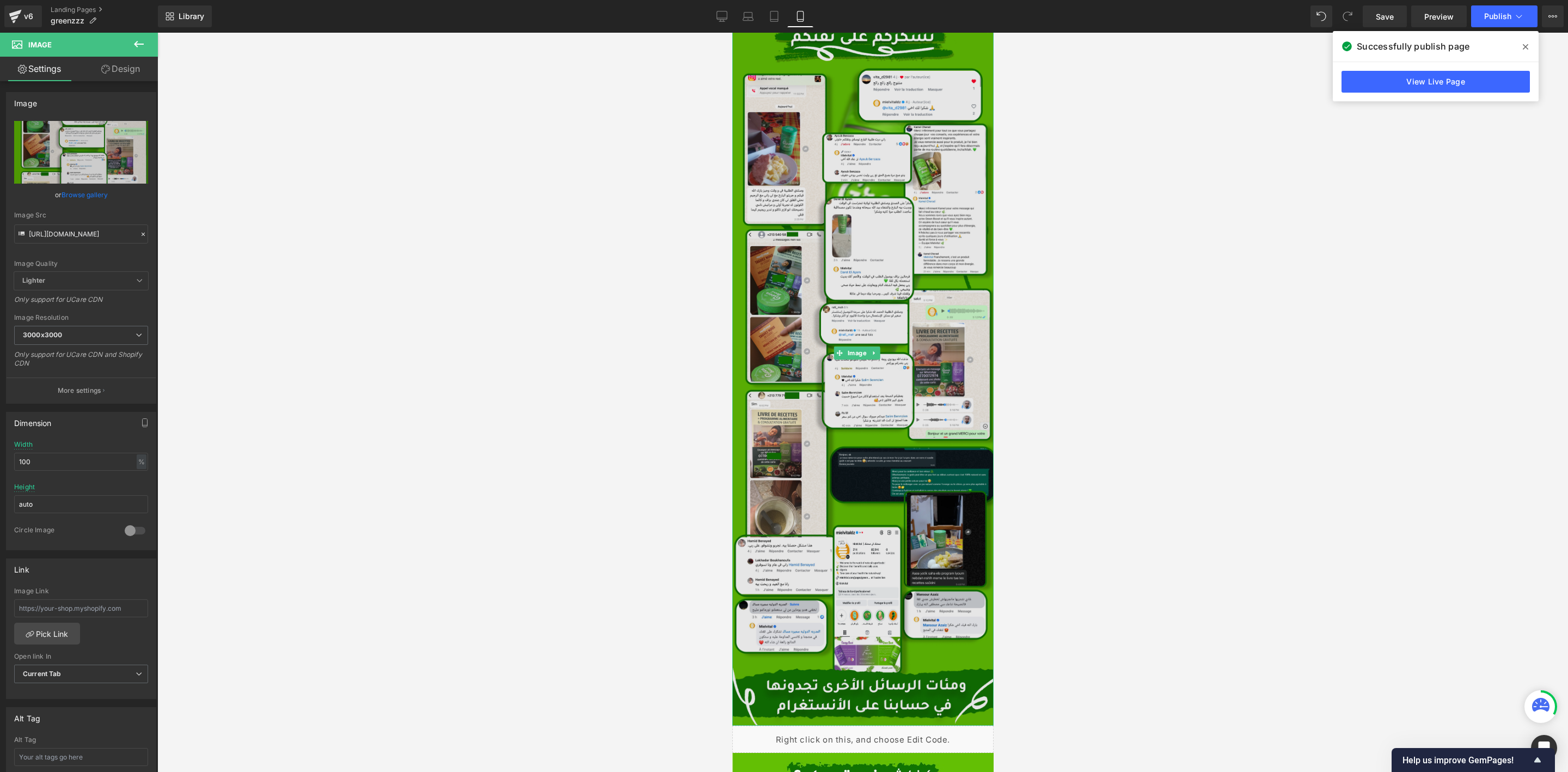
click at [837, 346] on img at bounding box center [862, 352] width 261 height 745
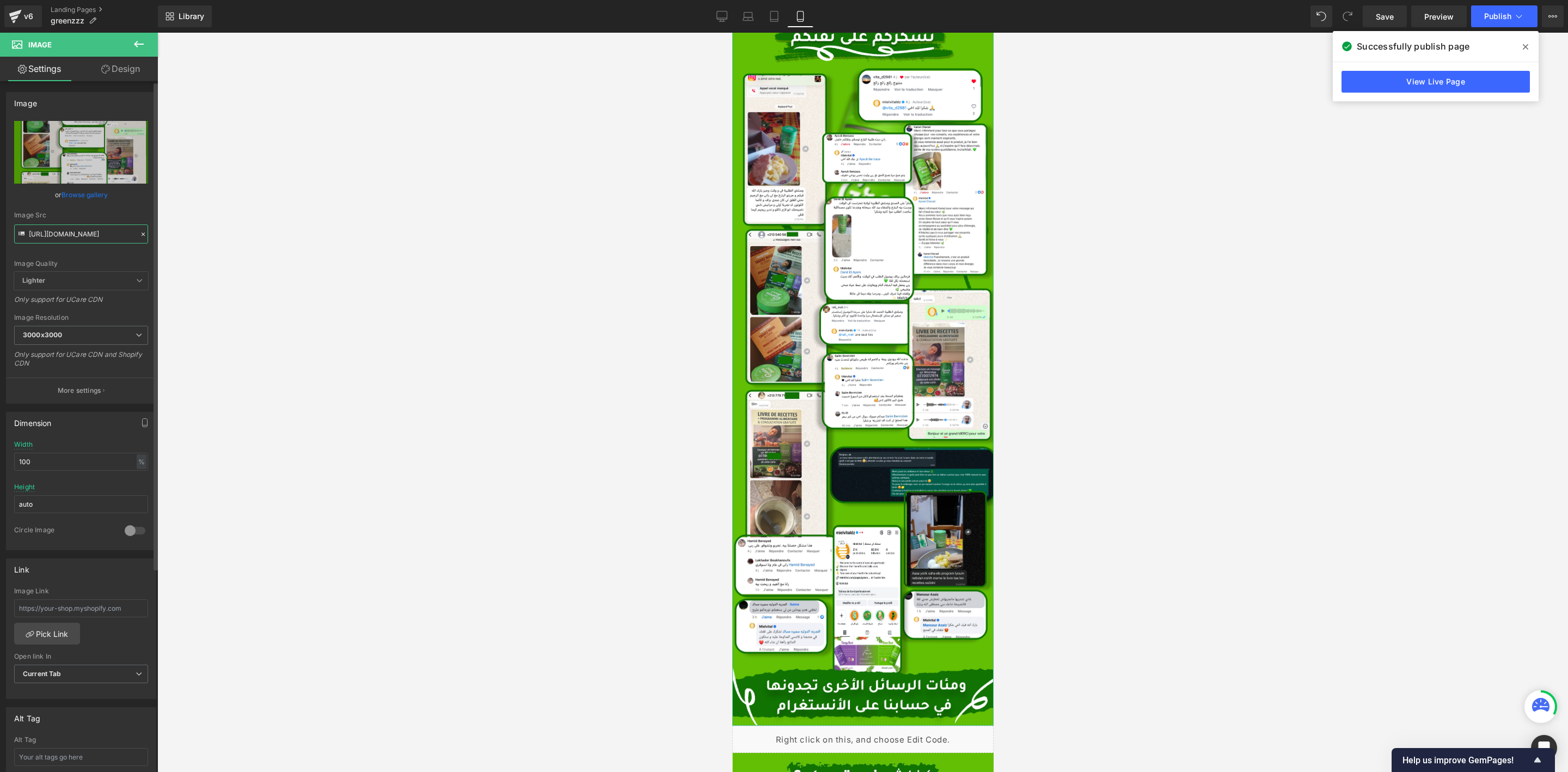
click at [58, 225] on input "[URL][DOMAIN_NAME]" at bounding box center [81, 234] width 134 height 19
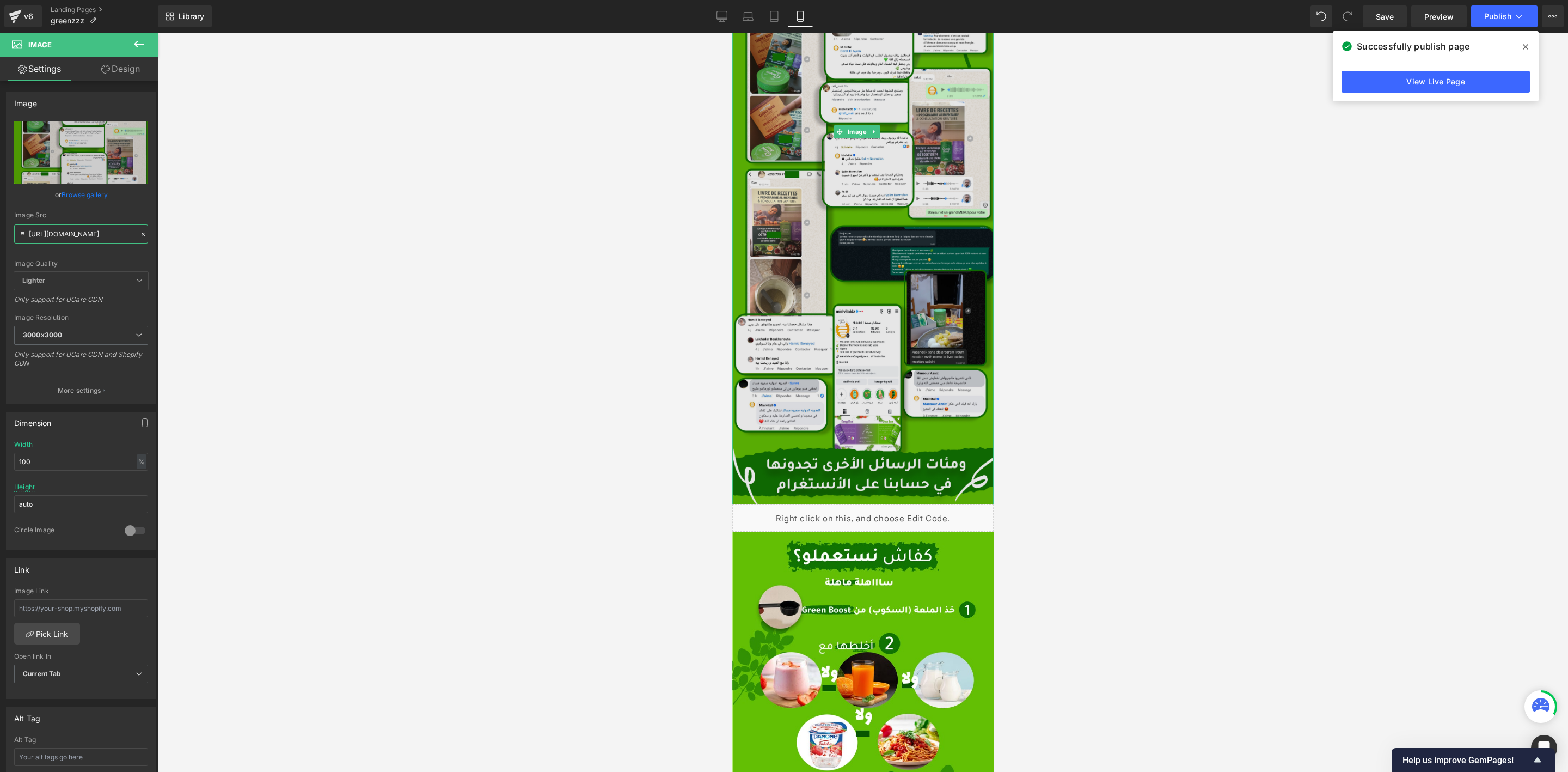
scroll to position [3921, 0]
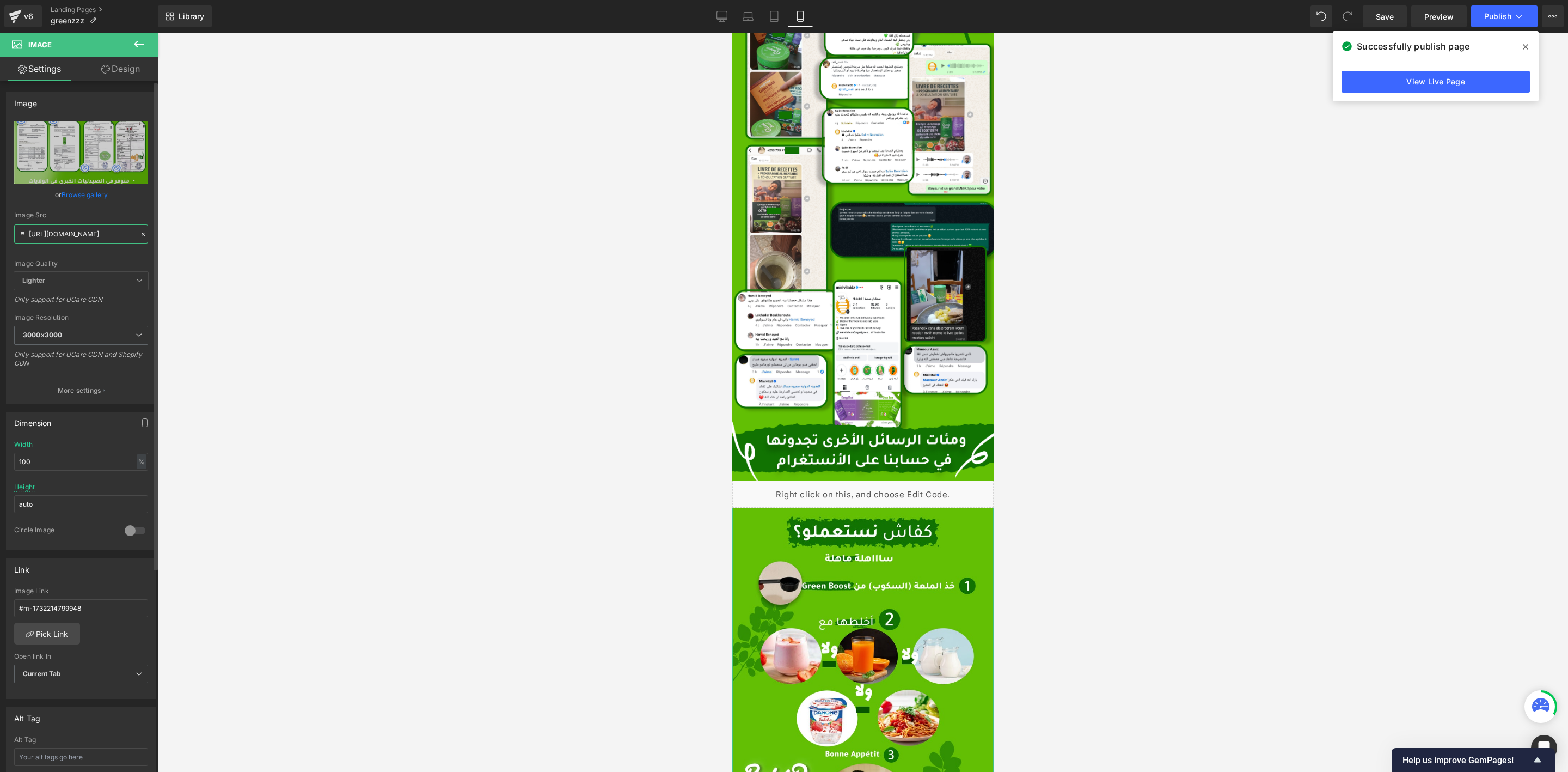
click at [72, 230] on input "[URL][DOMAIN_NAME]" at bounding box center [81, 234] width 134 height 19
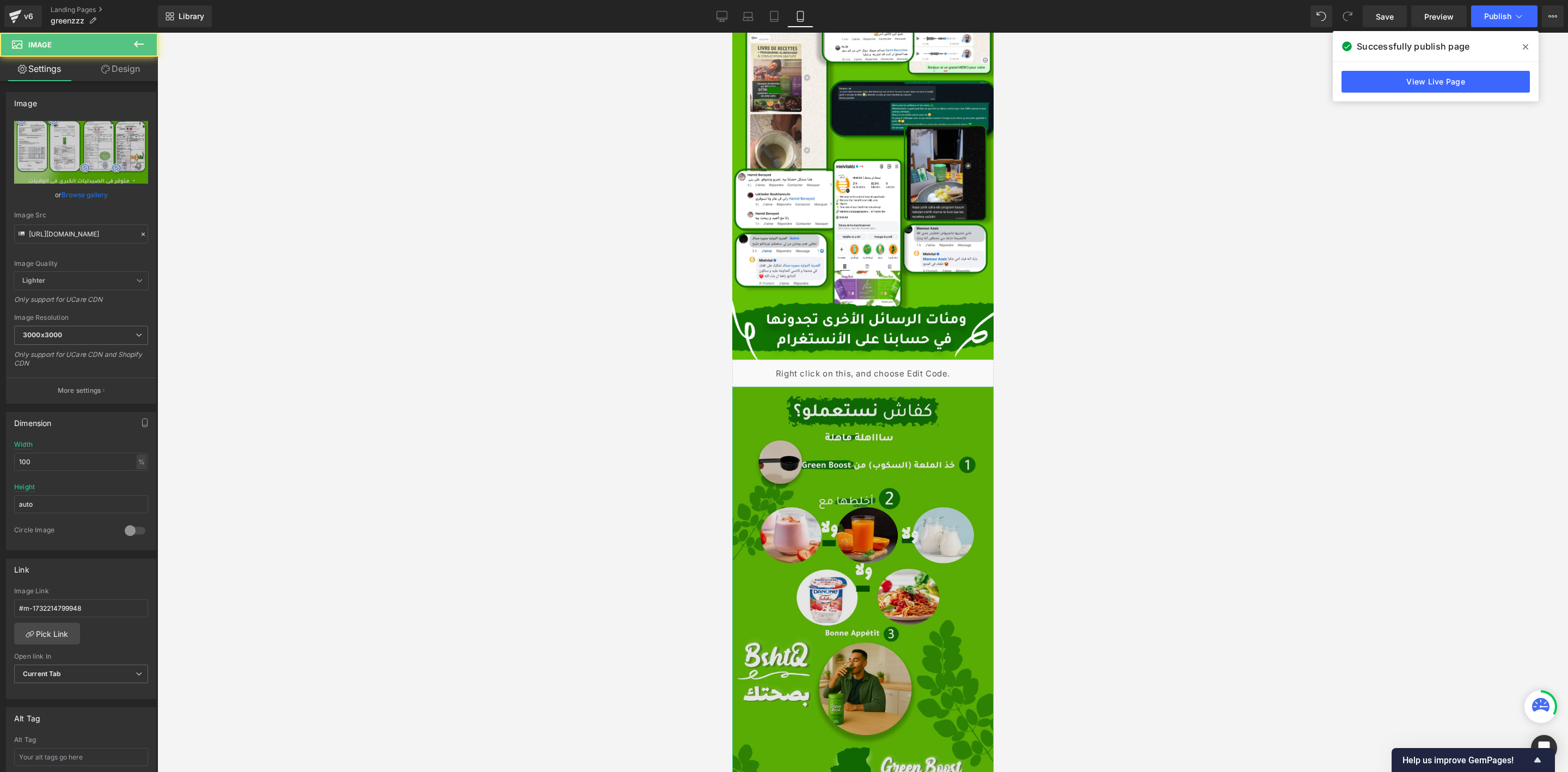
scroll to position [4084, 0]
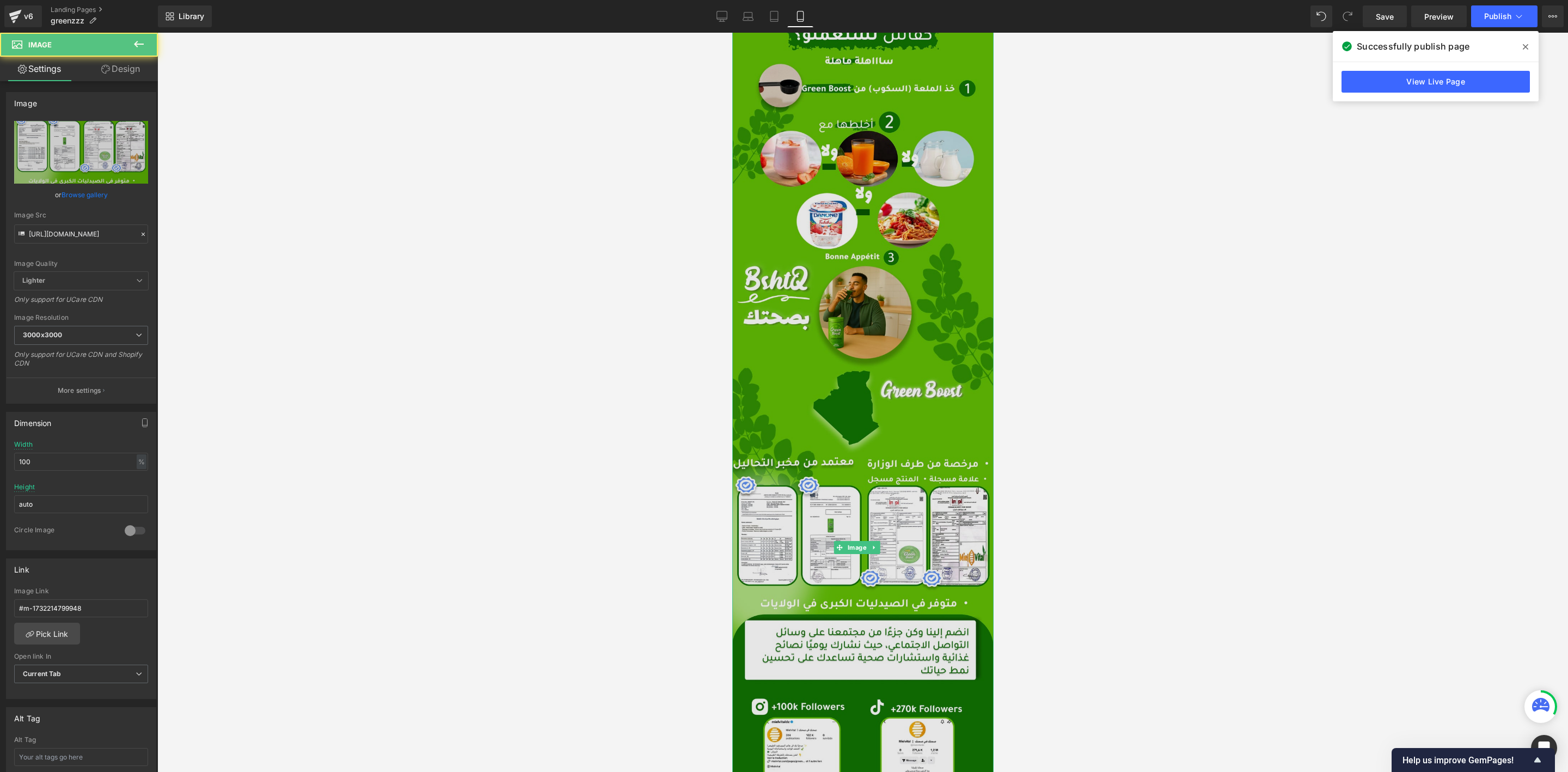
scroll to position [4493, 0]
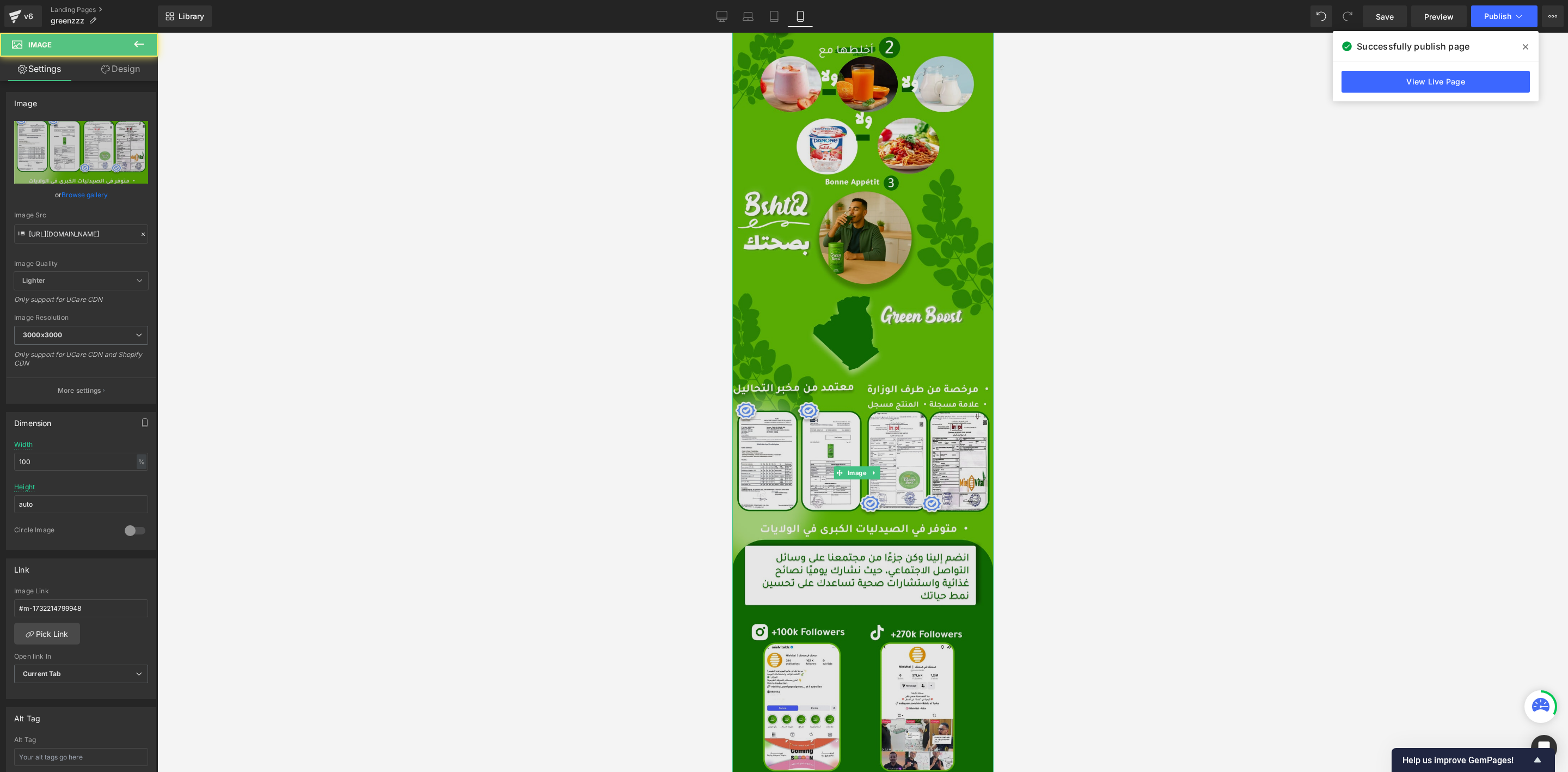
click at [852, 230] on img at bounding box center [862, 473] width 261 height 1075
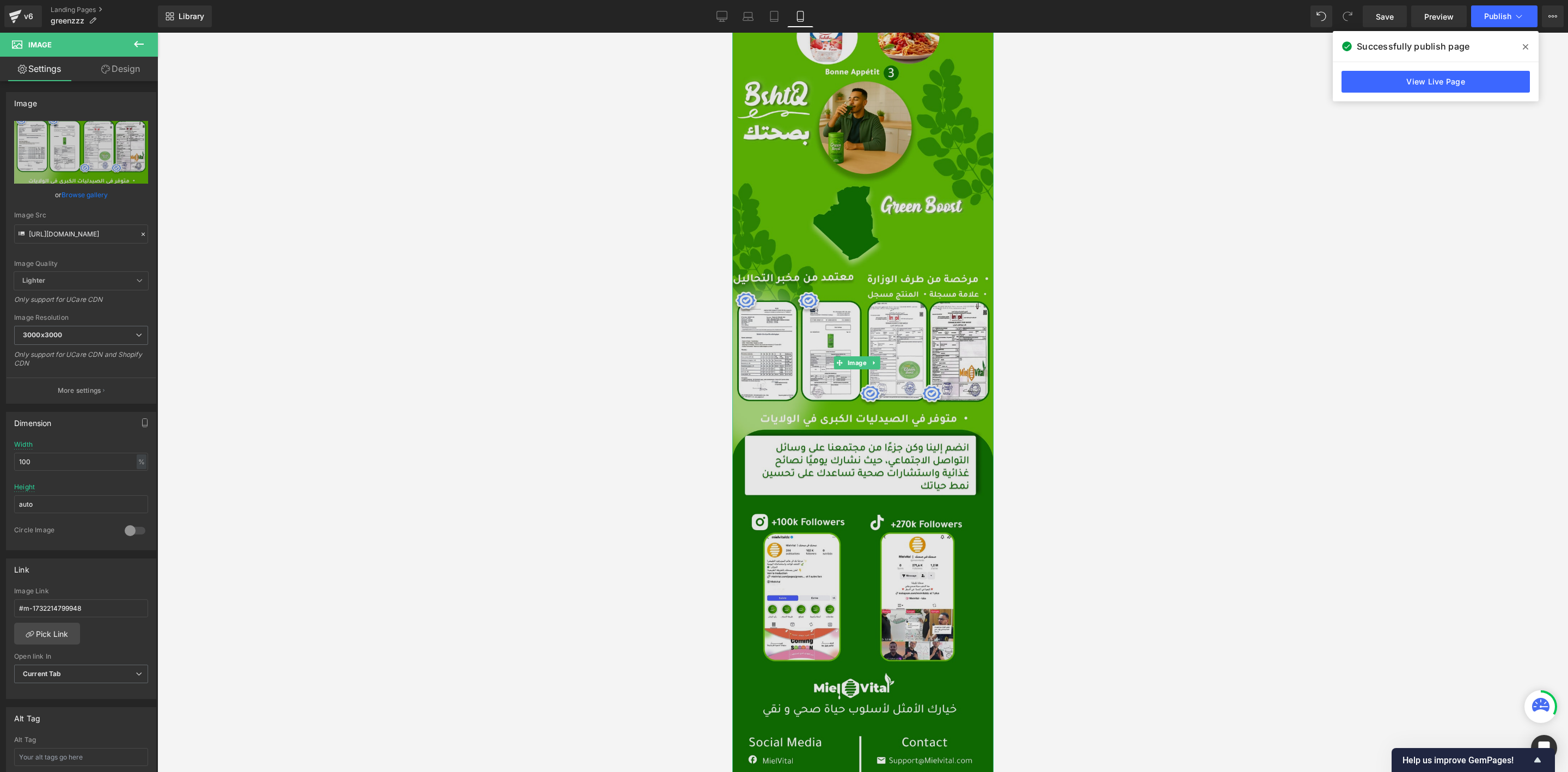
click at [848, 509] on img at bounding box center [862, 363] width 261 height 1075
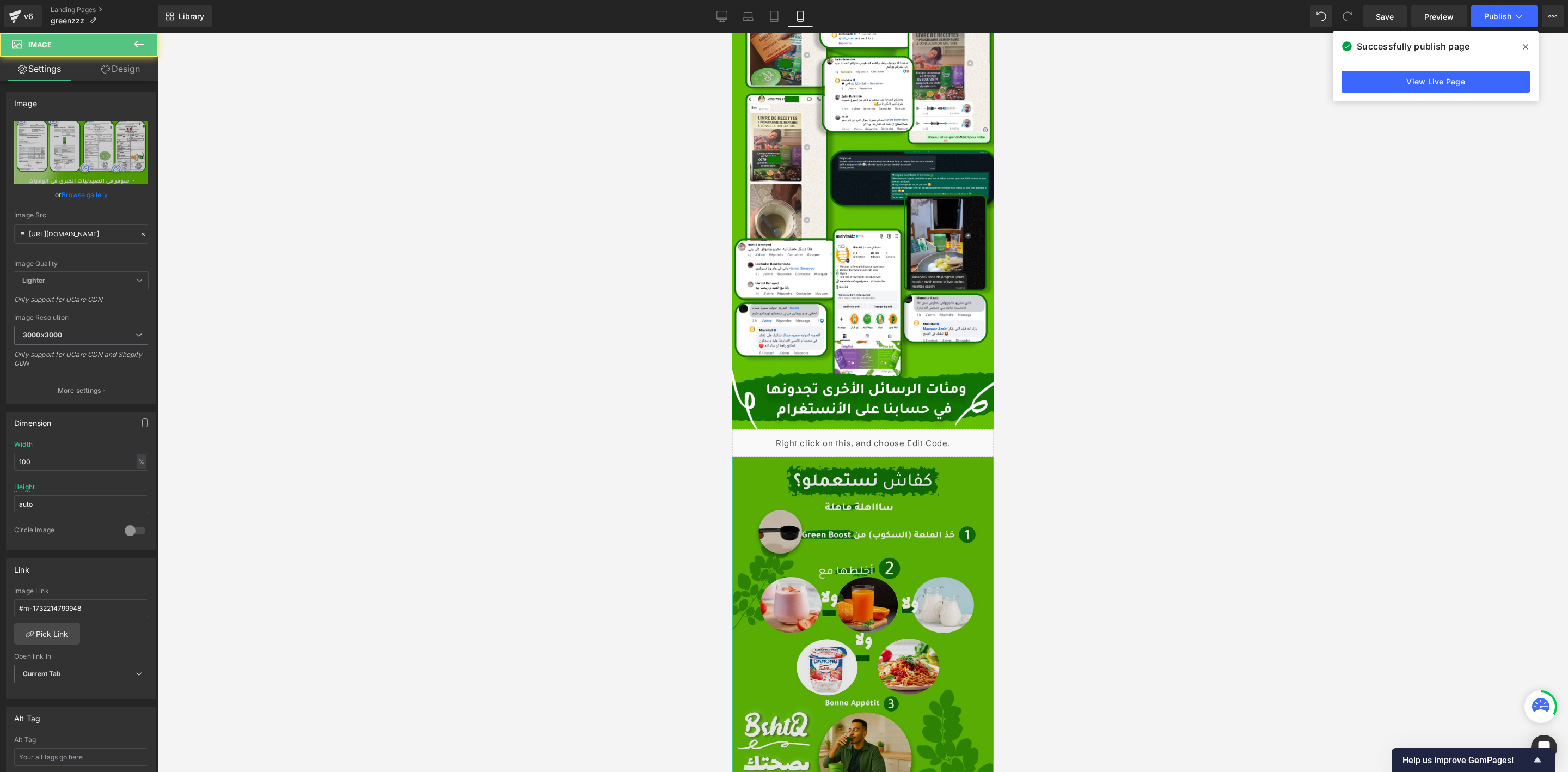
scroll to position [3949, 0]
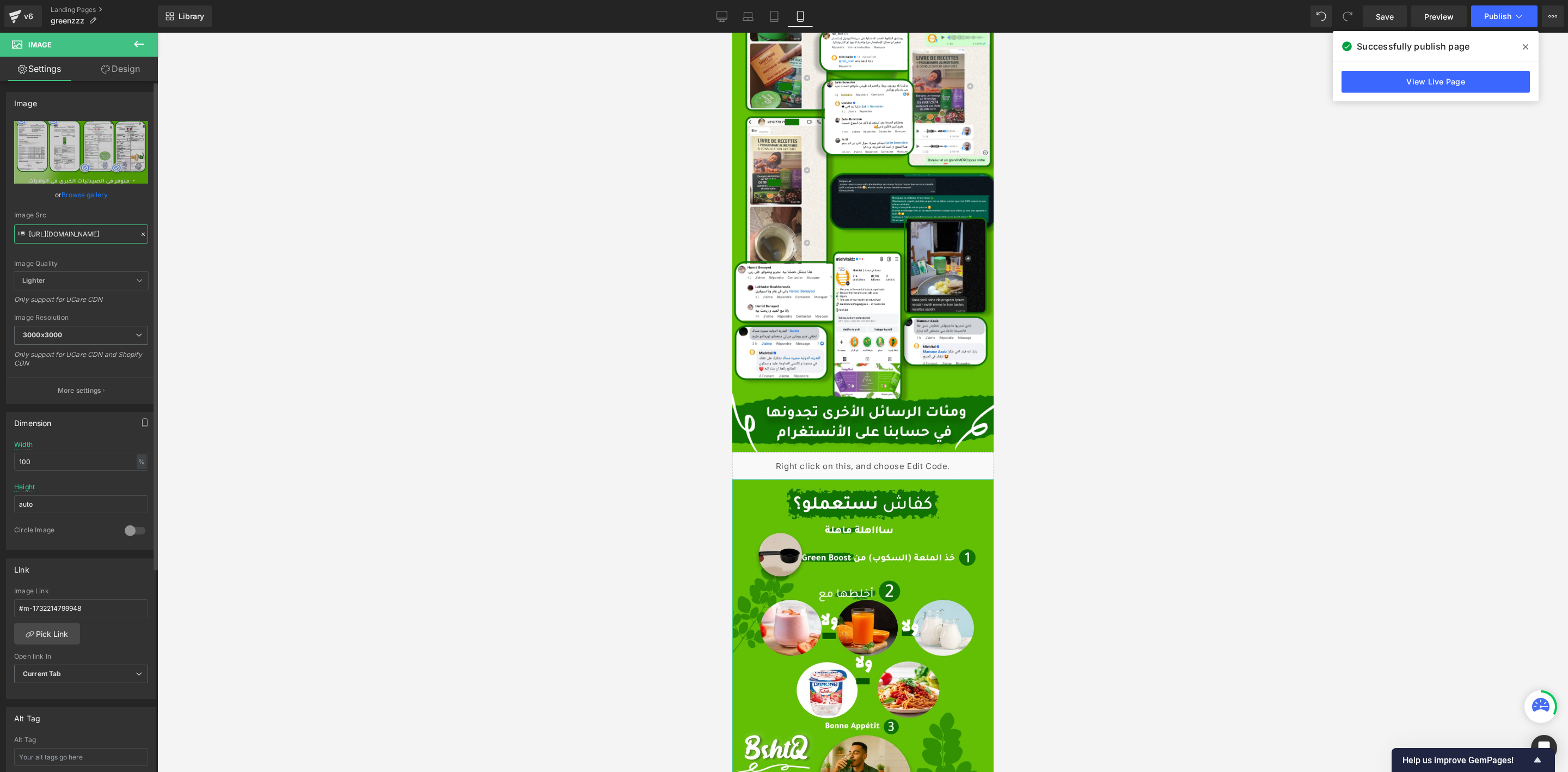
click at [59, 232] on input "[URL][DOMAIN_NAME]" at bounding box center [81, 234] width 134 height 19
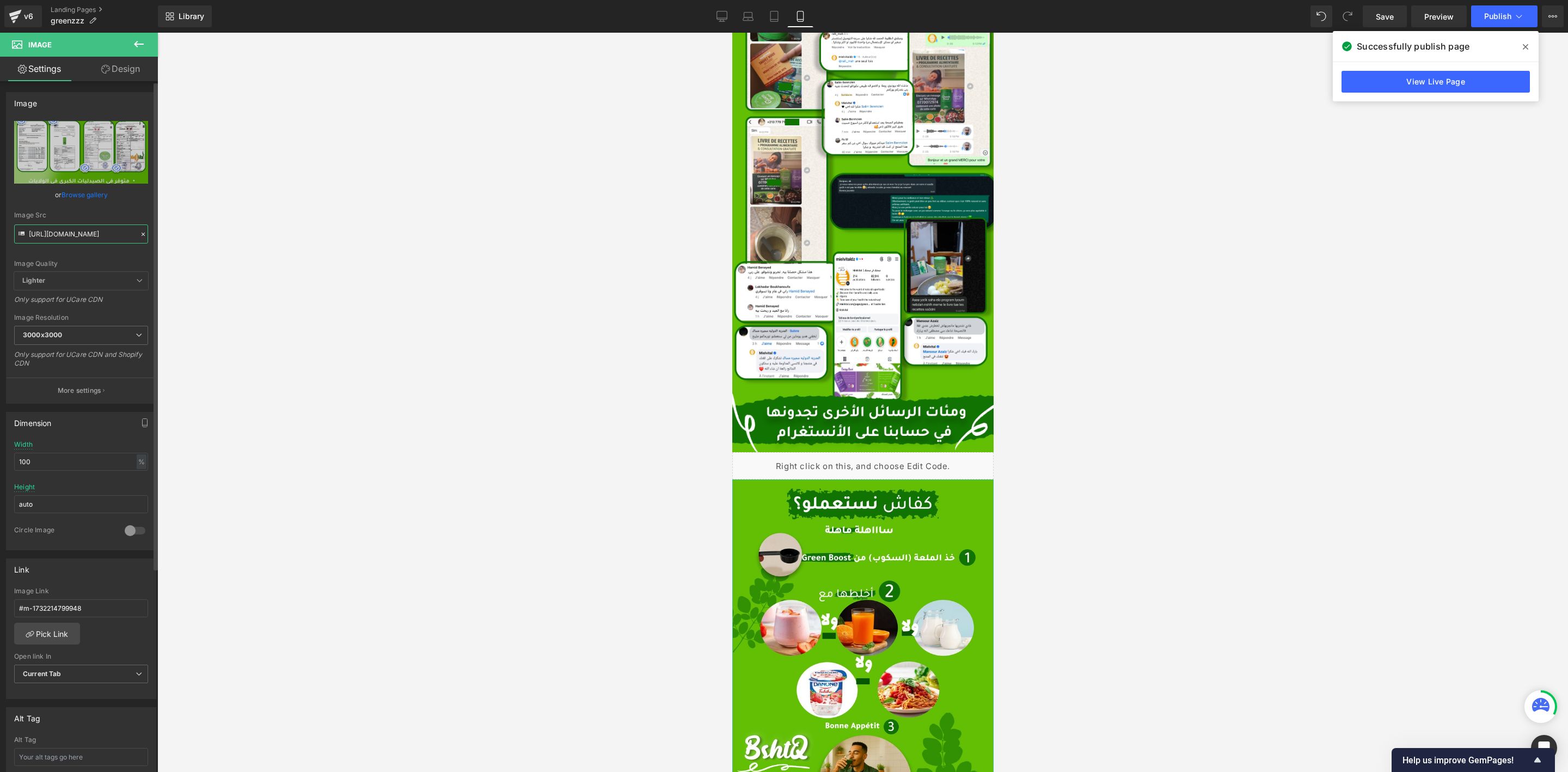
click at [107, 232] on input "[URL][DOMAIN_NAME]" at bounding box center [81, 234] width 134 height 19
click at [262, 314] on div at bounding box center [862, 402] width 1411 height 739
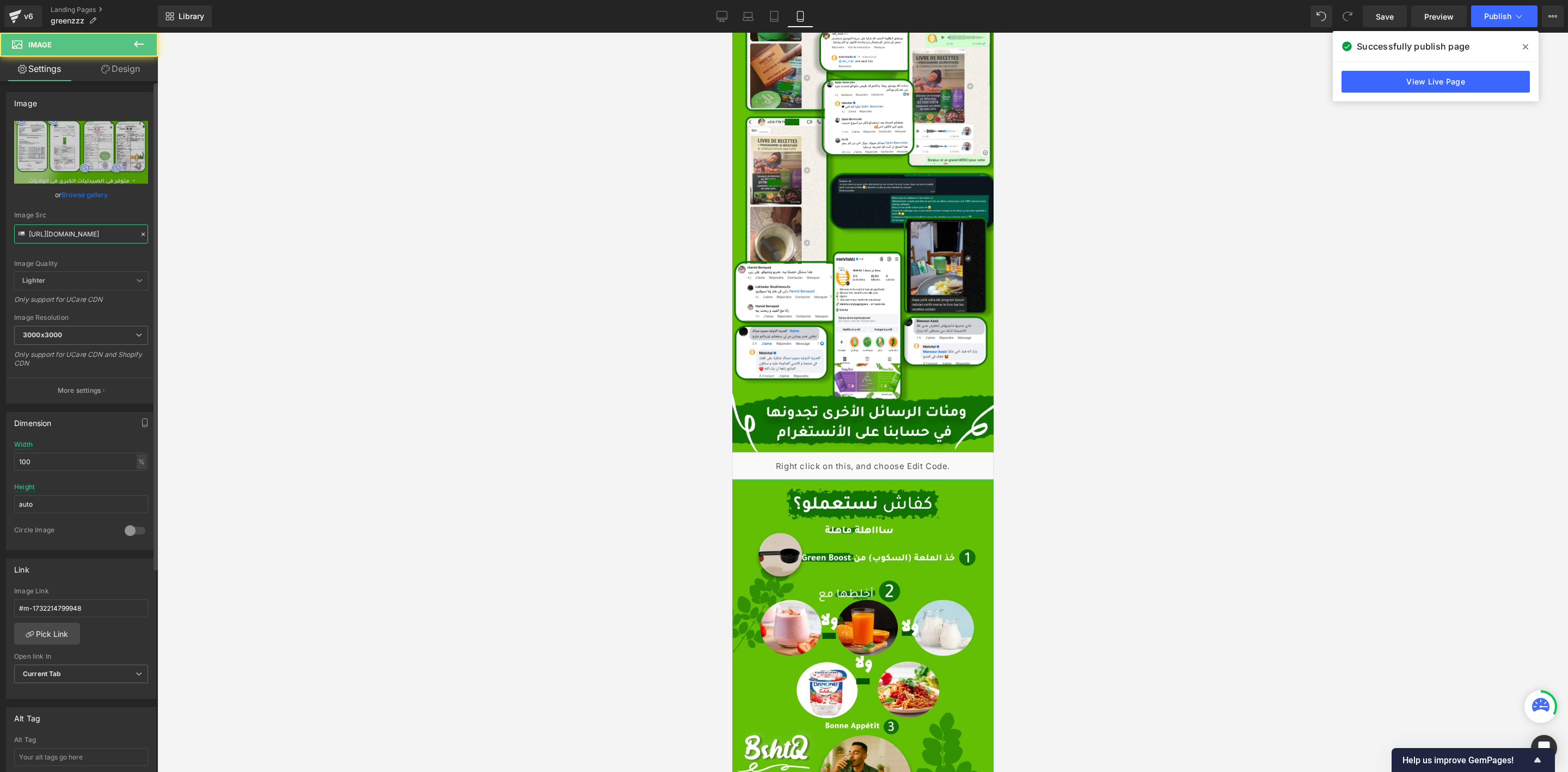
click at [72, 231] on input "[URL][DOMAIN_NAME]" at bounding box center [81, 234] width 134 height 19
click at [51, 234] on input "[URL][DOMAIN_NAME]" at bounding box center [81, 234] width 134 height 19
click at [70, 236] on input "[URL][DOMAIN_NAME]" at bounding box center [81, 234] width 134 height 19
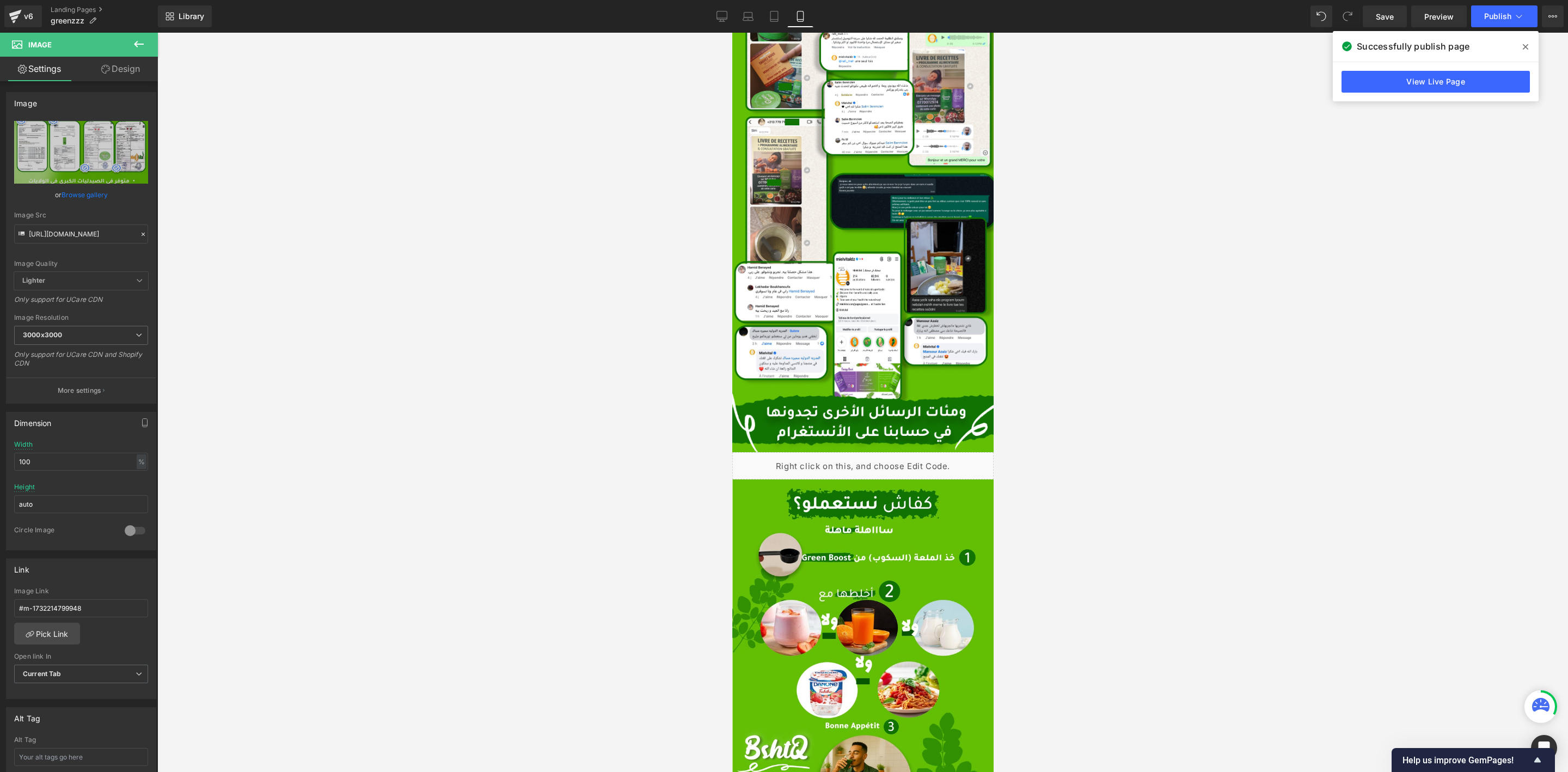
click at [364, 423] on div at bounding box center [862, 402] width 1411 height 739
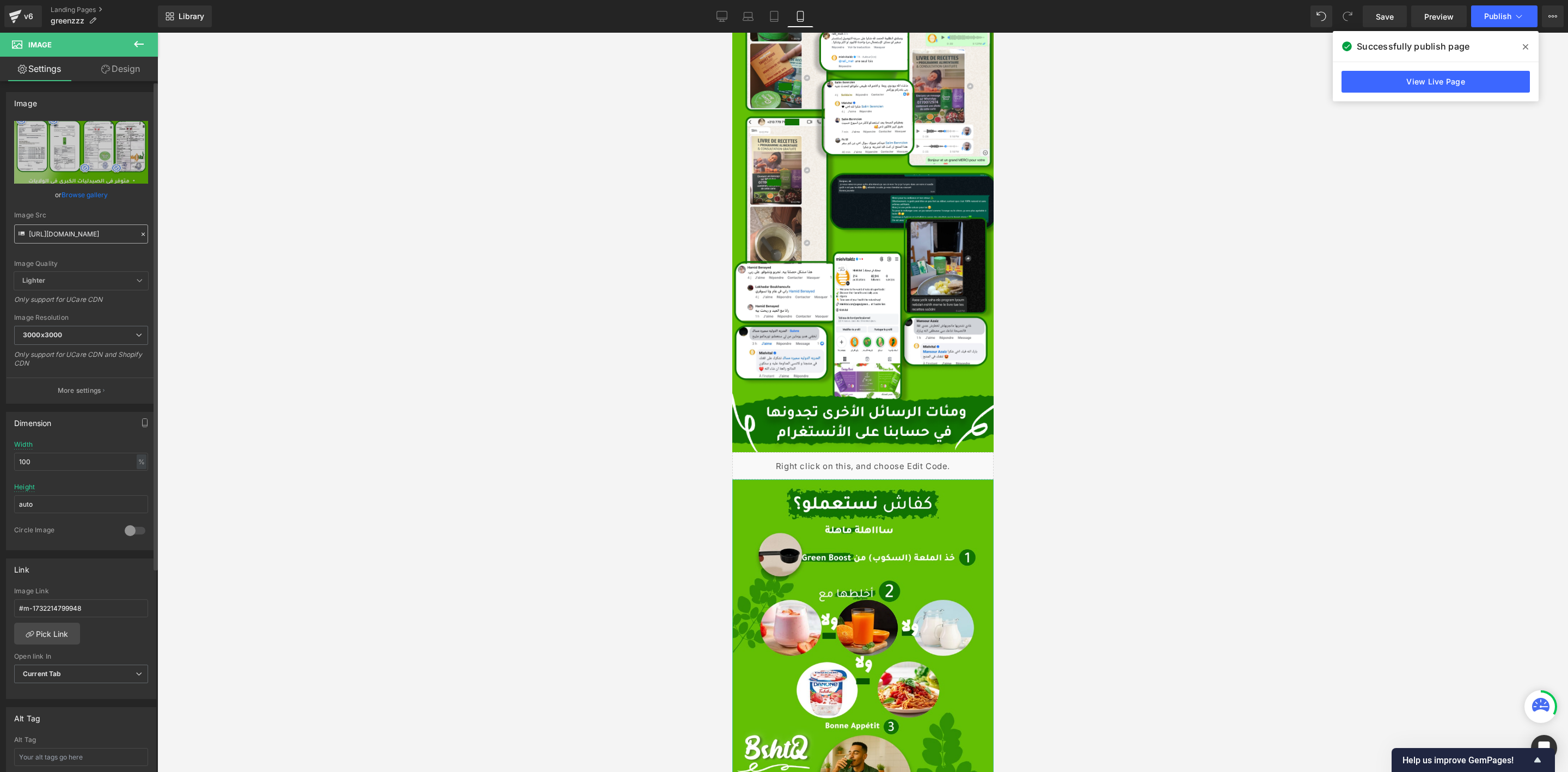
click at [99, 238] on input "[URL][DOMAIN_NAME]" at bounding box center [81, 234] width 134 height 19
drag, startPoint x: 270, startPoint y: 340, endPoint x: 273, endPoint y: 334, distance: 6.7
click at [272, 340] on div at bounding box center [862, 402] width 1411 height 739
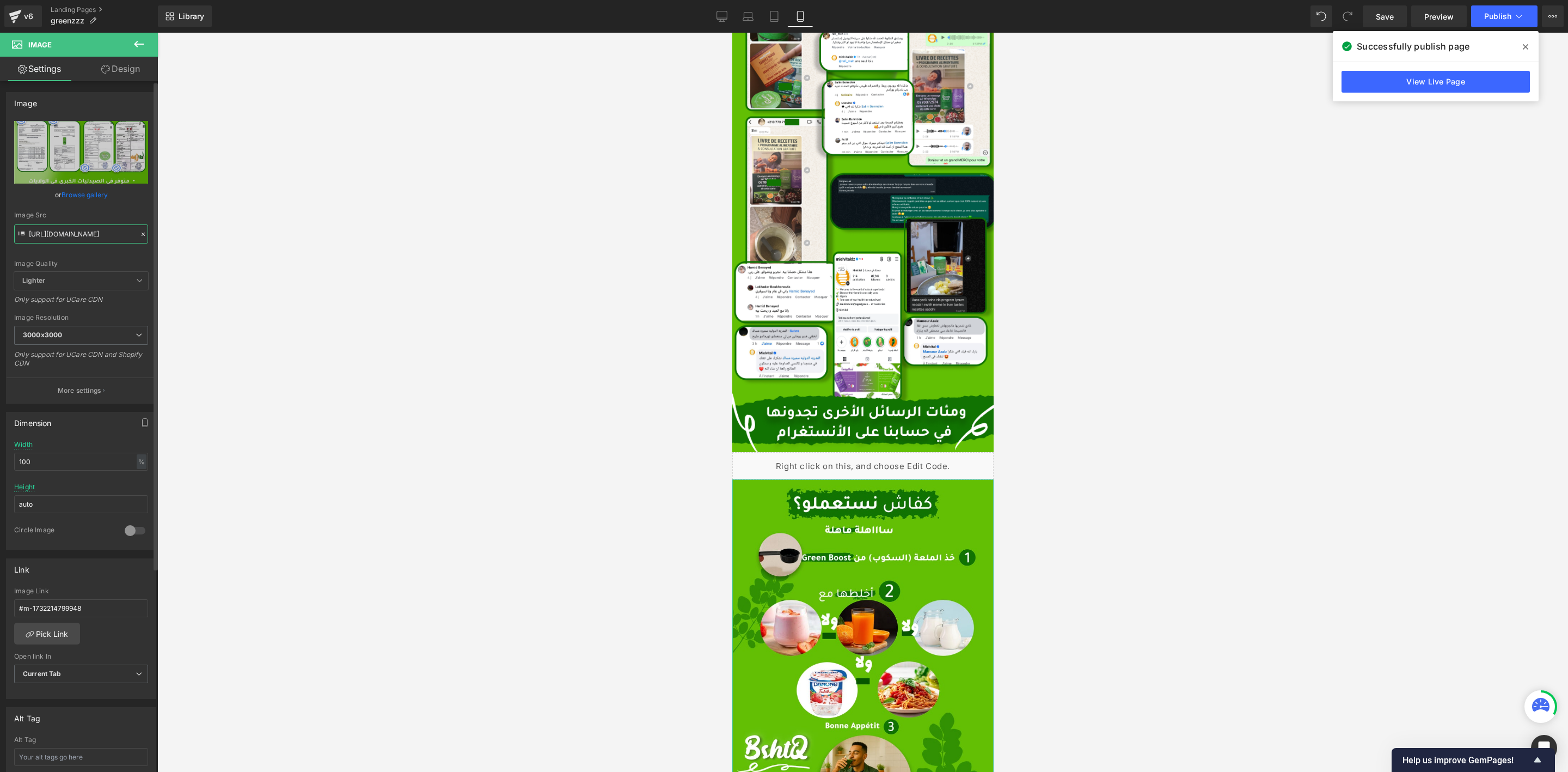
click at [59, 230] on input "[URL][DOMAIN_NAME]" at bounding box center [81, 234] width 134 height 19
click at [359, 339] on div at bounding box center [862, 402] width 1411 height 739
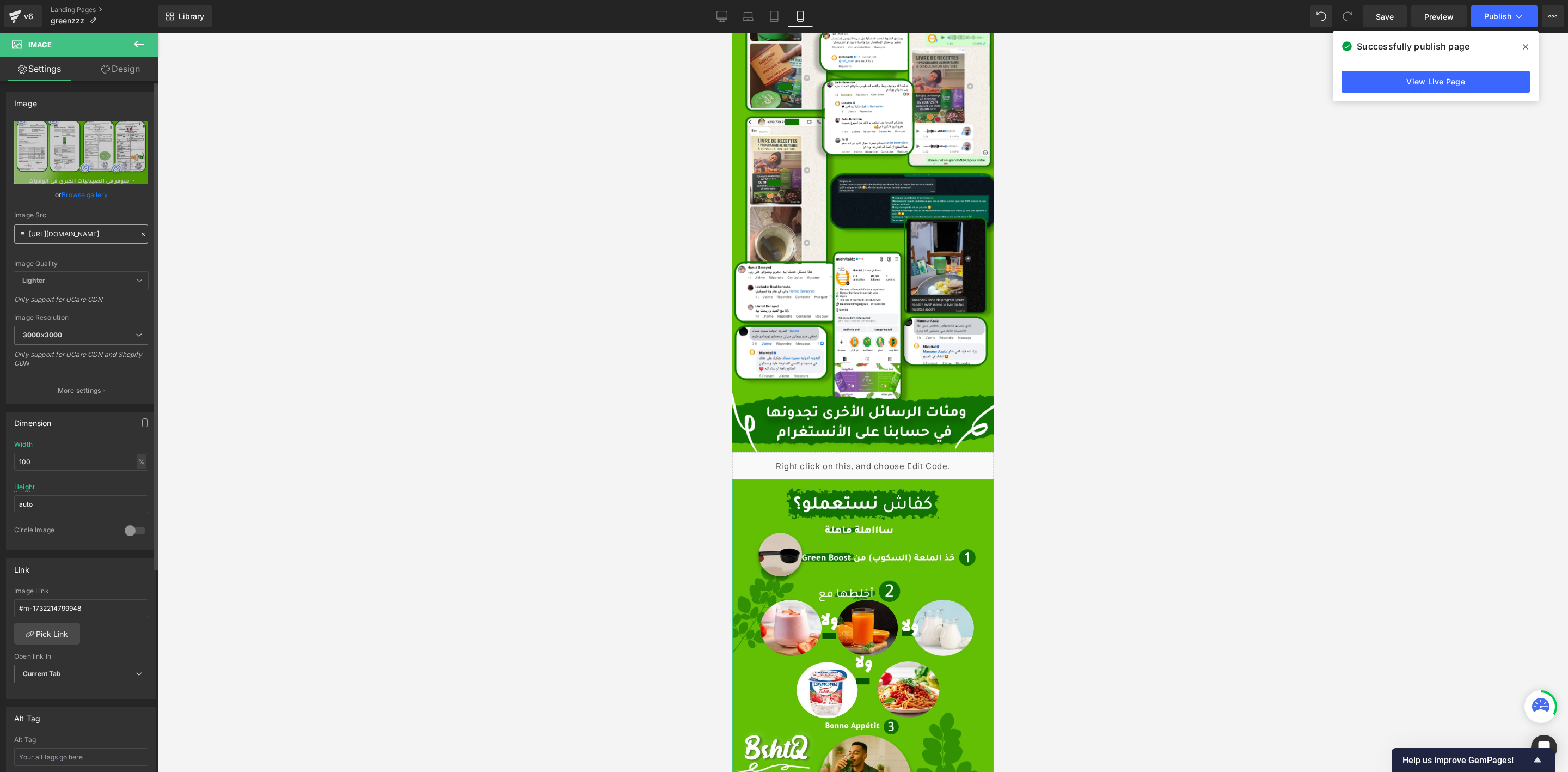
click at [77, 237] on input "[URL][DOMAIN_NAME]" at bounding box center [81, 234] width 134 height 19
click at [309, 375] on div at bounding box center [862, 402] width 1411 height 739
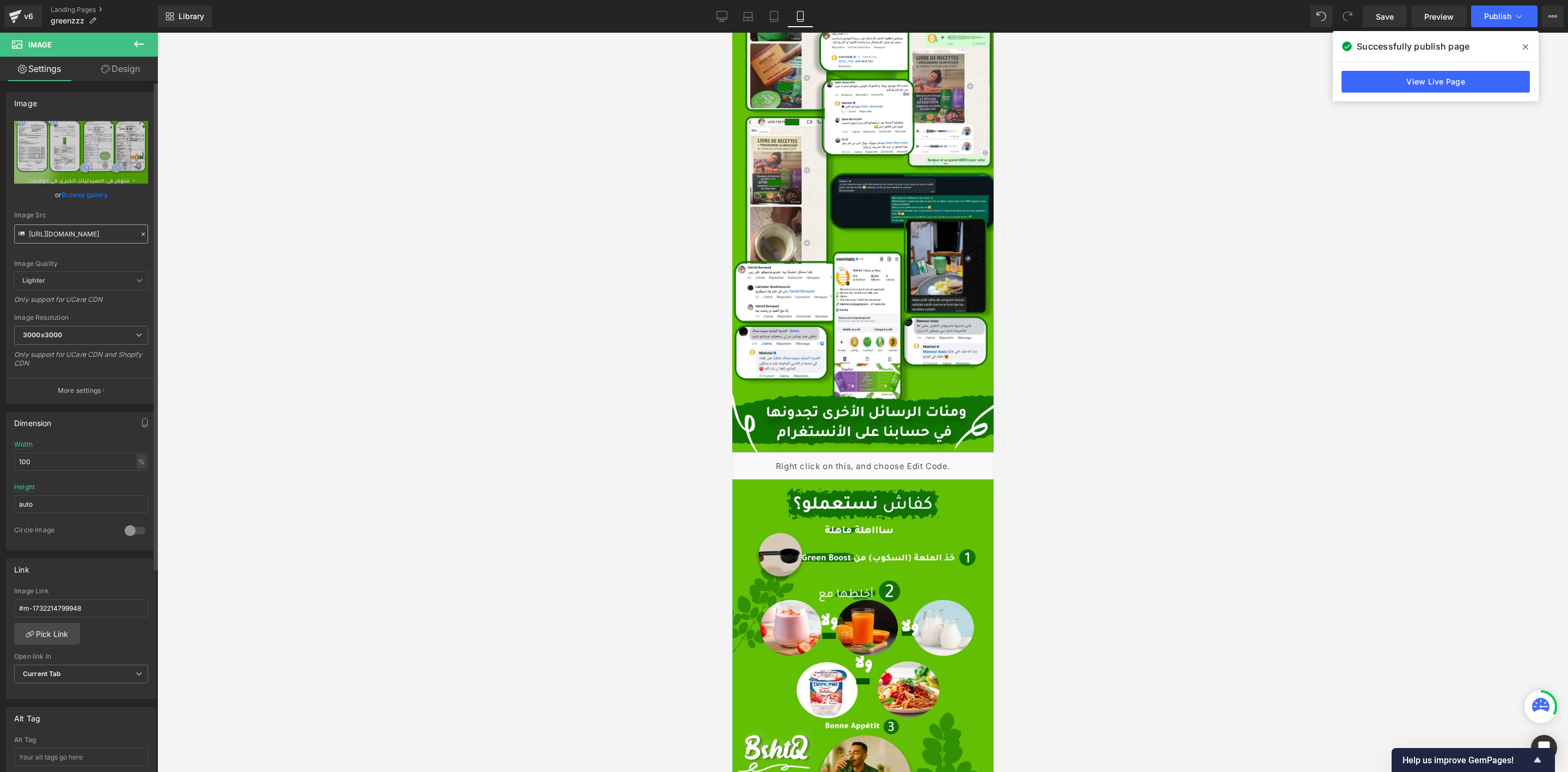
click at [74, 236] on input "[URL][DOMAIN_NAME]" at bounding box center [81, 234] width 134 height 19
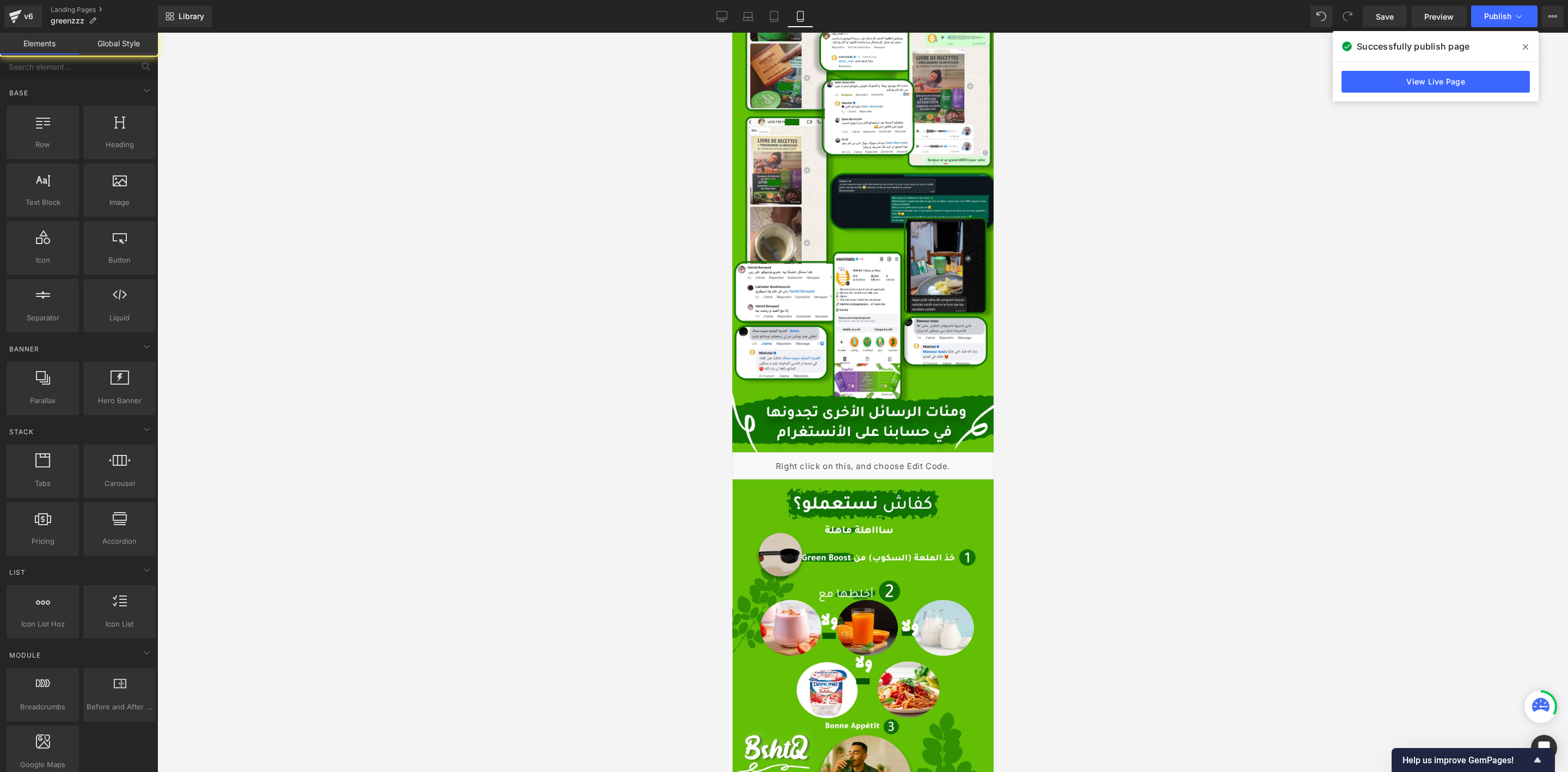
drag, startPoint x: 260, startPoint y: 497, endPoint x: 0, endPoint y: 324, distance: 312.3
click at [260, 497] on div at bounding box center [862, 402] width 1411 height 739
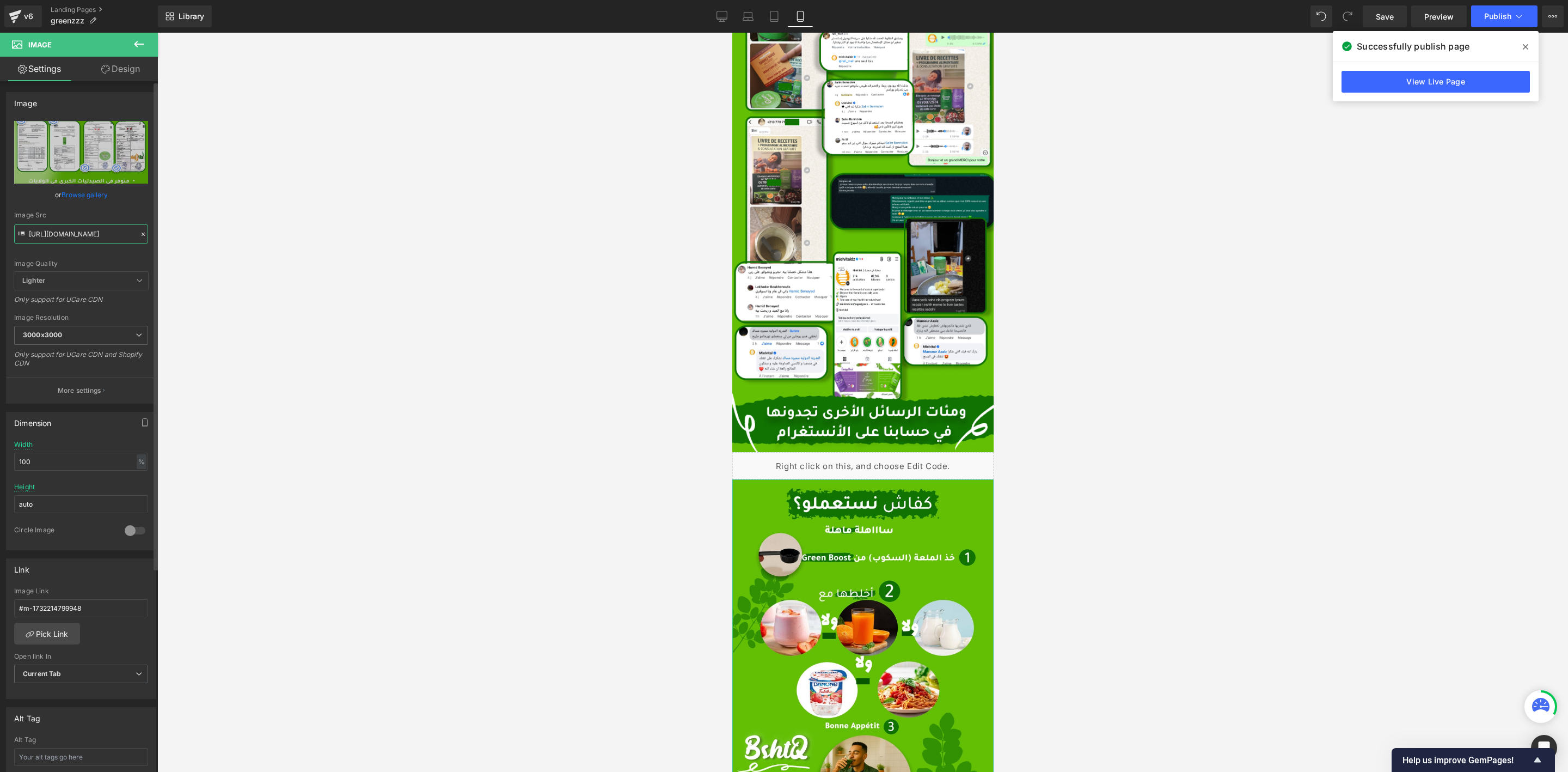
click at [107, 234] on input "[URL][DOMAIN_NAME]" at bounding box center [81, 234] width 134 height 19
click at [105, 232] on input "[URL][DOMAIN_NAME]" at bounding box center [81, 234] width 134 height 19
click at [566, 481] on div at bounding box center [862, 402] width 1411 height 739
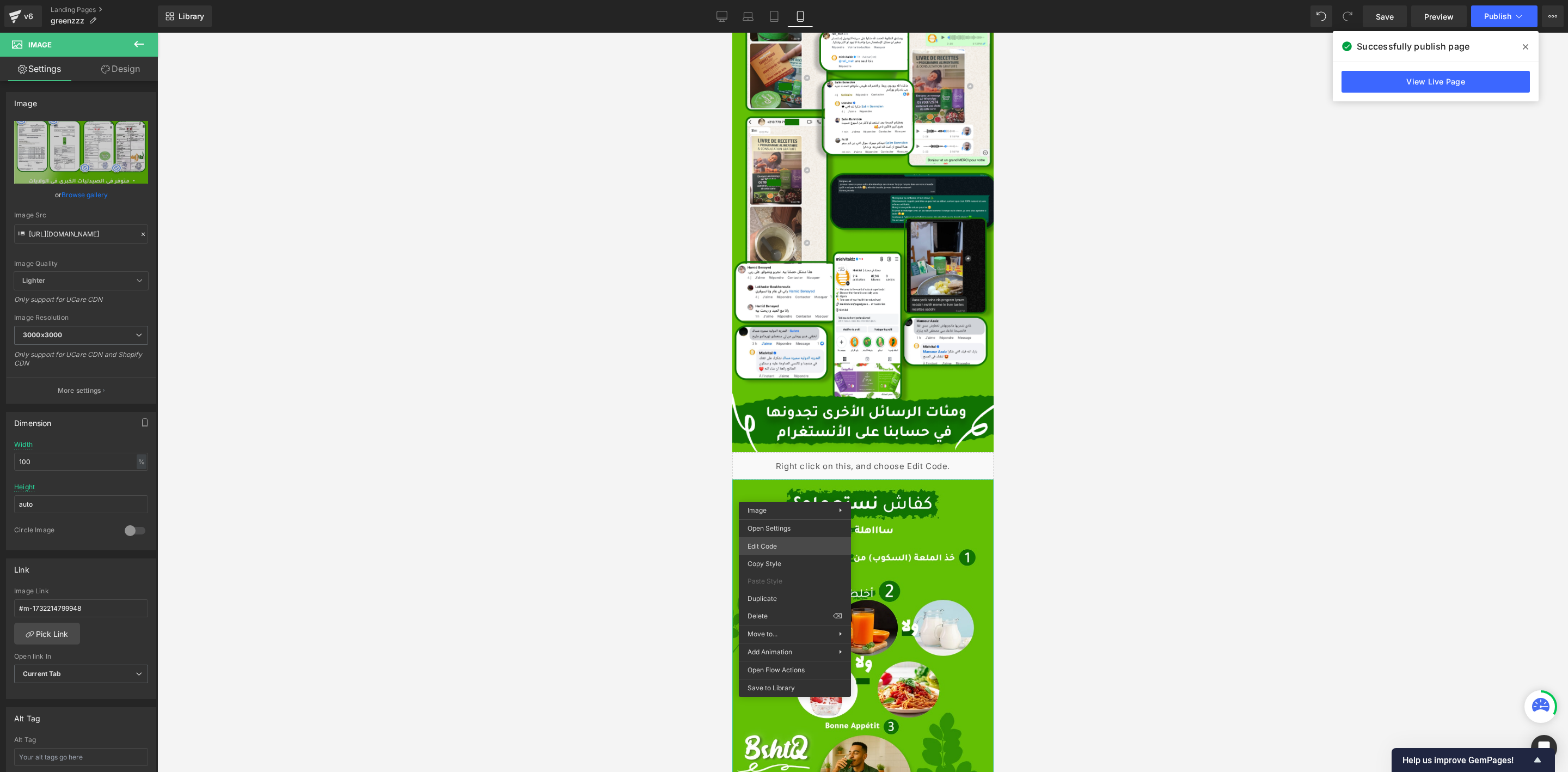
click at [793, 0] on div "You are previewing how the will restyle your page. You can not edit Elements in…" at bounding box center [784, 0] width 1568 height 0
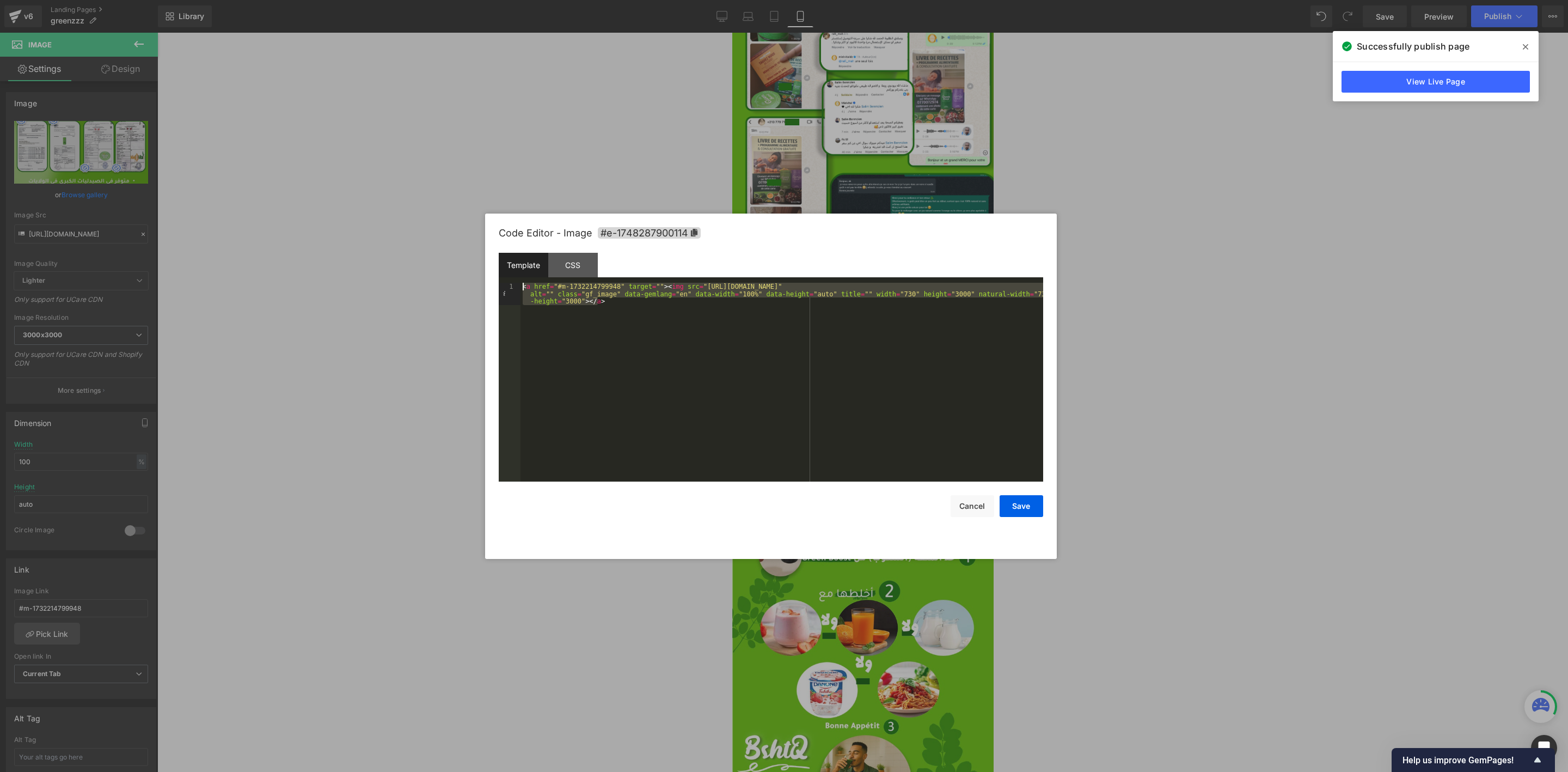
drag, startPoint x: 616, startPoint y: 309, endPoint x: 516, endPoint y: 270, distance: 107.3
click at [516, 270] on div "Template CSS 1 < a href = "#m-1732214799948" target = "" > < img src = "[URL][D…" at bounding box center [770, 367] width 544 height 229
click at [975, 505] on button "Cancel" at bounding box center [972, 505] width 44 height 21
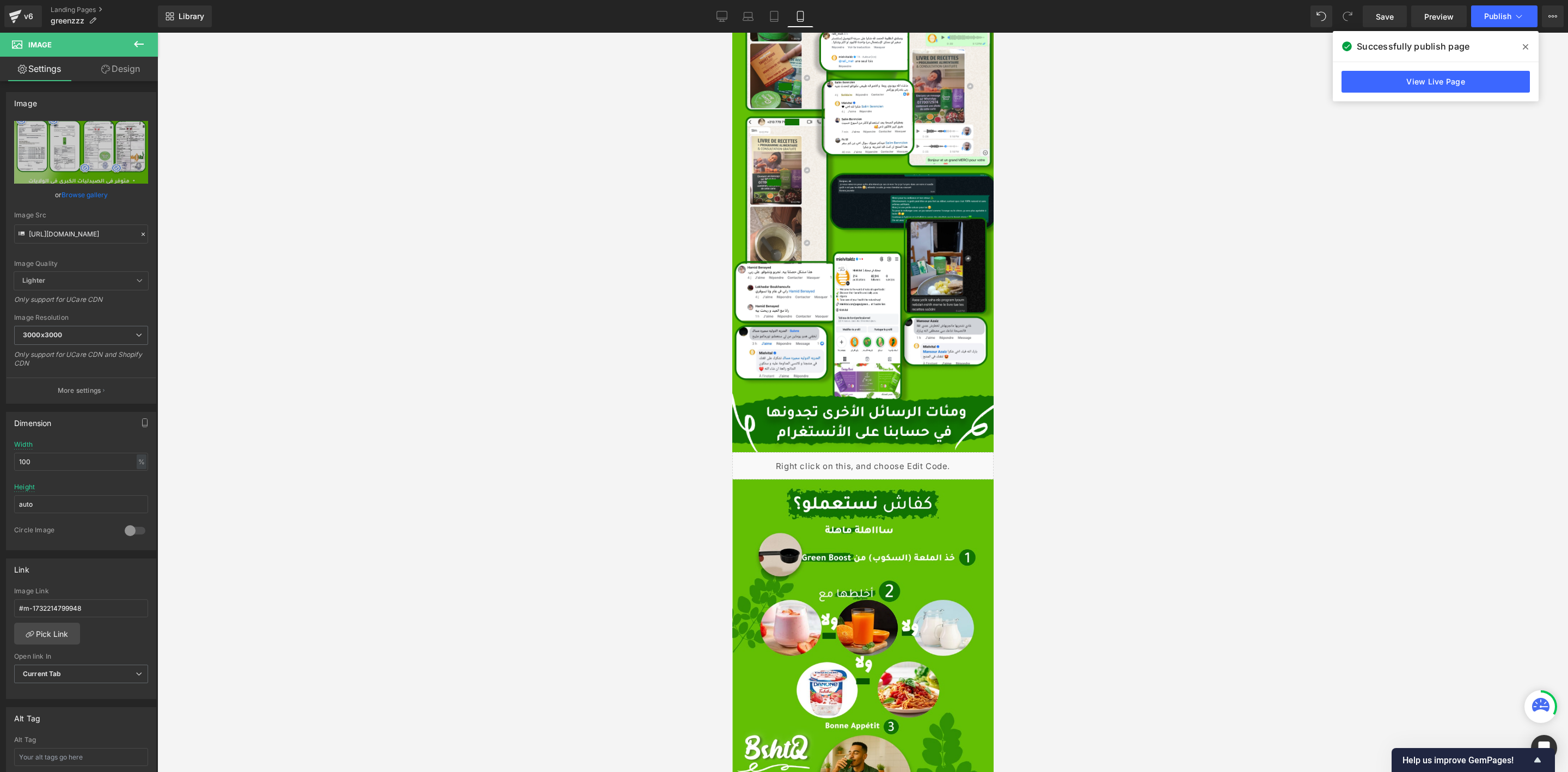
click at [511, 167] on div at bounding box center [862, 402] width 1411 height 739
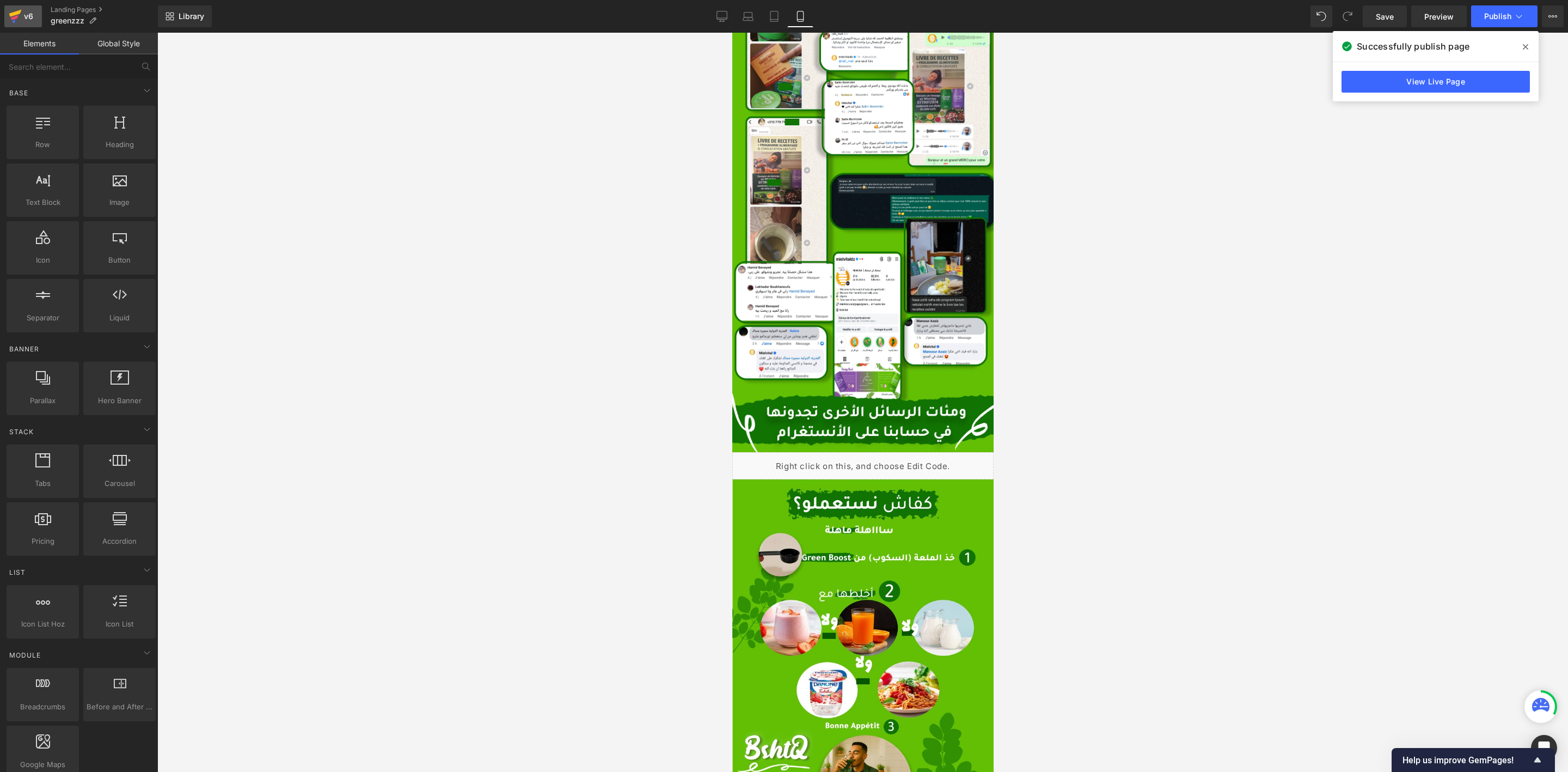
click at [14, 18] on icon at bounding box center [15, 18] width 8 height 5
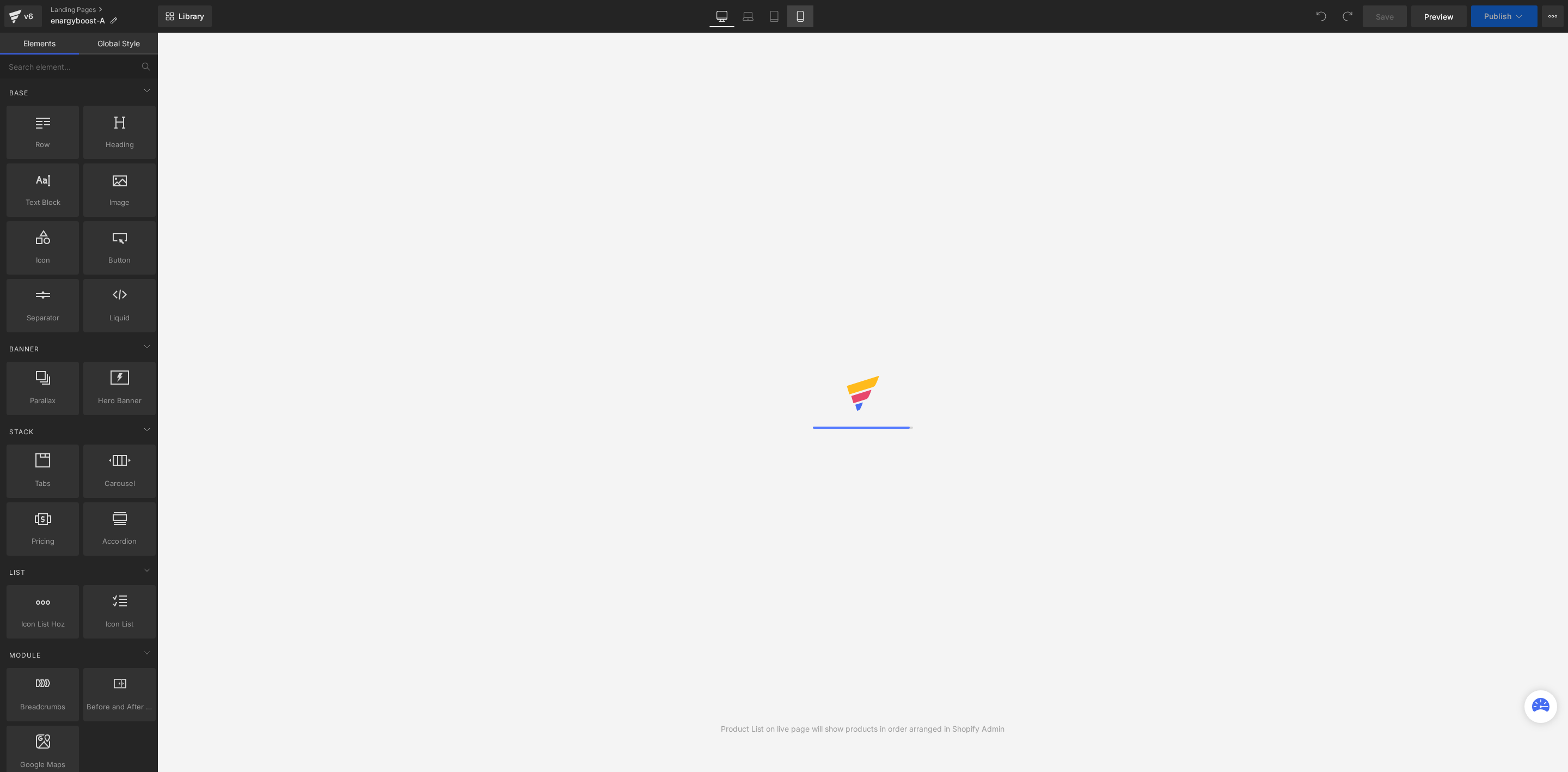
click at [799, 14] on icon at bounding box center [800, 16] width 11 height 11
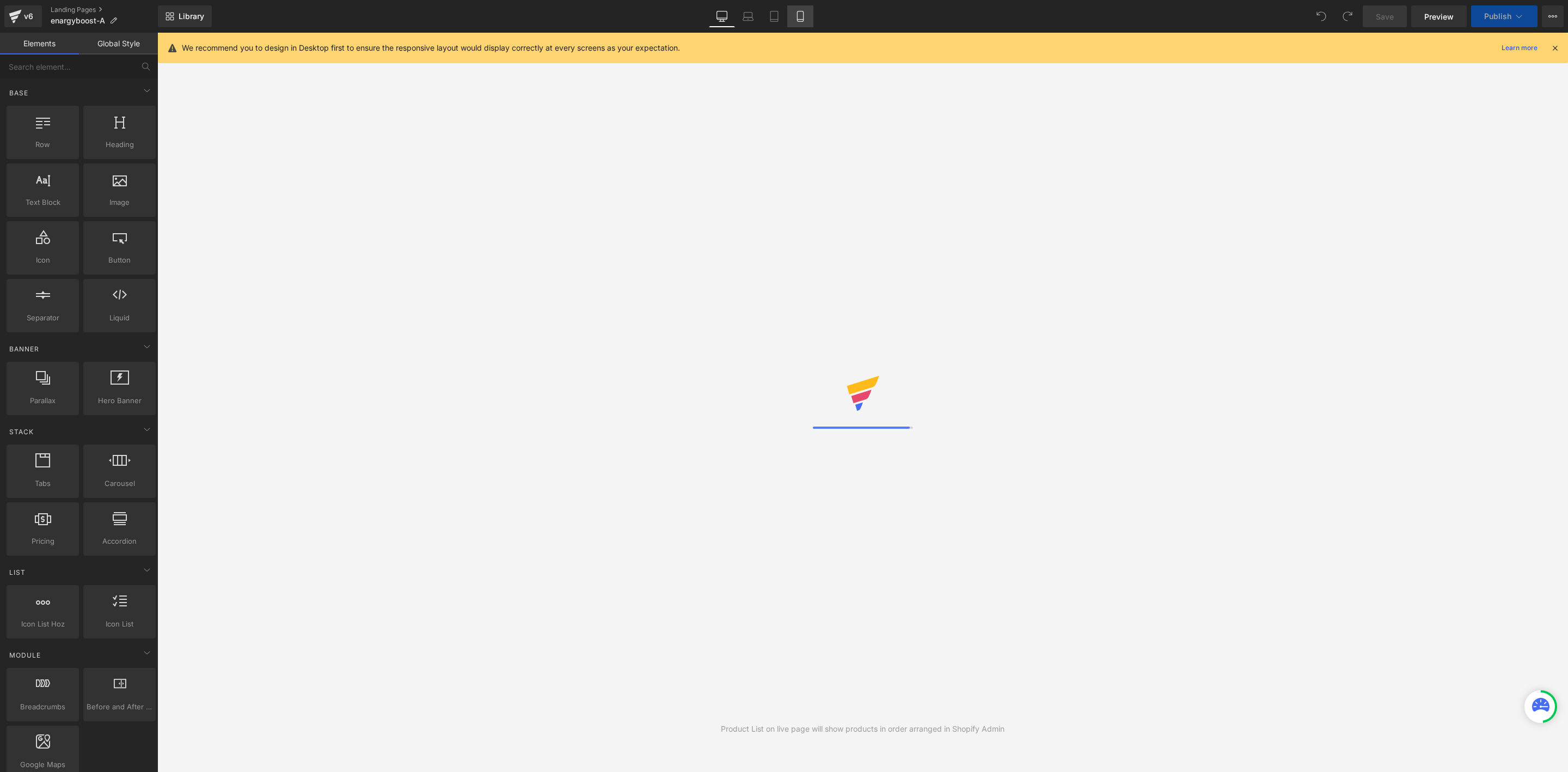
click at [795, 15] on icon at bounding box center [800, 16] width 11 height 11
click at [1556, 50] on icon at bounding box center [1554, 47] width 9 height 9
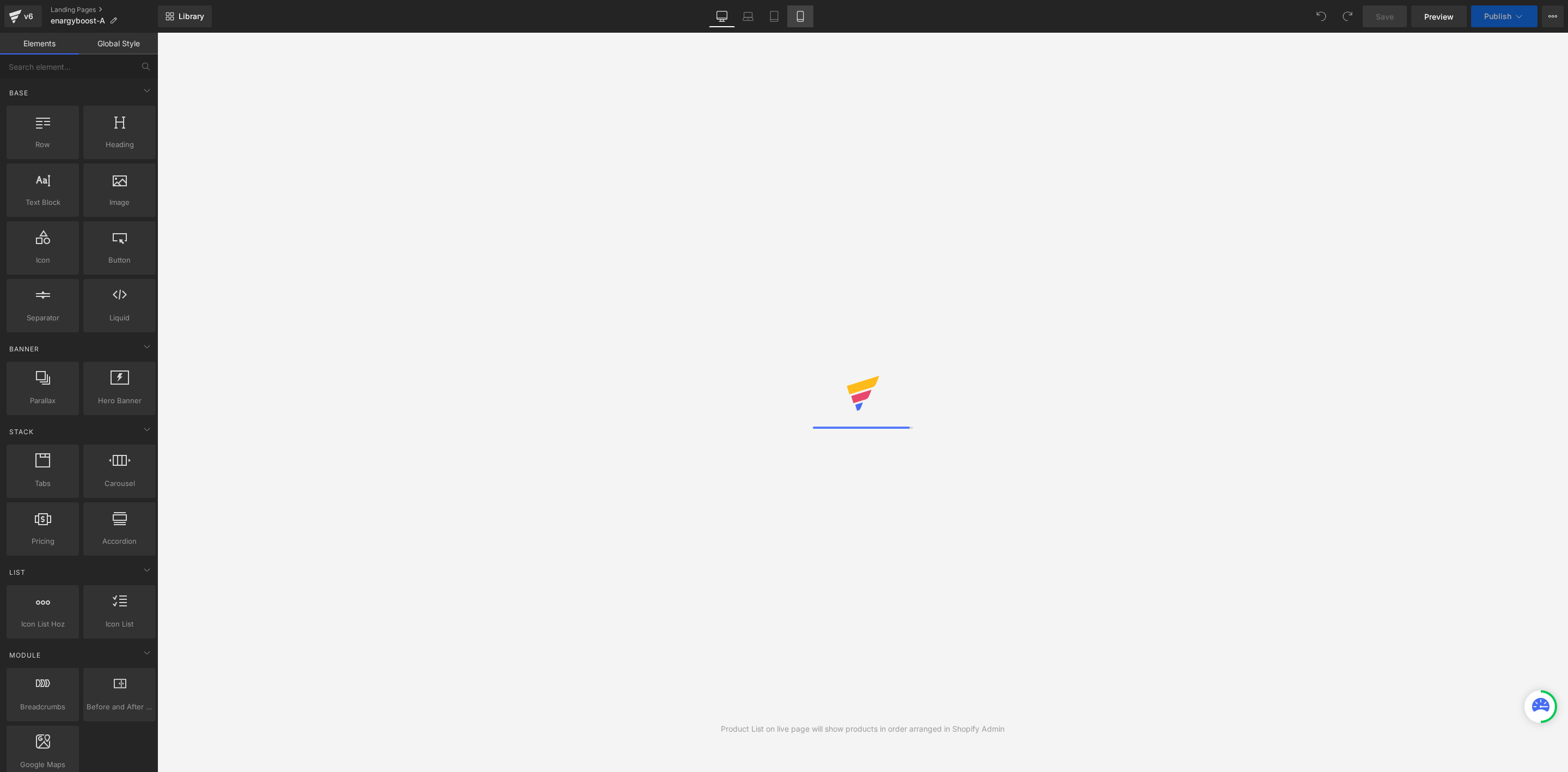
click at [807, 14] on link "Mobile" at bounding box center [800, 15] width 26 height 21
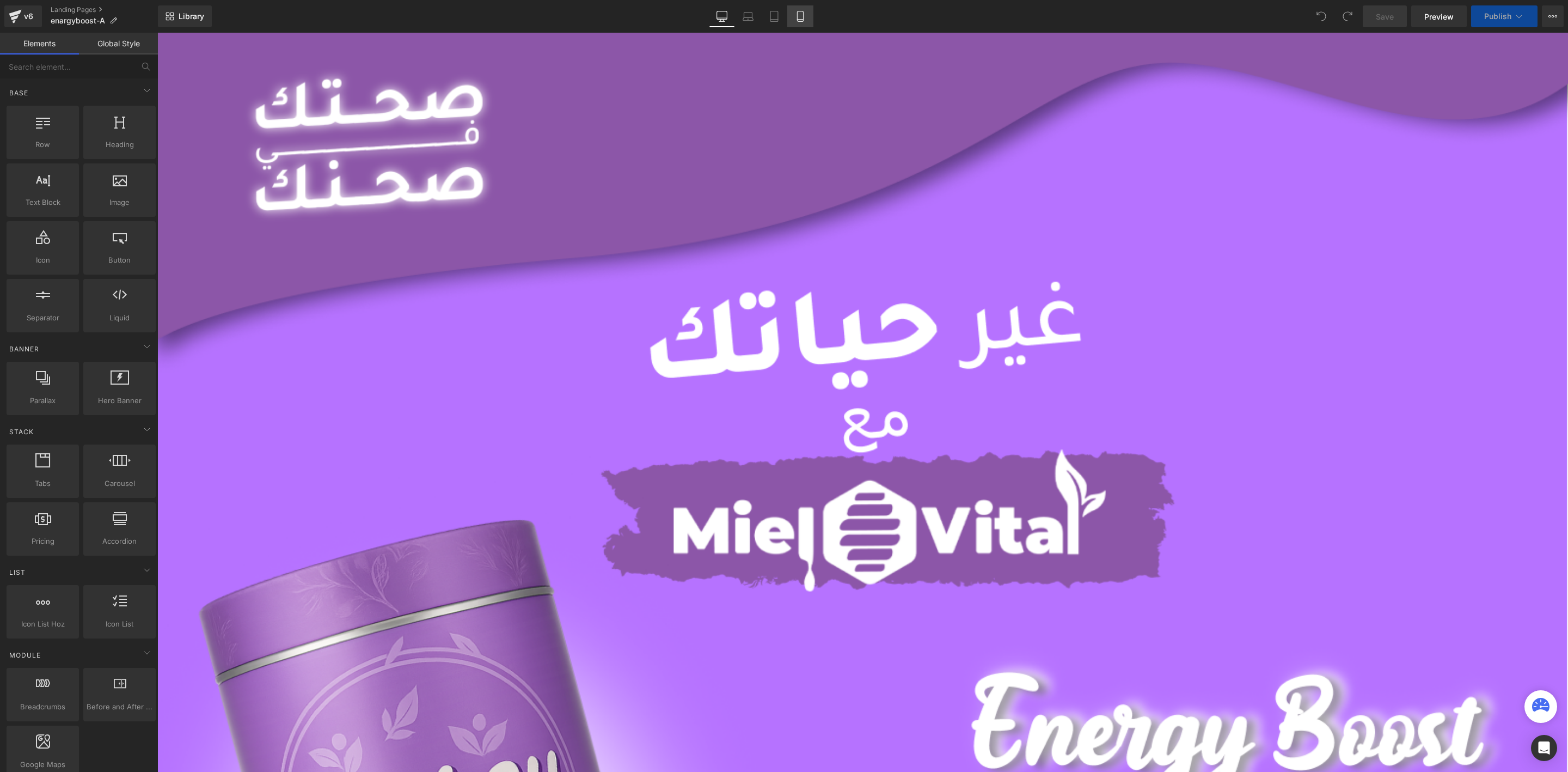
click at [791, 16] on link "Mobile" at bounding box center [800, 15] width 26 height 21
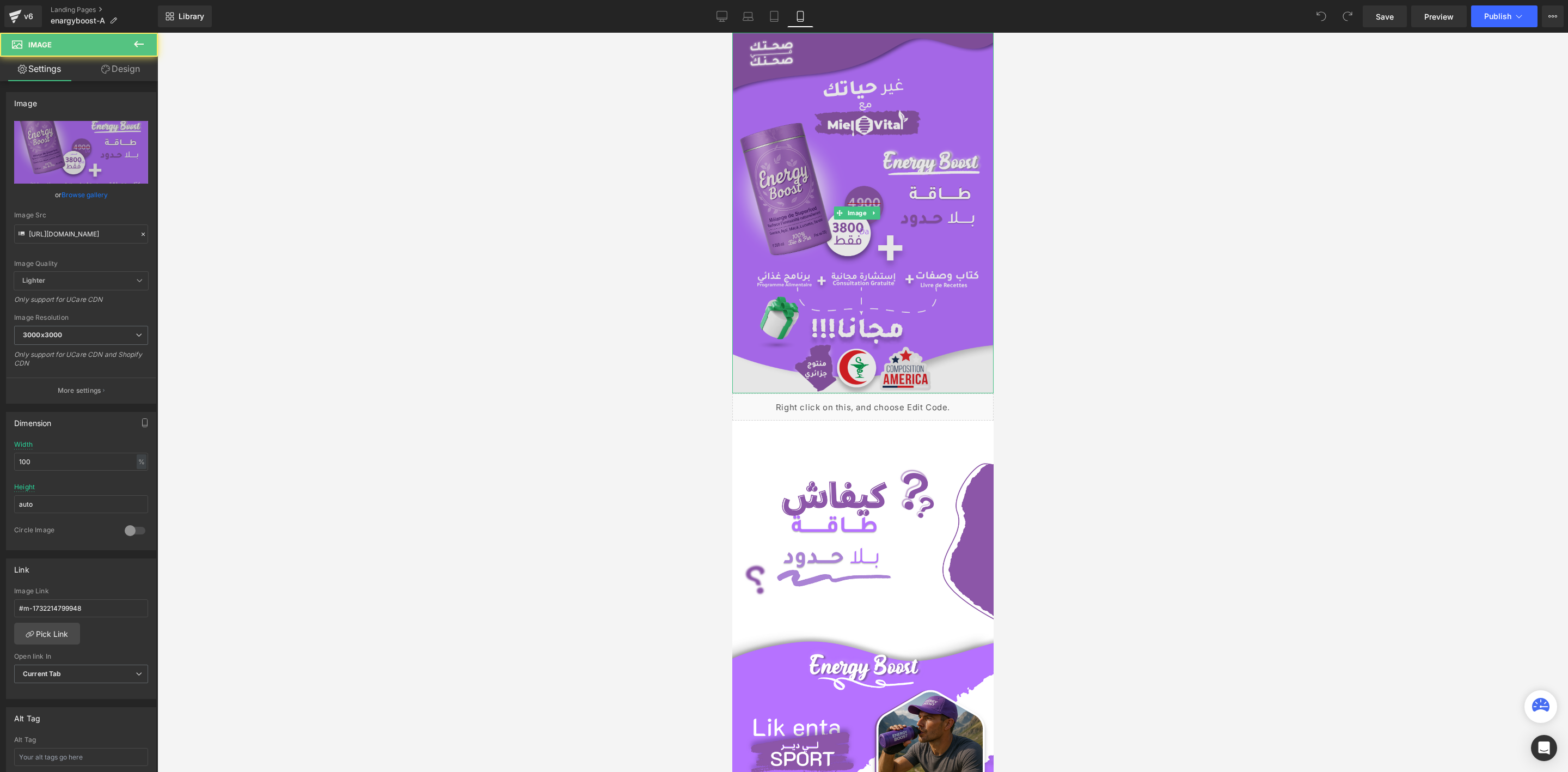
click at [830, 164] on img at bounding box center [862, 212] width 261 height 360
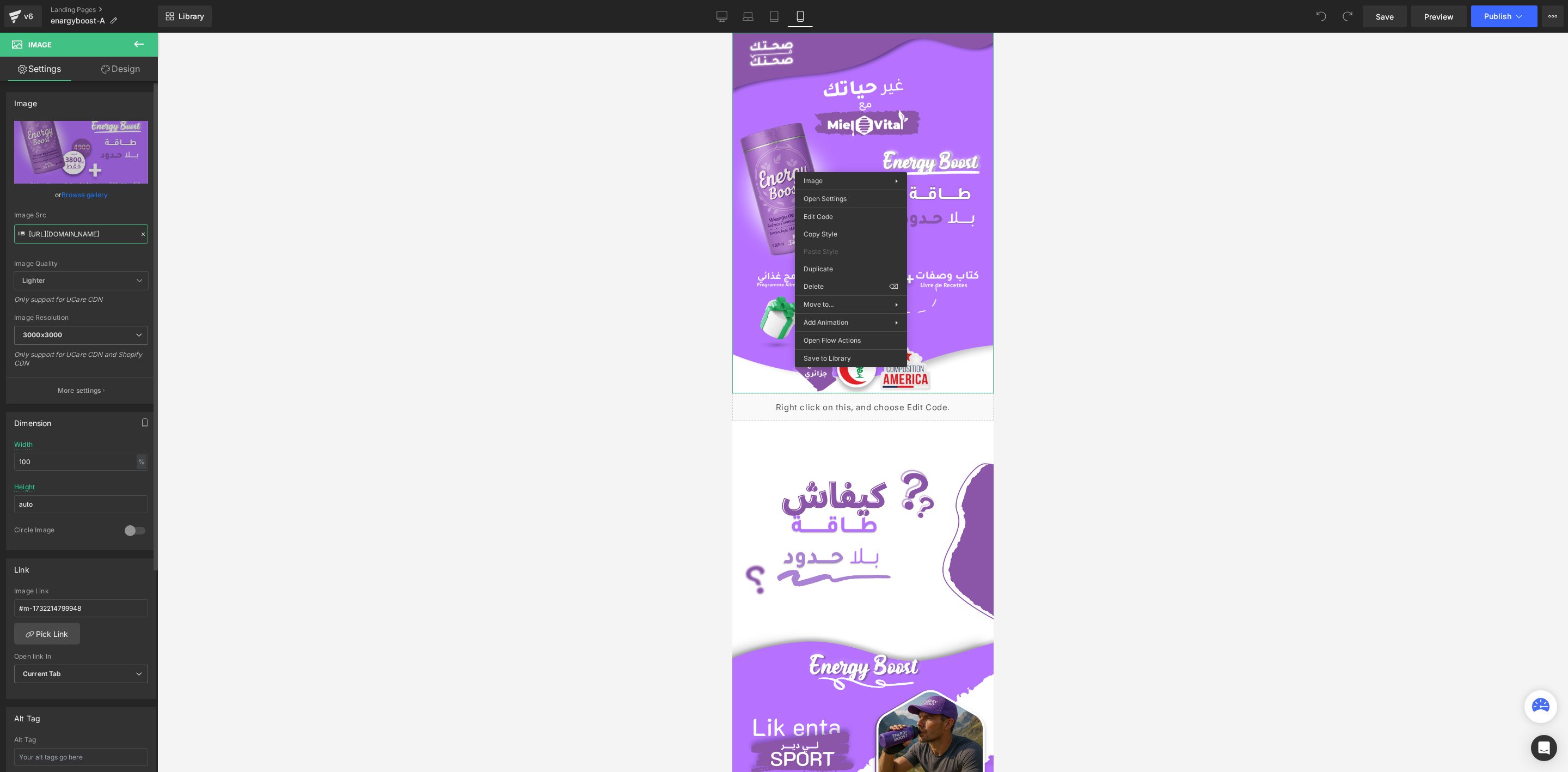
click at [70, 229] on input "https://cdn.shopify.com/s/files/1/0612/6410/1453/files/Desktop_-_32_096e1942-9e…" at bounding box center [81, 234] width 134 height 19
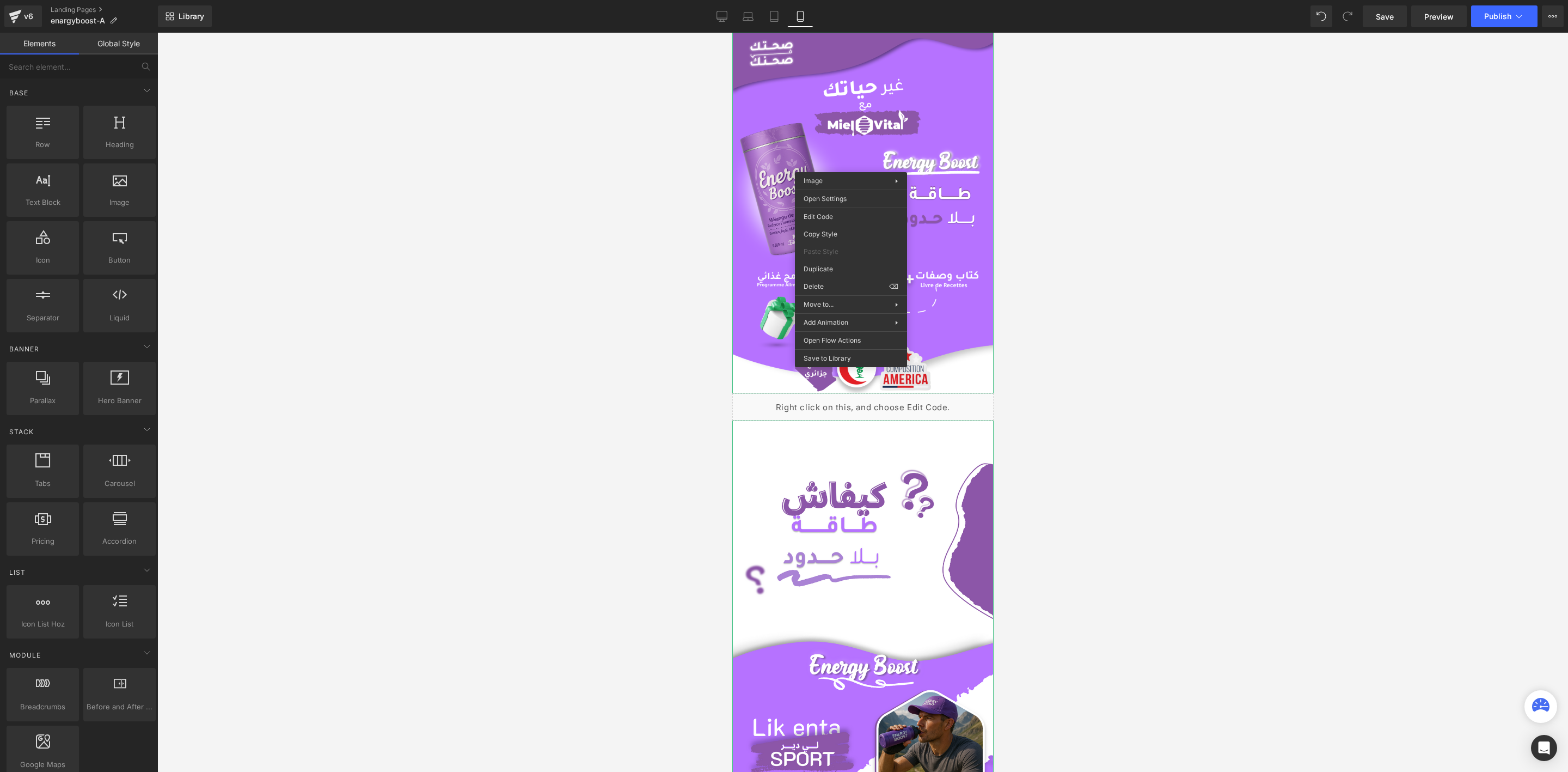
click at [665, 528] on div at bounding box center [862, 402] width 1411 height 739
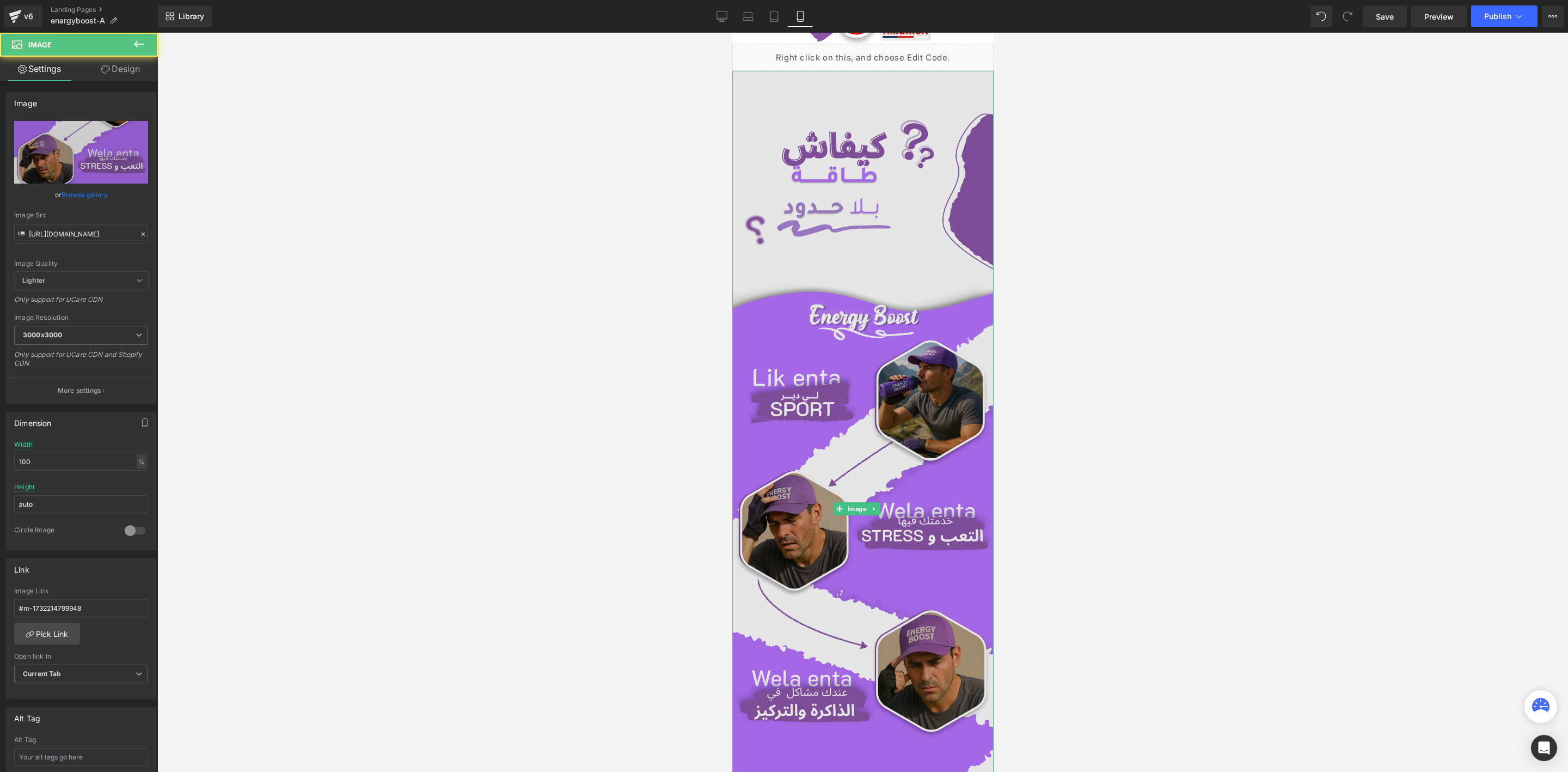
scroll to position [572, 0]
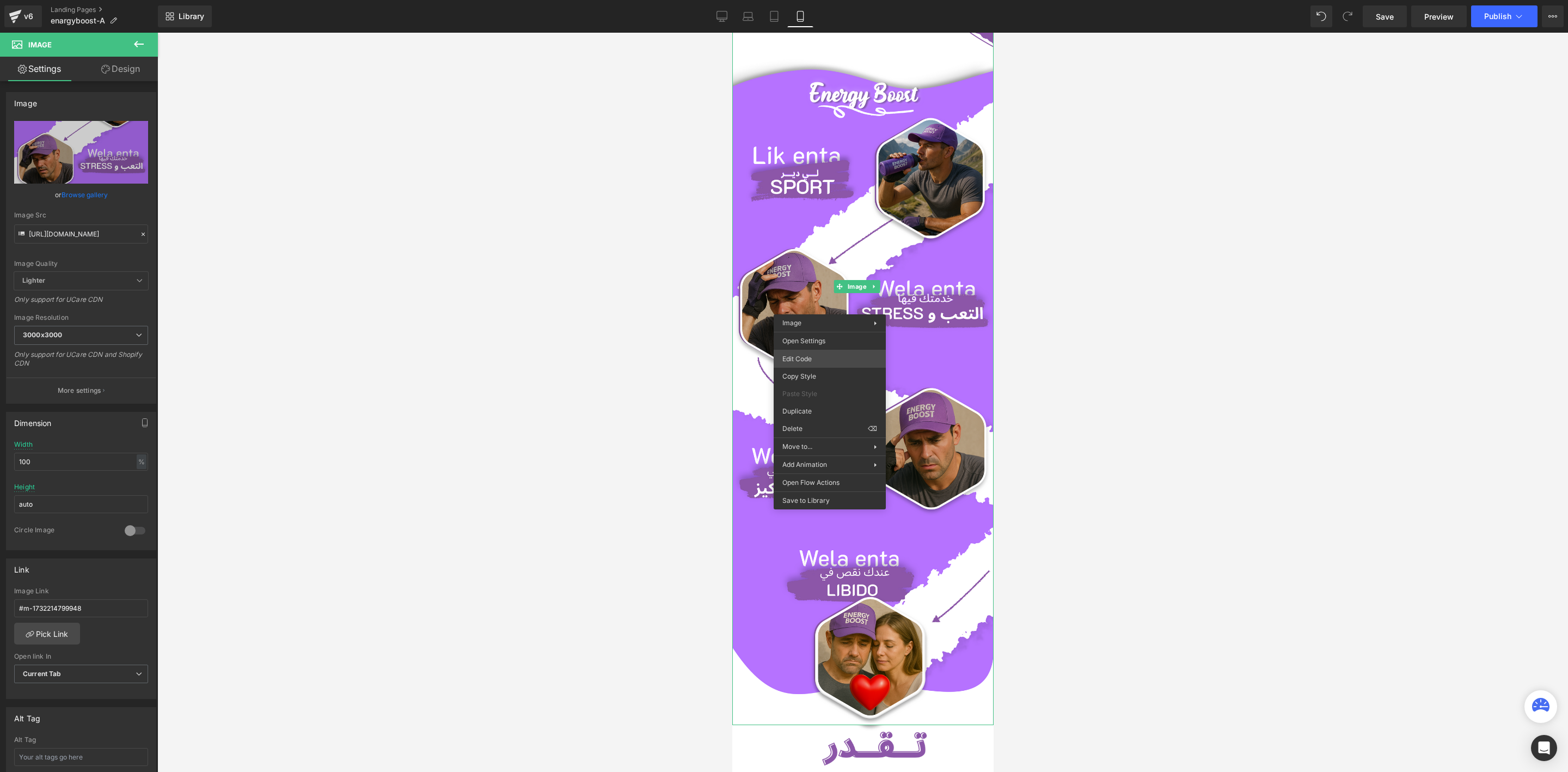
click at [802, 0] on div "You are previewing how the will restyle your page. You can not edit Elements in…" at bounding box center [784, 0] width 1568 height 0
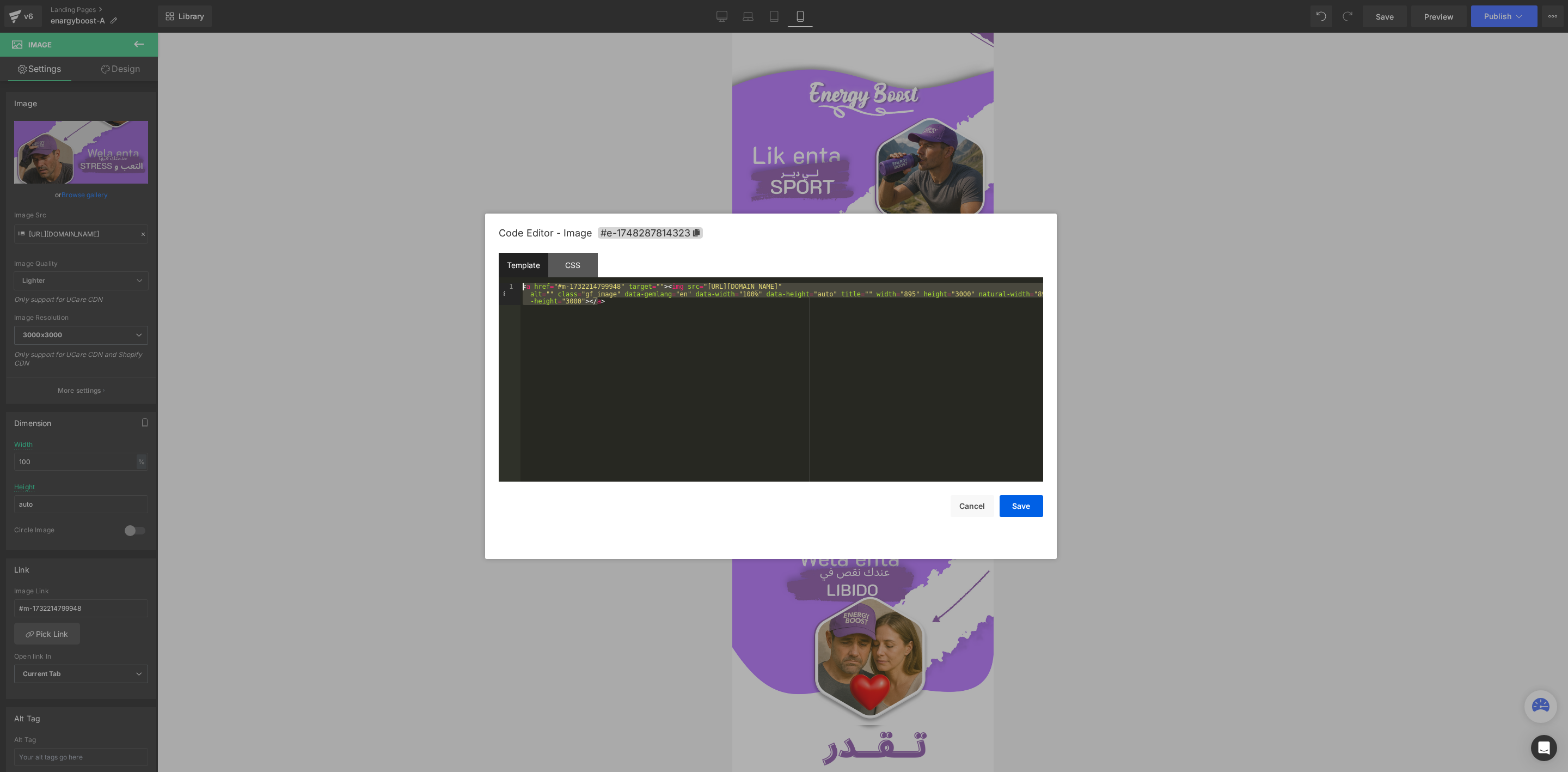
drag, startPoint x: 631, startPoint y: 310, endPoint x: 428, endPoint y: 243, distance: 213.8
click at [428, 243] on body "You are previewing how the will restyle your page. You can not edit Elements in…" at bounding box center [784, 386] width 1568 height 772
click at [978, 519] on div "Code Editor - Image #e-1748287814323 Template CSS 1 < a href = "#m-173221479994…" at bounding box center [770, 386] width 544 height 346
click at [978, 511] on button "Cancel" at bounding box center [972, 505] width 44 height 21
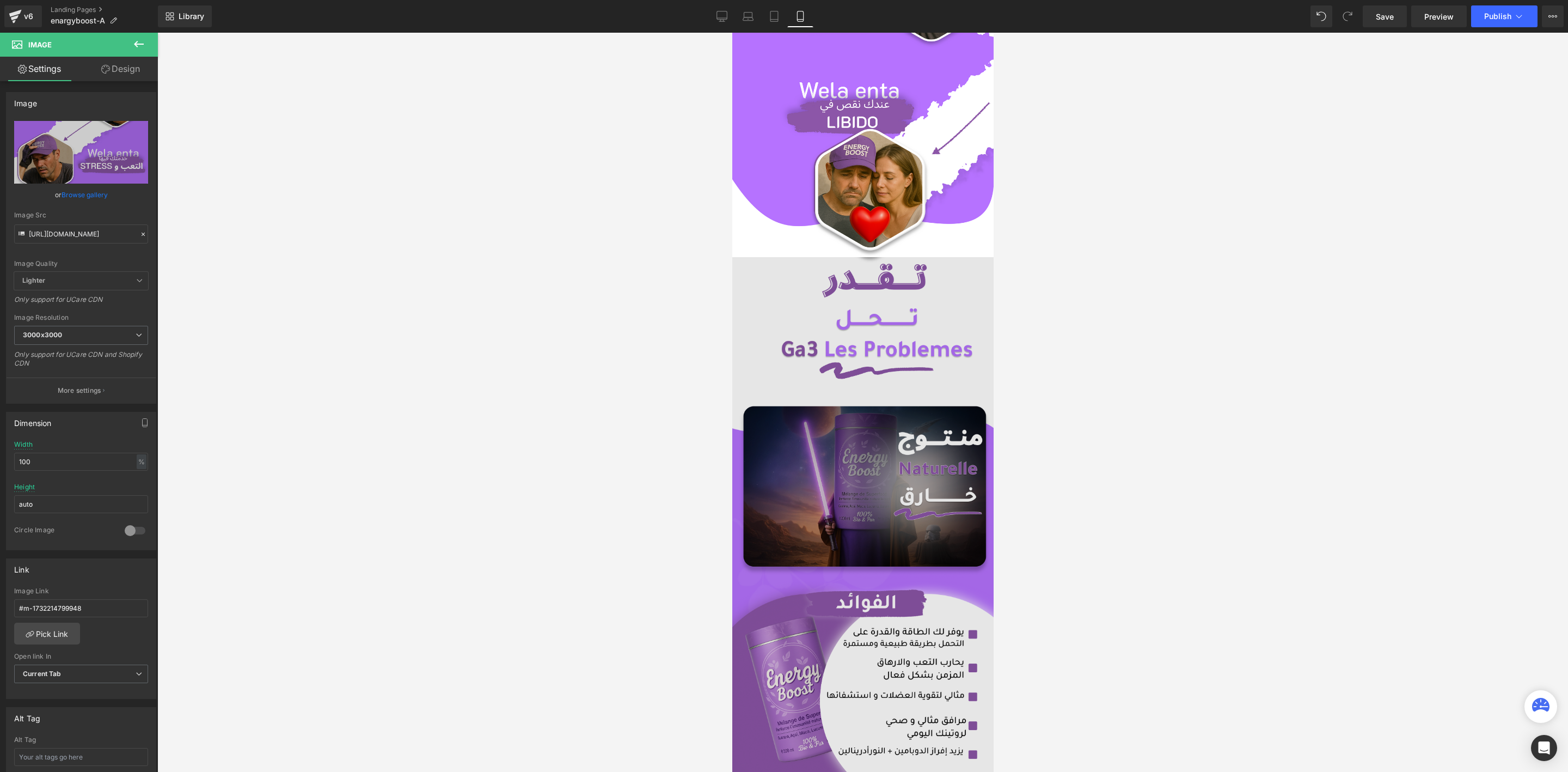
scroll to position [1062, 0]
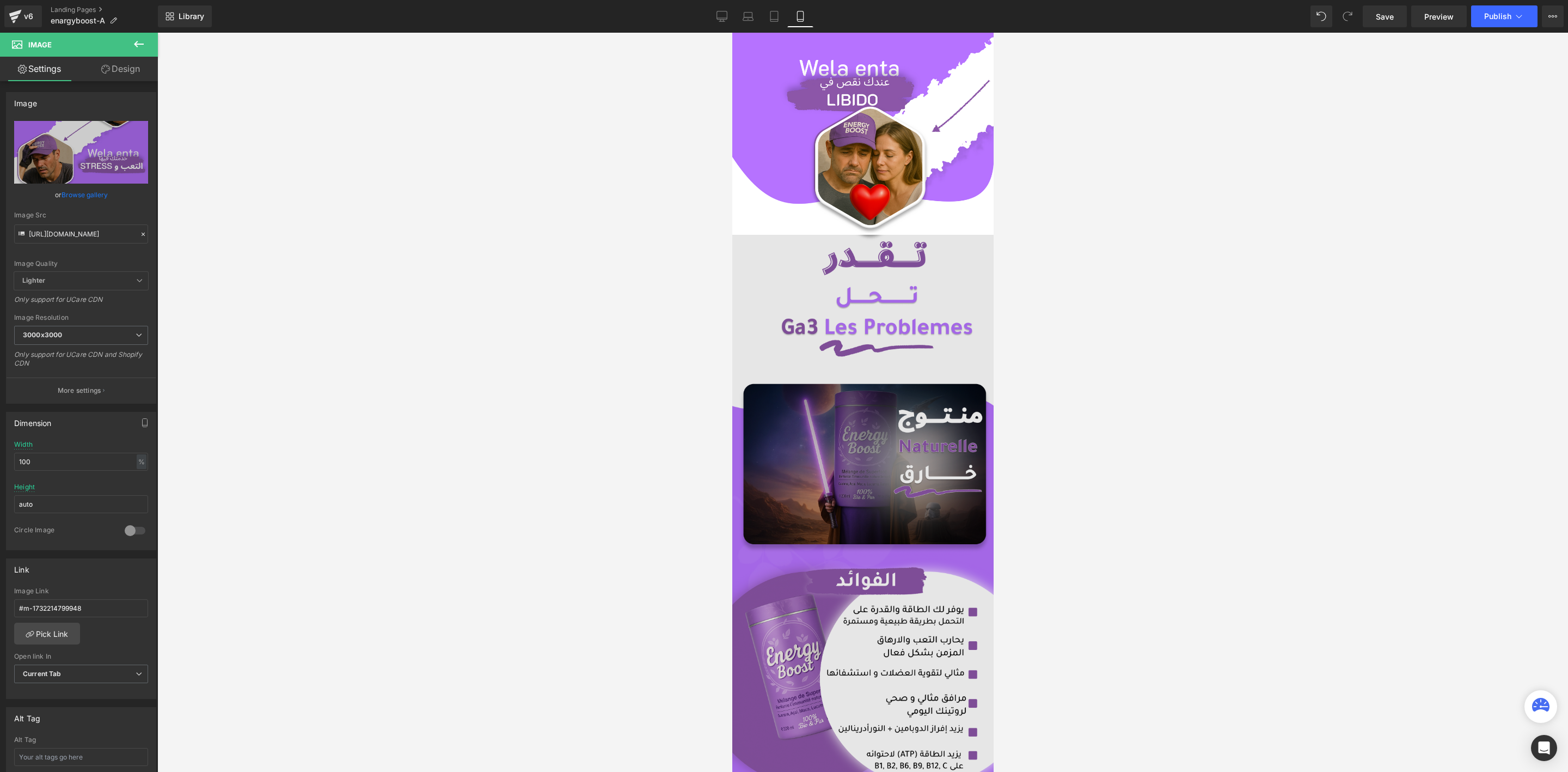
click at [883, 317] on img at bounding box center [862, 513] width 261 height 558
click at [819, 564] on img at bounding box center [862, 513] width 261 height 558
click at [901, 460] on img at bounding box center [862, 513] width 261 height 558
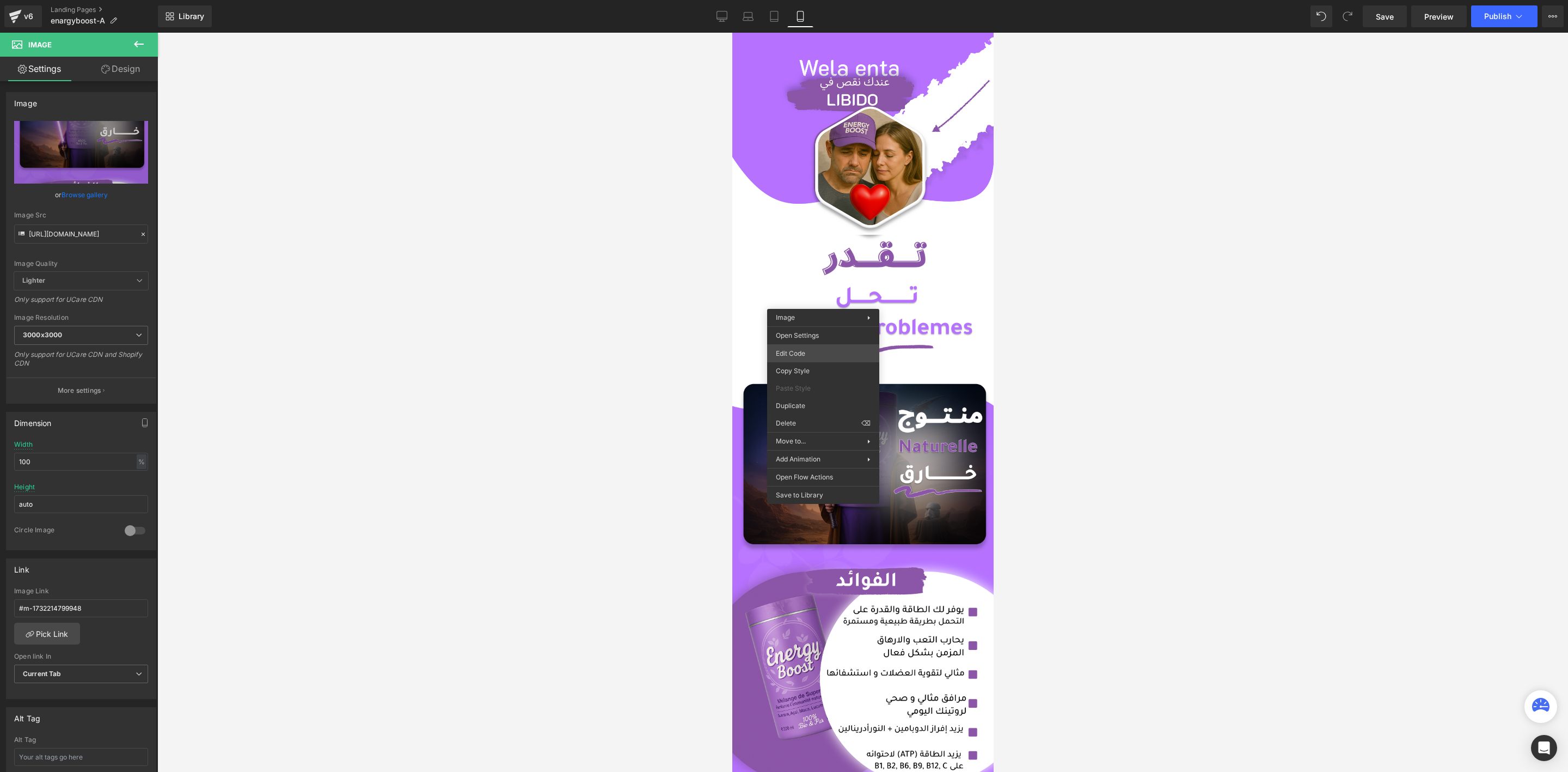
click at [802, 0] on div "You are previewing how the will restyle your page. You can not edit Elements in…" at bounding box center [784, 0] width 1568 height 0
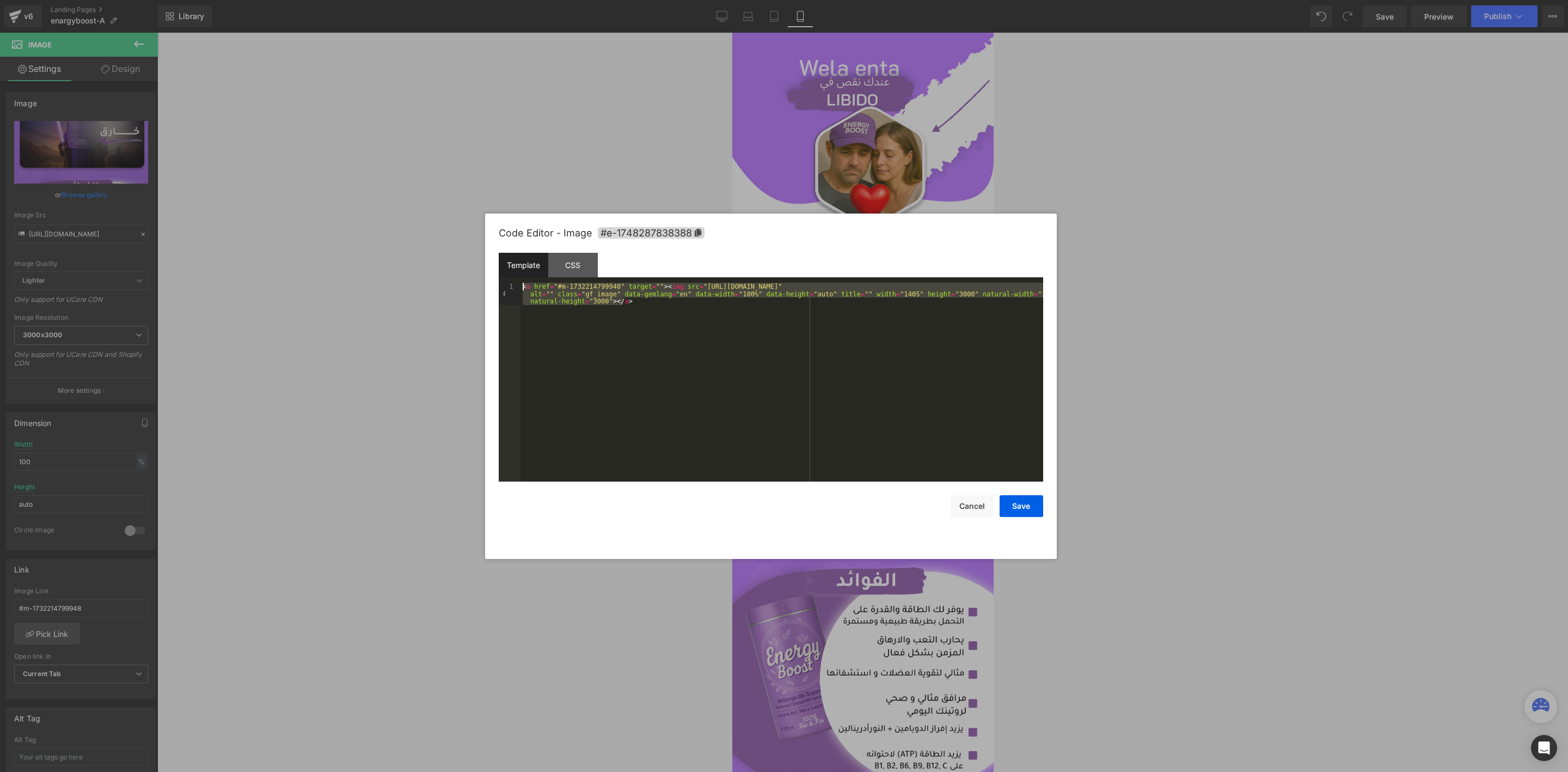
drag, startPoint x: 664, startPoint y: 307, endPoint x: 508, endPoint y: 273, distance: 159.7
click at [508, 273] on div "Template CSS 1 < a href = "#m-1732214799948" target = "" > < img src = "https:/…" at bounding box center [770, 367] width 544 height 229
drag, startPoint x: 965, startPoint y: 497, endPoint x: 176, endPoint y: 427, distance: 792.1
click at [965, 497] on button "Cancel" at bounding box center [972, 505] width 44 height 21
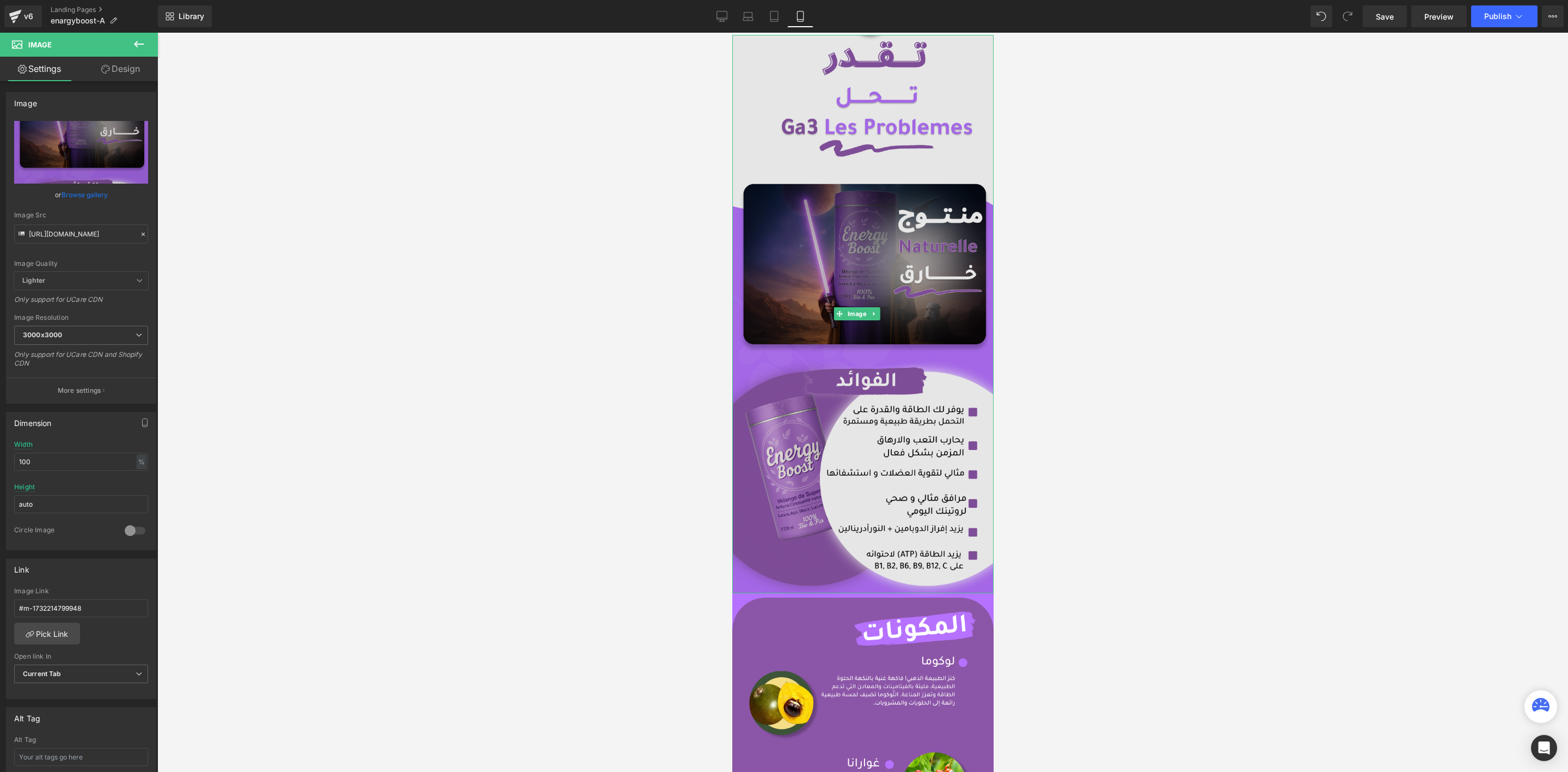
scroll to position [1388, 0]
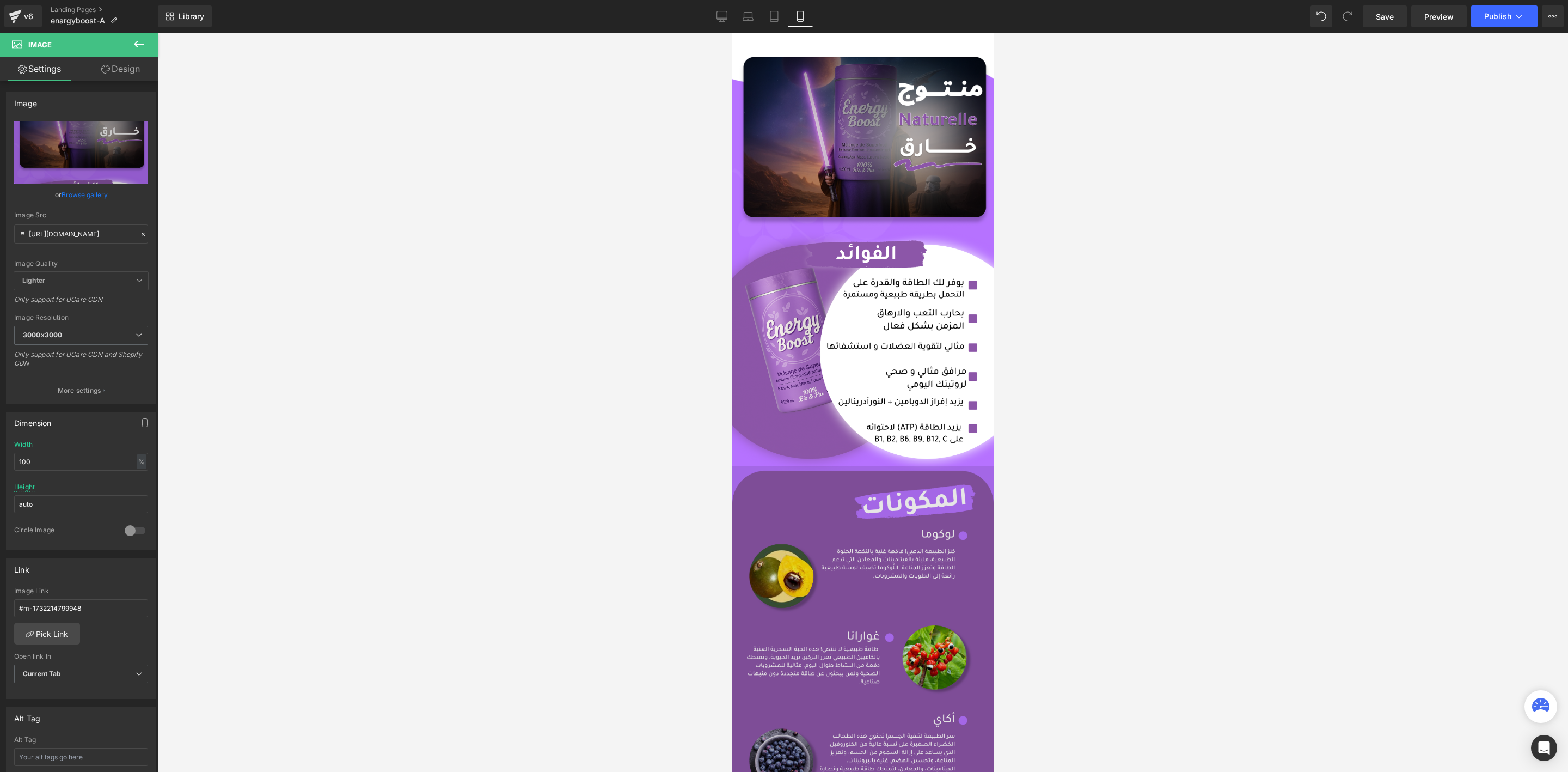
click at [866, 485] on img at bounding box center [862, 740] width 261 height 549
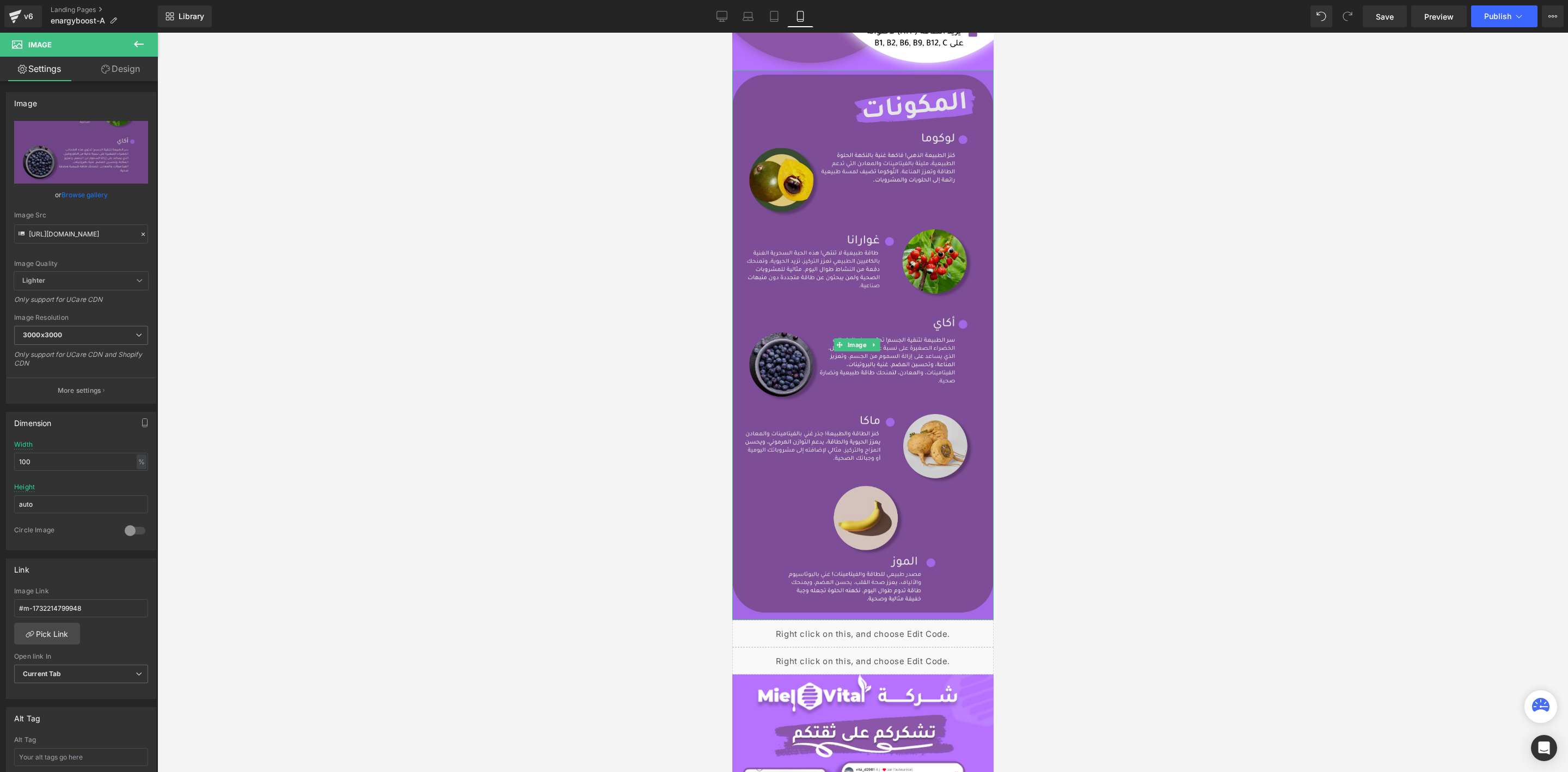
scroll to position [1797, 0]
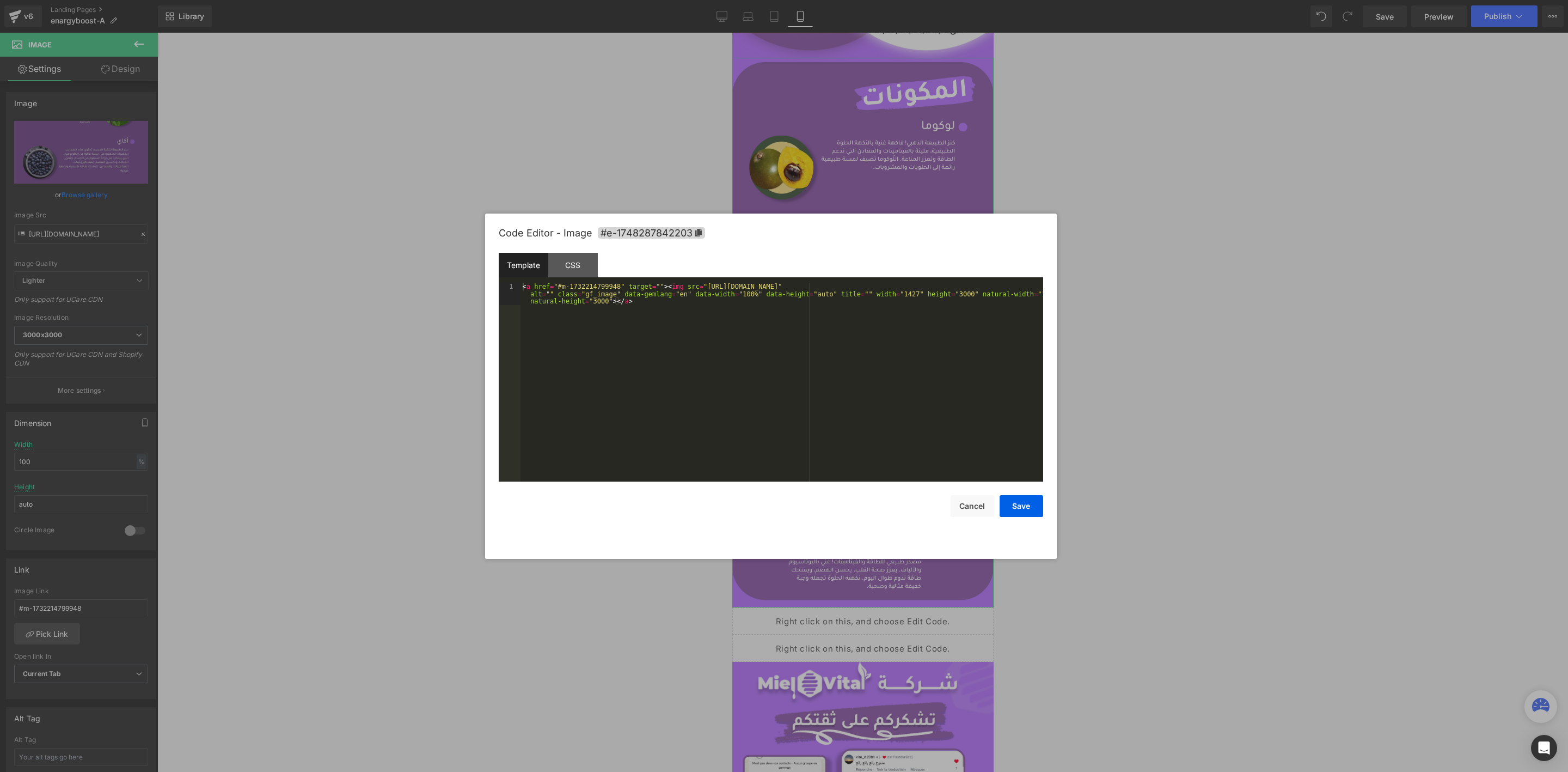
click at [852, 0] on div "You are previewing how the will restyle your page. You can not edit Elements in…" at bounding box center [784, 0] width 1568 height 0
drag, startPoint x: 649, startPoint y: 304, endPoint x: 510, endPoint y: 271, distance: 142.9
click at [510, 271] on div "Template CSS 1 < a href = "#m-1732214799948" target = "" > < img src = "https:/…" at bounding box center [770, 367] width 544 height 229
click at [978, 505] on button "Cancel" at bounding box center [972, 505] width 44 height 21
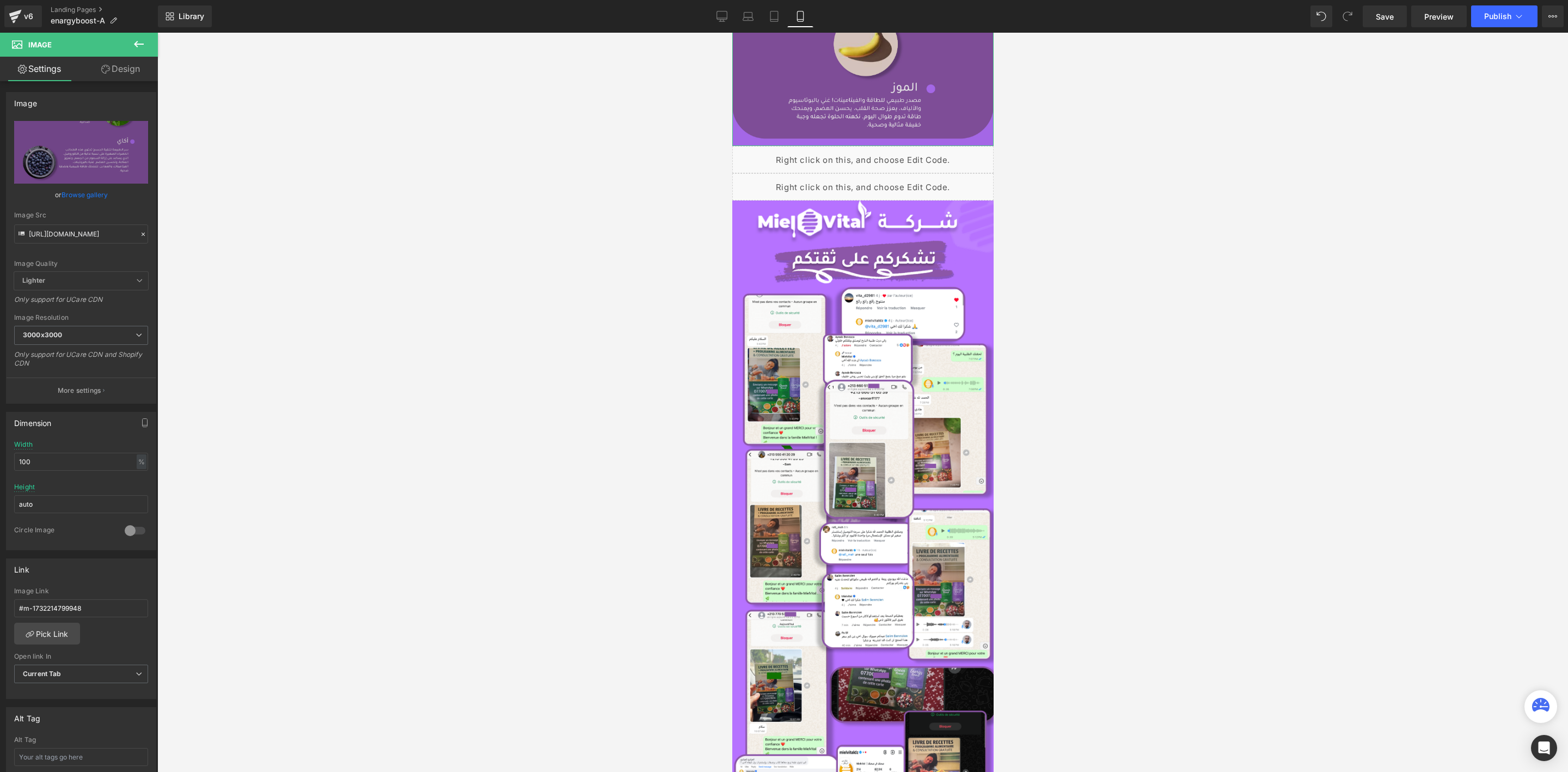
scroll to position [2368, 0]
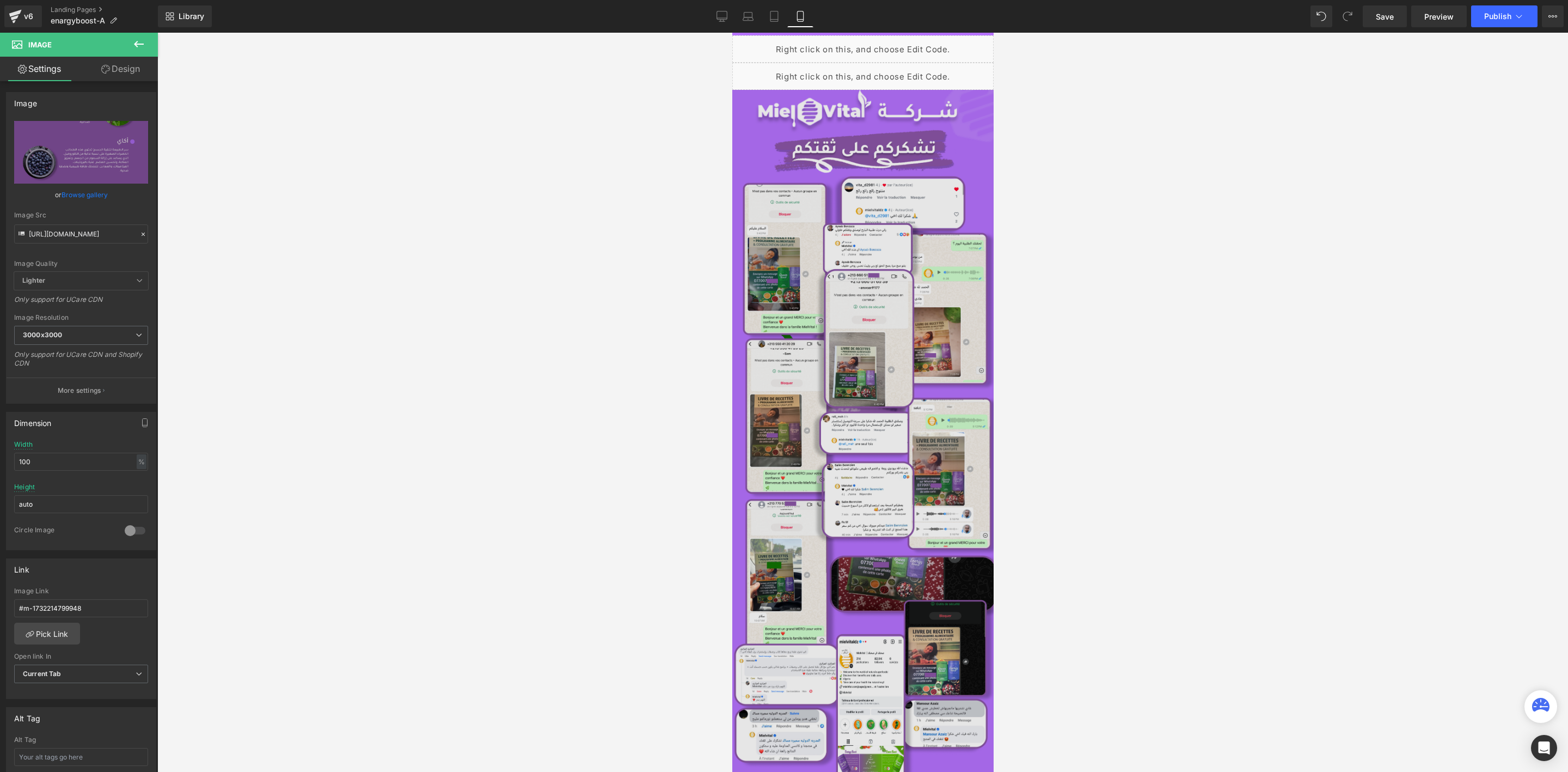
click at [837, 376] on img at bounding box center [862, 463] width 261 height 745
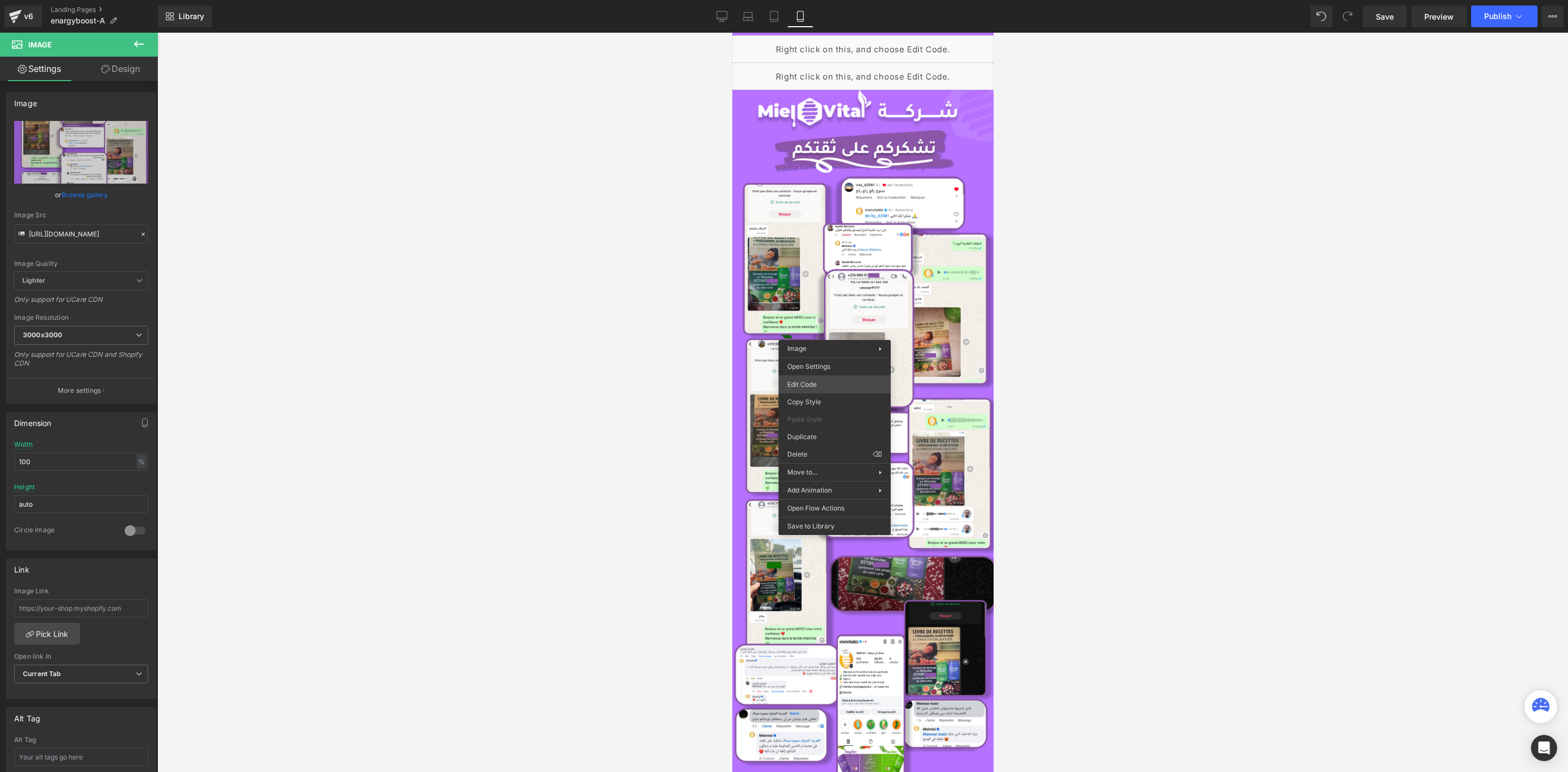
click at [791, 0] on div "You are previewing how the will restyle your page. You can not edit Elements in…" at bounding box center [784, 0] width 1568 height 0
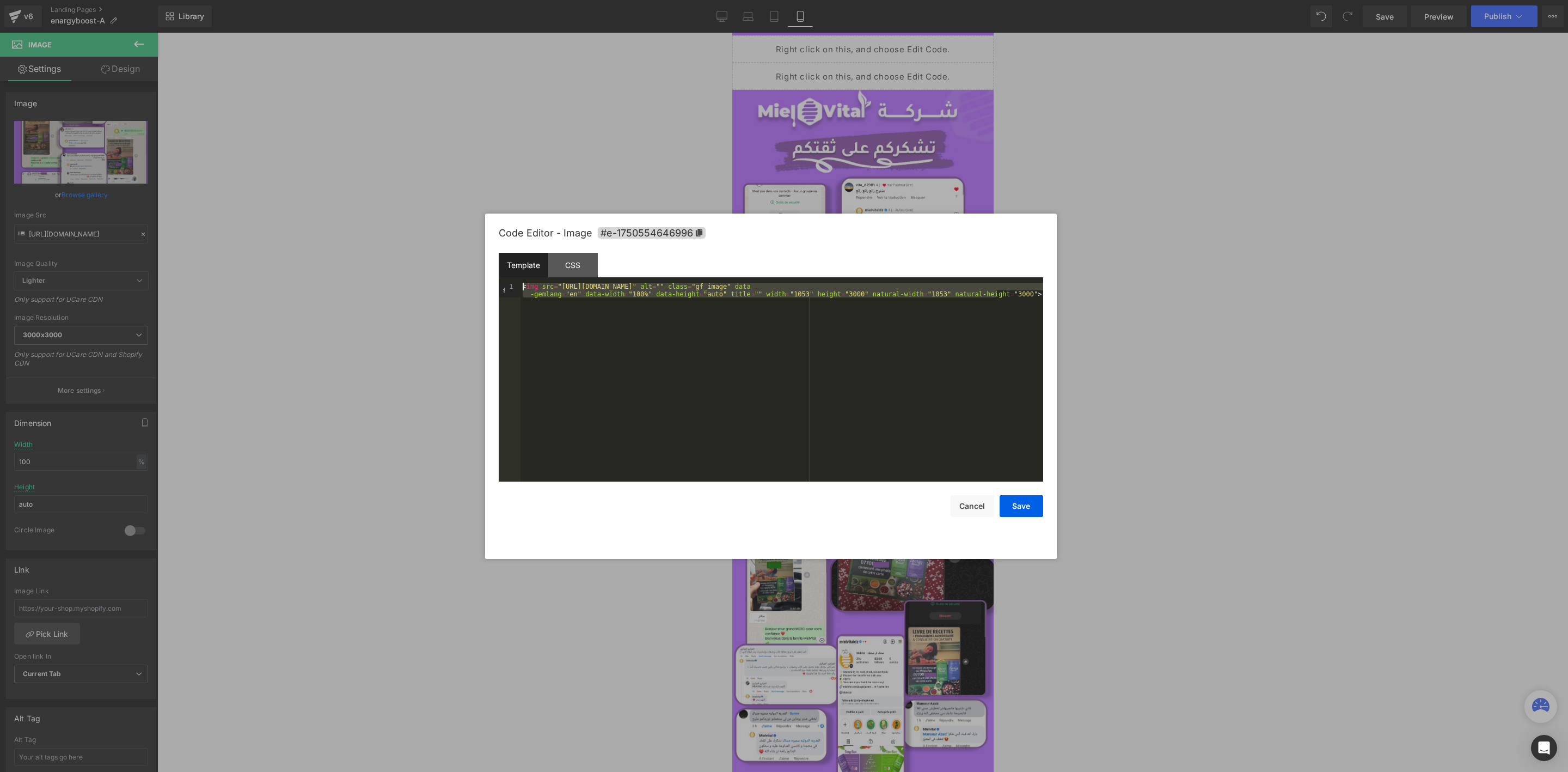
drag, startPoint x: 1010, startPoint y: 301, endPoint x: 467, endPoint y: 208, distance: 550.9
click at [467, 208] on body "You are previewing how the will restyle your page. You can not edit Elements in…" at bounding box center [784, 386] width 1568 height 772
click at [967, 506] on button "Cancel" at bounding box center [972, 505] width 44 height 21
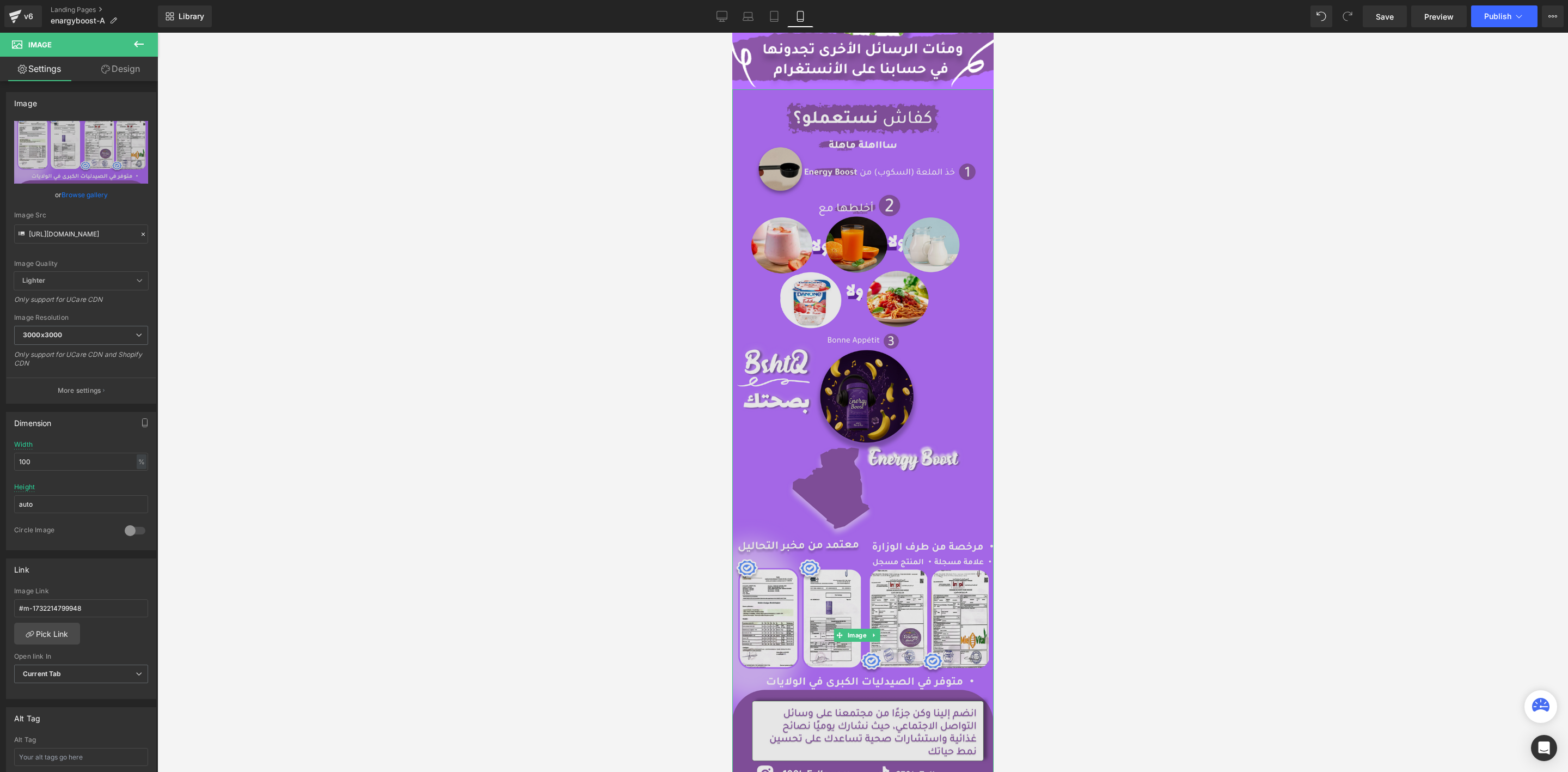
scroll to position [3104, 0]
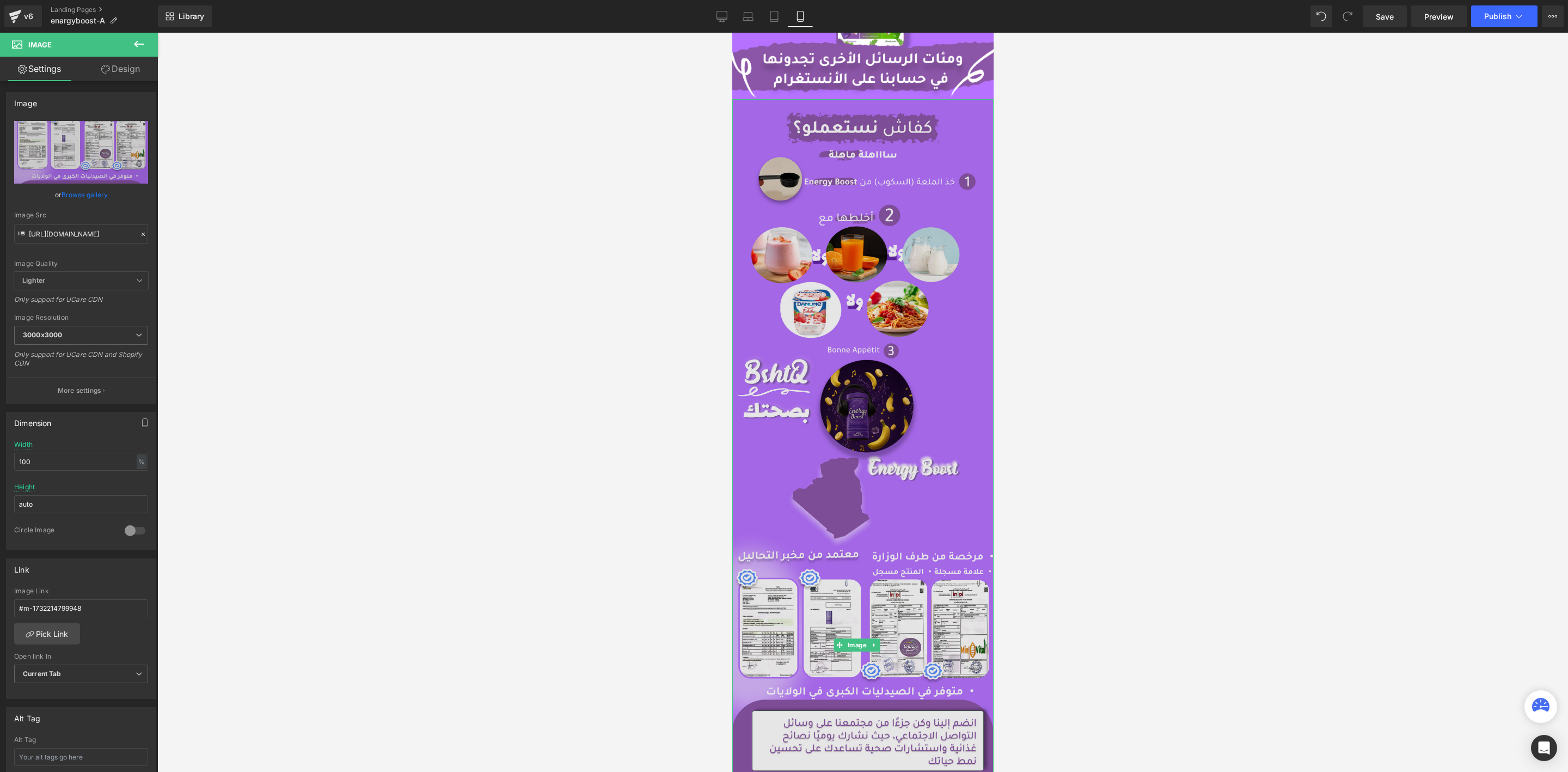
click at [868, 344] on img at bounding box center [862, 644] width 261 height 1091
click at [886, 675] on img at bounding box center [862, 644] width 261 height 1091
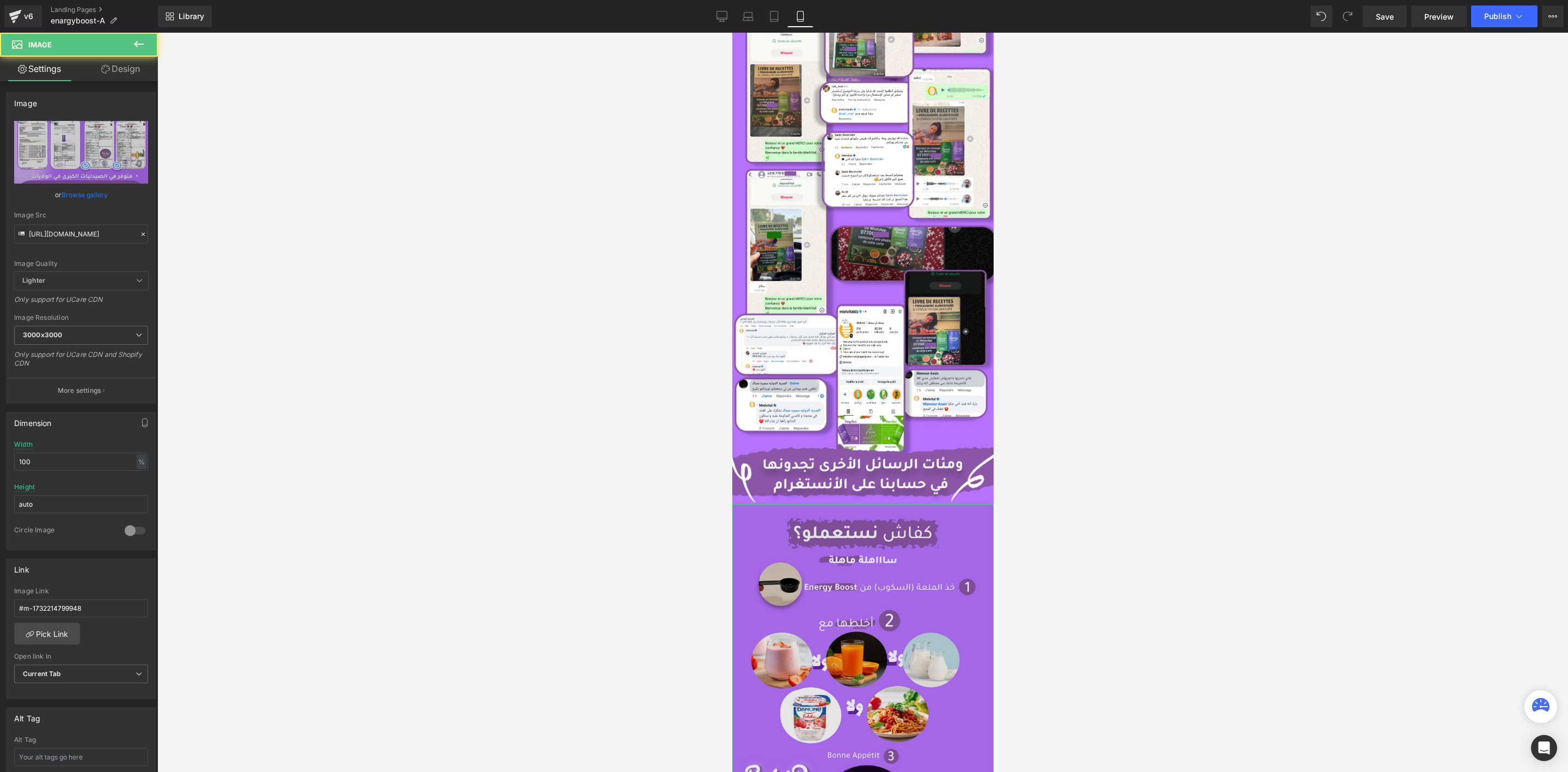
scroll to position [2695, 0]
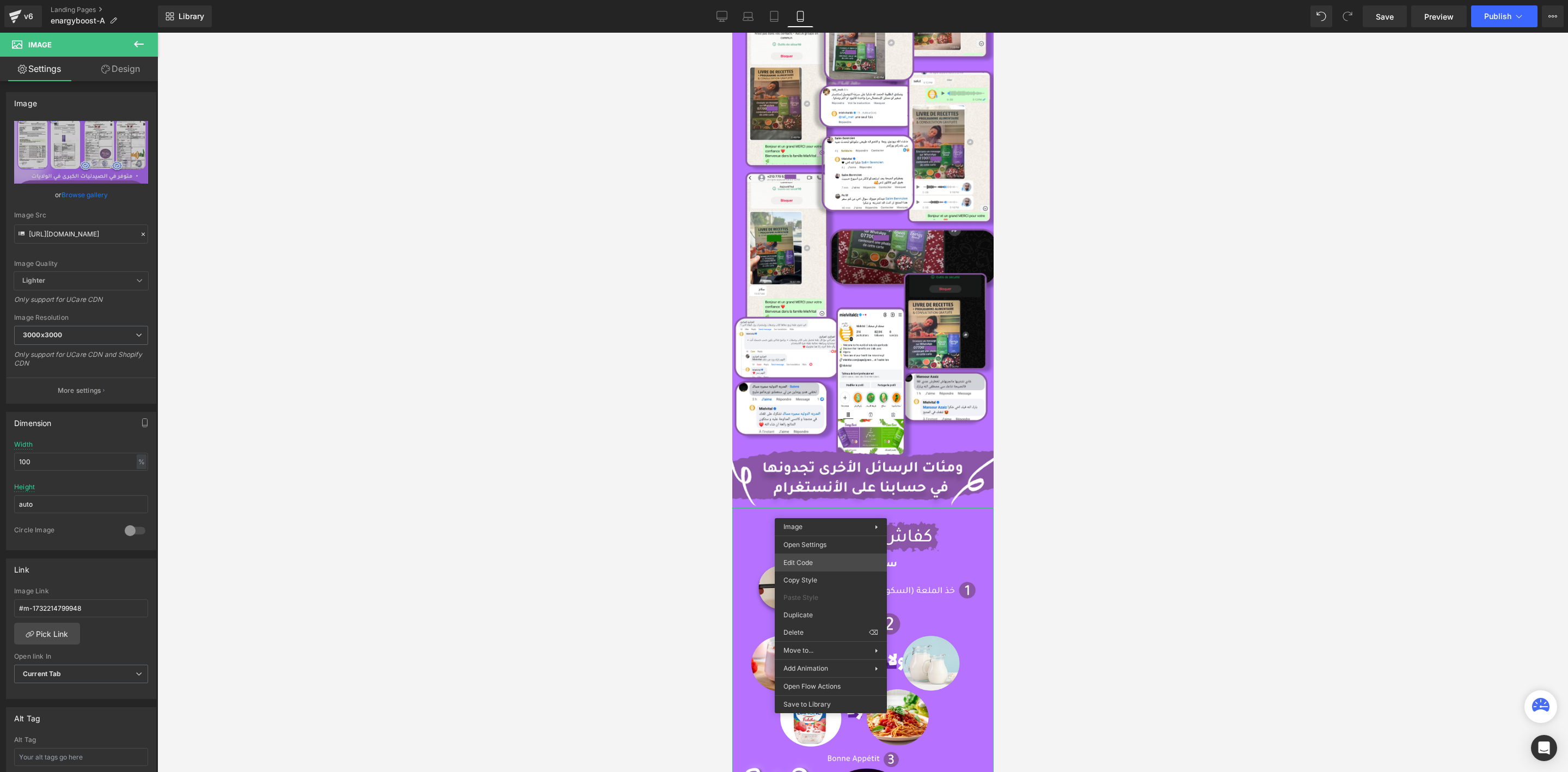
click at [824, 562] on body "You are previewing how the will restyle your page. You can not edit Elements in…" at bounding box center [784, 386] width 1568 height 772
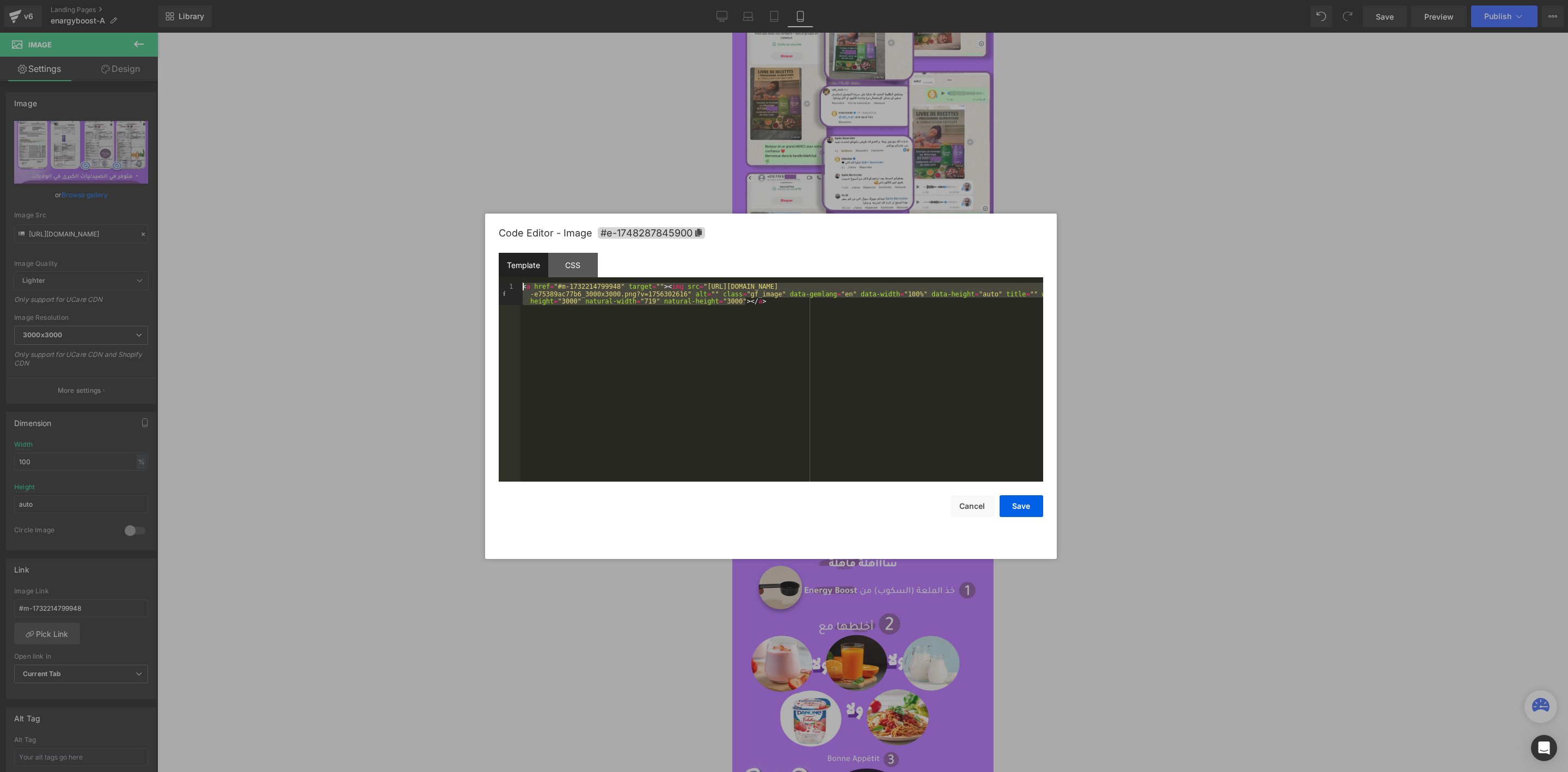
drag, startPoint x: 781, startPoint y: 317, endPoint x: 477, endPoint y: 254, distance: 310.5
click at [477, 254] on body "You are previewing how the will restyle your page. You can not edit Elements in…" at bounding box center [784, 386] width 1568 height 772
